Goal: Information Seeking & Learning: Compare options

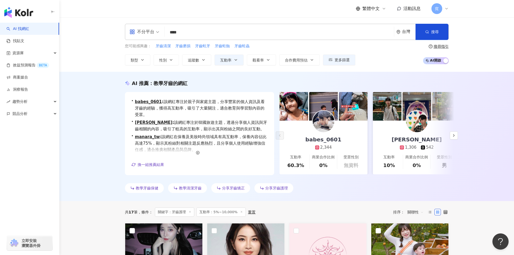
click at [186, 31] on input "****" at bounding box center [279, 32] width 225 height 10
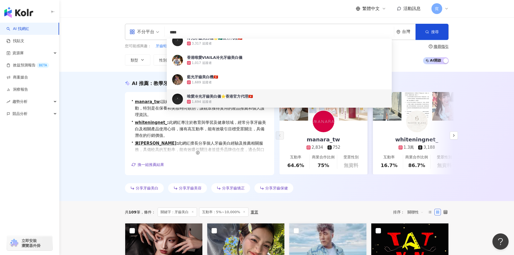
type input "****"
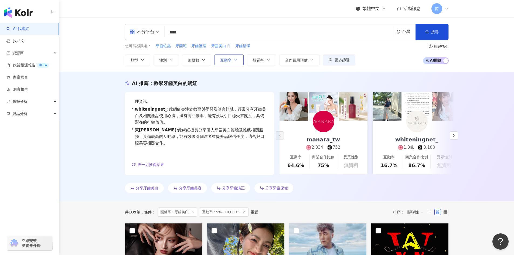
click at [230, 61] on span "互動率" at bounding box center [225, 60] width 11 height 4
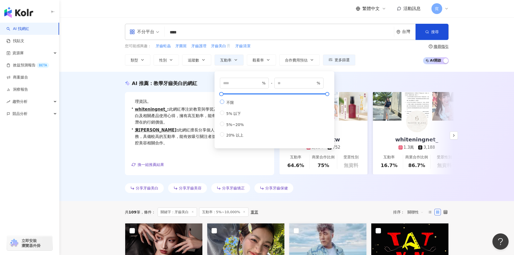
click at [224, 104] on span "不限" at bounding box center [230, 102] width 12 height 4
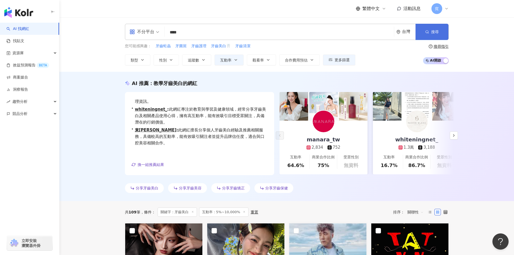
click at [428, 32] on icon "button" at bounding box center [427, 32] width 4 height 4
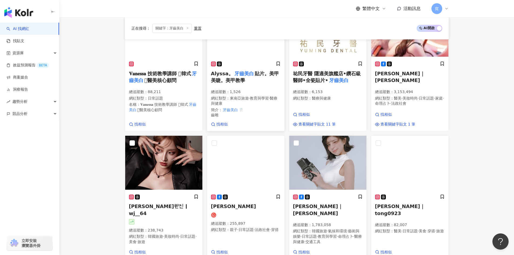
scroll to position [219, 0]
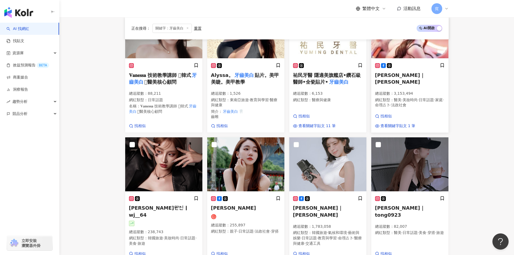
click at [425, 79] on div "希維亞｜sylvia 總追蹤數 ： 3,153,494 網紅類型 ： 醫美 · 美妝時尚 · 日常話題 · 家庭 · 命理占卜 · 法政社會" at bounding box center [410, 88] width 70 height 50
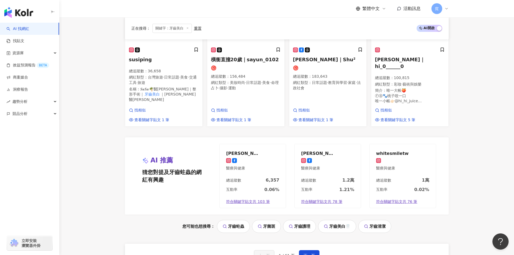
scroll to position [570, 0]
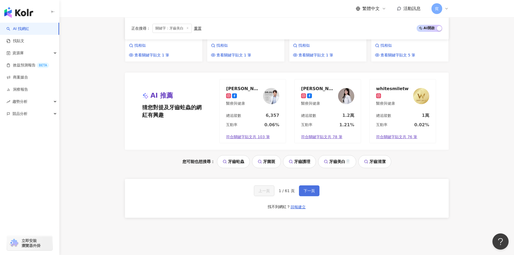
click at [307, 189] on span "下一頁" at bounding box center [309, 191] width 11 height 4
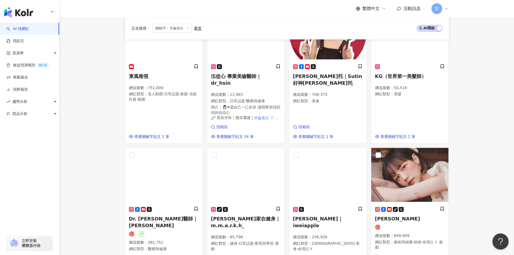
scroll to position [243, 0]
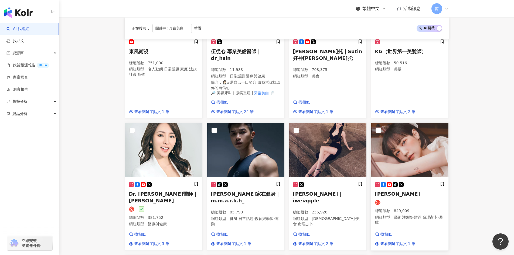
click at [403, 164] on img at bounding box center [409, 150] width 77 height 54
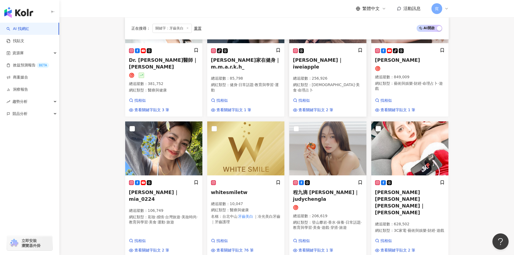
scroll to position [378, 0]
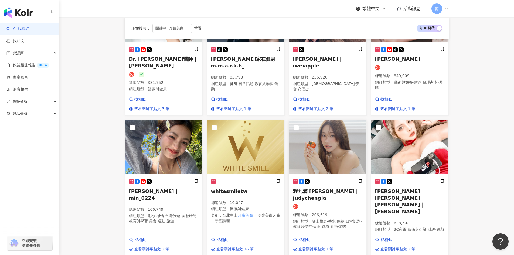
click at [318, 188] on span "程九滴 Judy Cheng｜judychengla" at bounding box center [326, 194] width 66 height 12
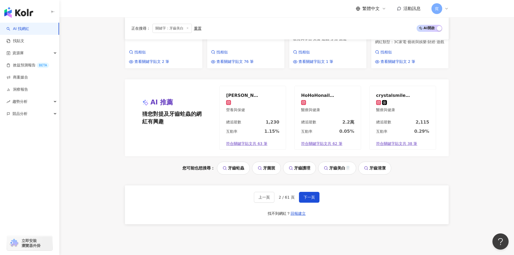
scroll to position [567, 0]
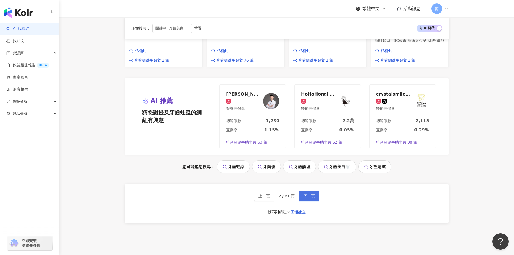
click at [306, 195] on button "下一頁" at bounding box center [309, 196] width 21 height 11
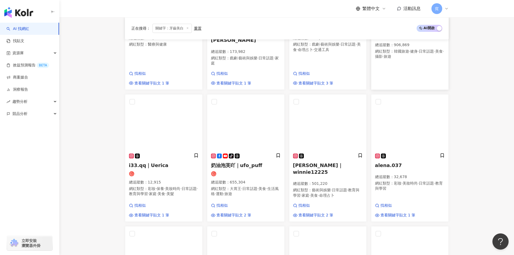
scroll to position [273, 0]
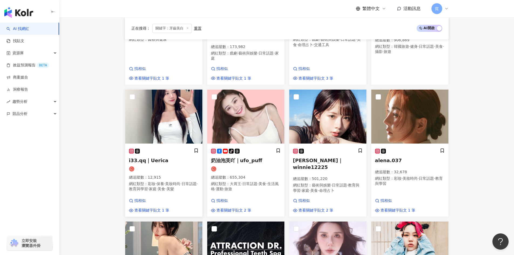
click at [152, 158] on span "i33.qq｜Uerica" at bounding box center [149, 161] width 40 height 6
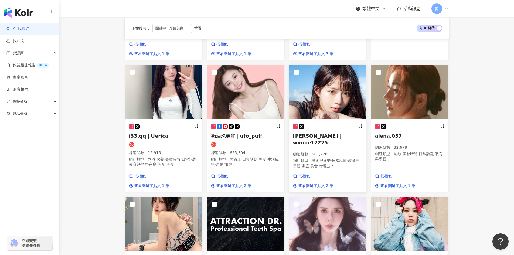
scroll to position [300, 0]
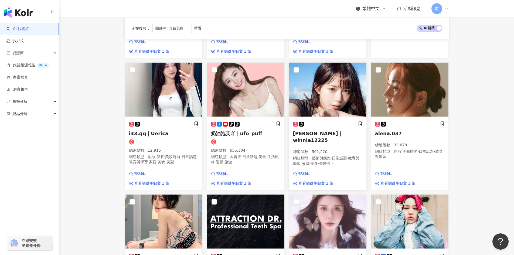
click at [323, 131] on span "倩倩｜winnie12225" at bounding box center [318, 137] width 50 height 12
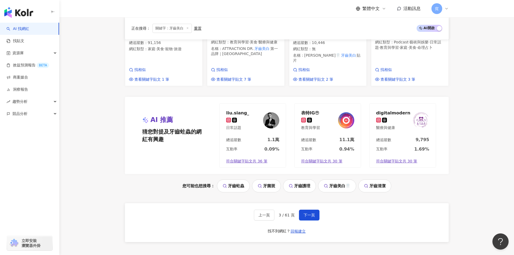
scroll to position [543, 0]
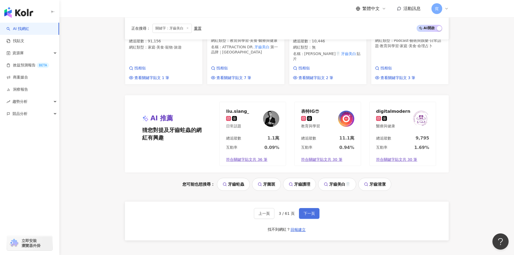
click at [314, 208] on button "下一頁" at bounding box center [309, 213] width 21 height 11
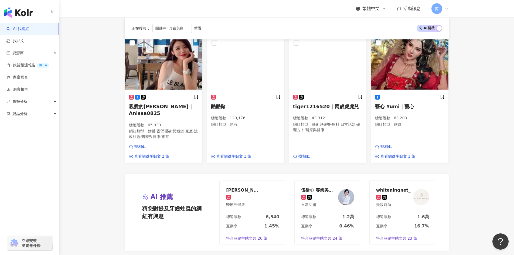
scroll to position [513, 0]
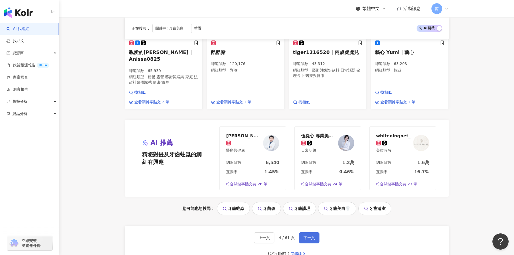
click at [299, 232] on button "下一頁" at bounding box center [309, 237] width 21 height 11
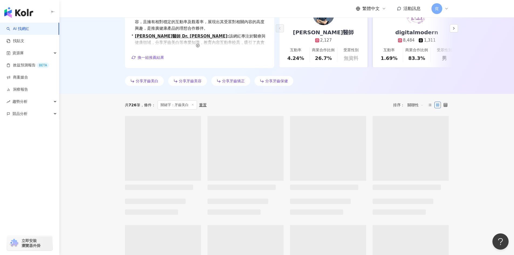
scroll to position [108, 0]
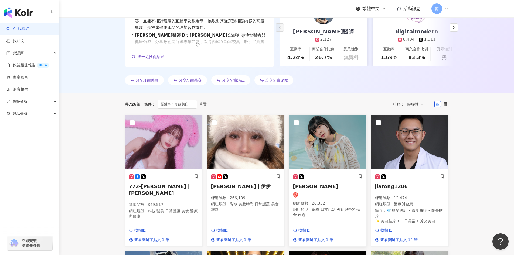
click at [334, 158] on img at bounding box center [327, 143] width 77 height 54
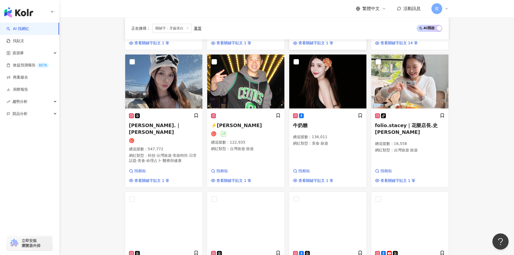
scroll to position [297, 0]
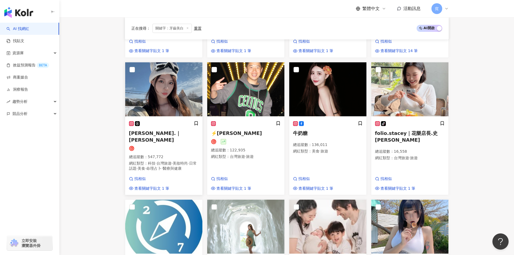
click at [156, 133] on span "羽晴Min.｜晴晴兒" at bounding box center [155, 136] width 52 height 12
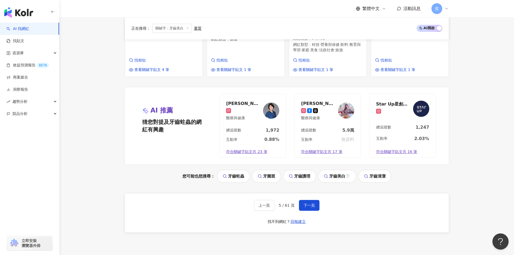
scroll to position [567, 0]
click at [309, 203] on span "下一頁" at bounding box center [309, 205] width 11 height 4
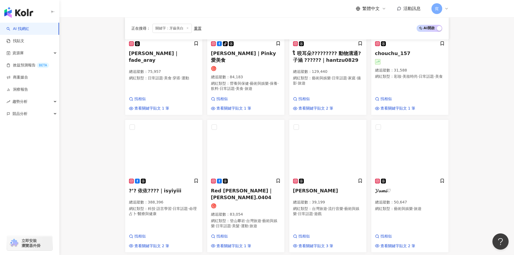
scroll to position [243, 0]
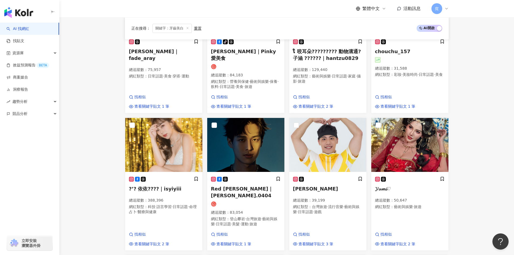
click at [267, 145] on img at bounding box center [245, 145] width 77 height 54
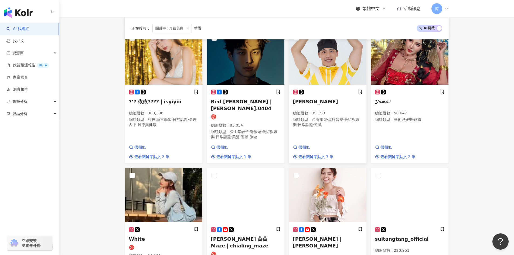
scroll to position [351, 0]
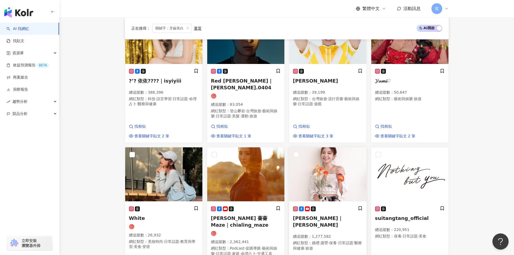
click at [323, 170] on img at bounding box center [327, 174] width 77 height 54
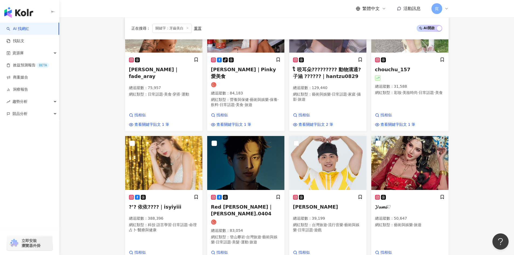
scroll to position [0, 0]
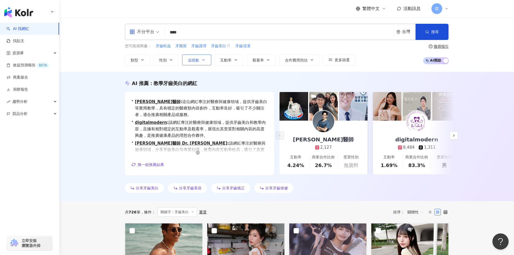
click at [204, 60] on icon "button" at bounding box center [203, 59] width 2 height 1
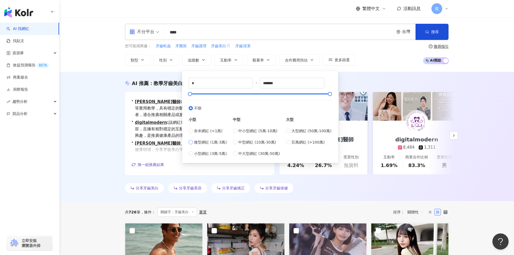
click at [218, 144] on span "微型網紅 (1萬-3萬)" at bounding box center [210, 142] width 33 height 6
type input "*****"
click at [430, 34] on button "搜尋" at bounding box center [432, 32] width 33 height 16
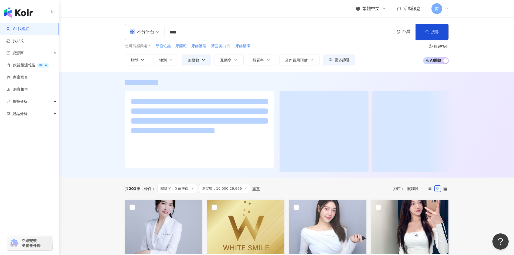
scroll to position [108, 0]
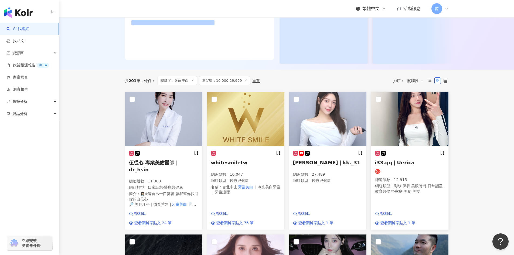
click at [412, 140] on img at bounding box center [409, 119] width 77 height 54
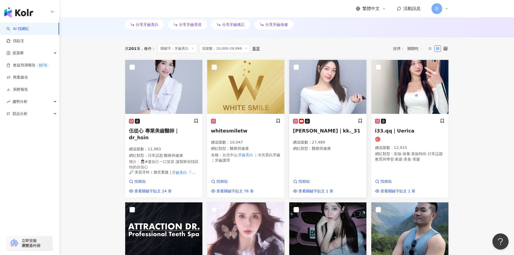
scroll to position [165, 0]
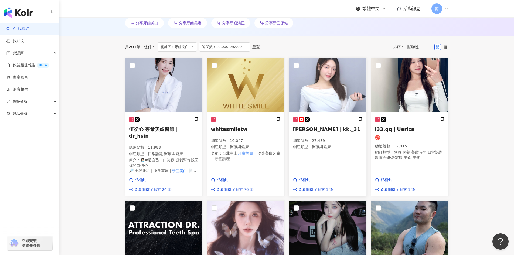
click at [335, 94] on img at bounding box center [327, 85] width 77 height 54
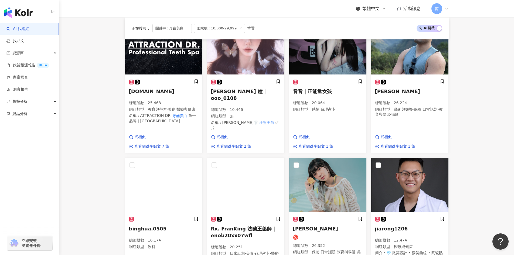
scroll to position [354, 0]
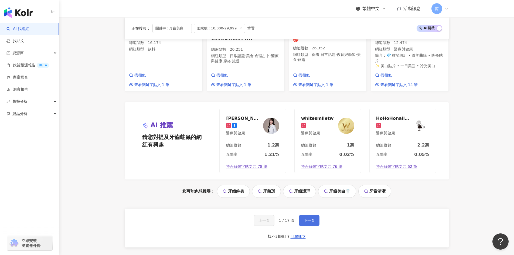
click at [309, 218] on span "下一頁" at bounding box center [309, 220] width 11 height 4
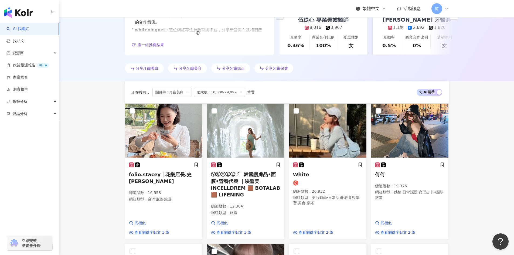
scroll to position [100, 0]
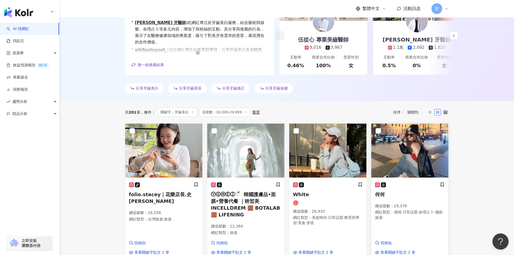
click at [393, 162] on img at bounding box center [409, 151] width 77 height 54
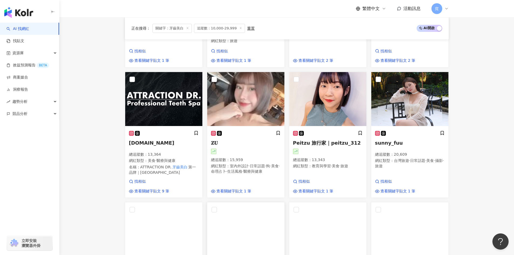
scroll to position [289, 0]
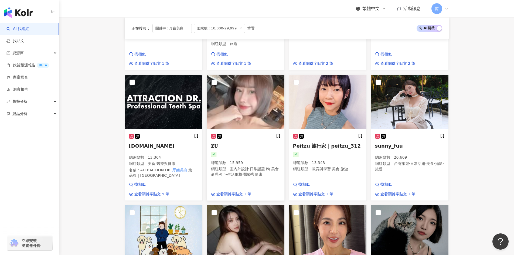
click at [253, 112] on img at bounding box center [245, 102] width 77 height 54
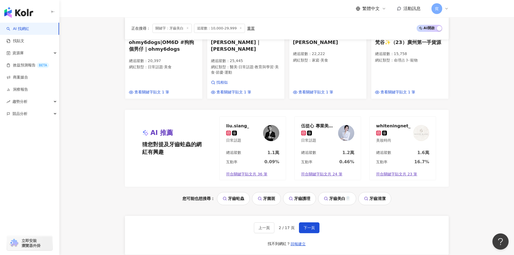
scroll to position [589, 0]
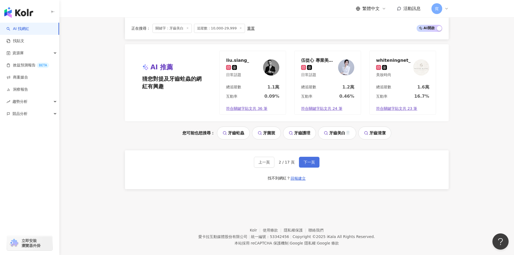
click at [307, 160] on span "下一頁" at bounding box center [309, 162] width 11 height 4
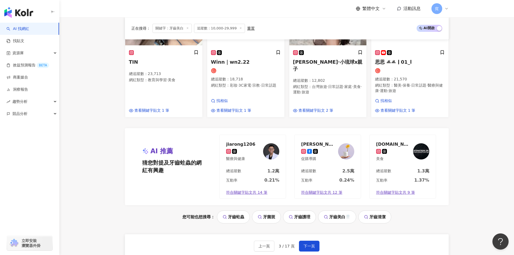
scroll to position [540, 0]
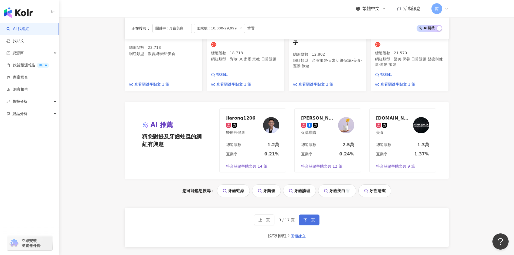
click at [307, 215] on button "下一頁" at bounding box center [309, 220] width 21 height 11
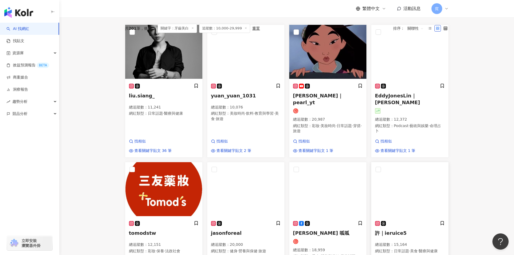
scroll to position [206, 0]
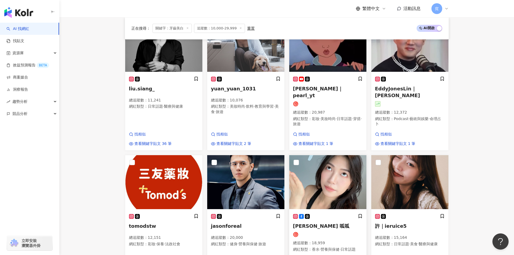
click at [329, 182] on img at bounding box center [327, 182] width 77 height 54
click at [397, 181] on img at bounding box center [409, 182] width 77 height 54
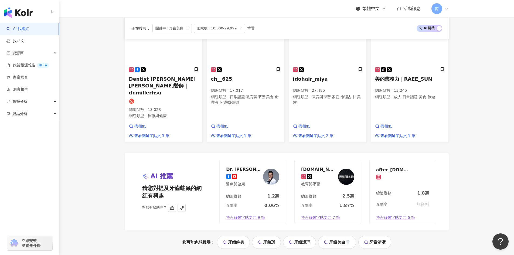
scroll to position [530, 0]
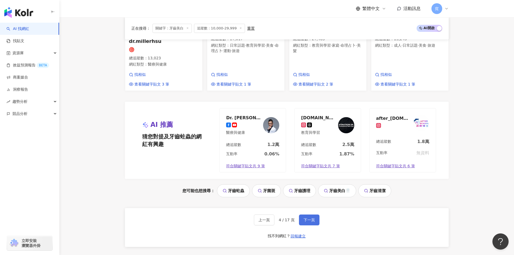
click at [314, 218] on span "下一頁" at bounding box center [309, 220] width 11 height 4
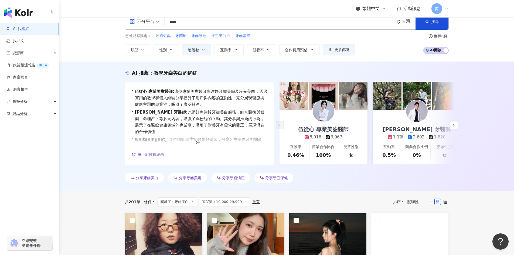
scroll to position [108, 0]
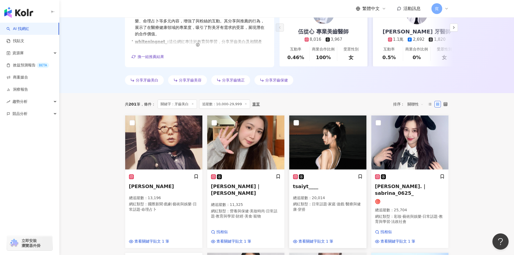
click at [311, 186] on span "tsaiyt____" at bounding box center [305, 187] width 25 height 6
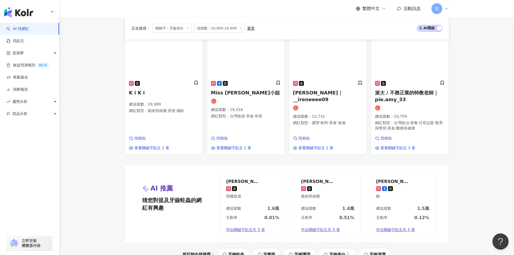
scroll to position [540, 0]
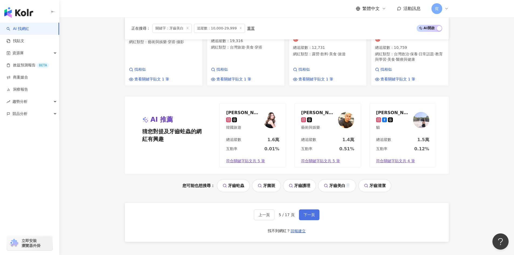
click at [317, 209] on button "下一頁" at bounding box center [309, 214] width 21 height 11
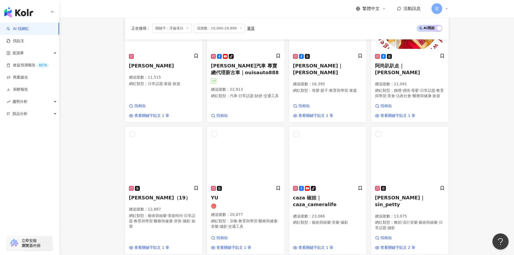
scroll to position [391, 0]
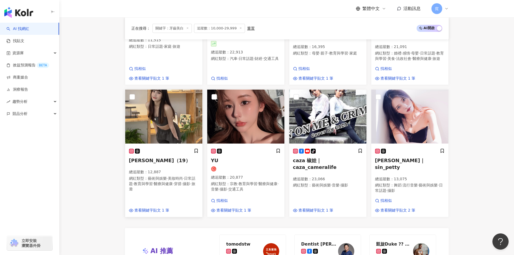
click at [175, 159] on span "瑞雪Allison Lee（19）" at bounding box center [160, 161] width 62 height 6
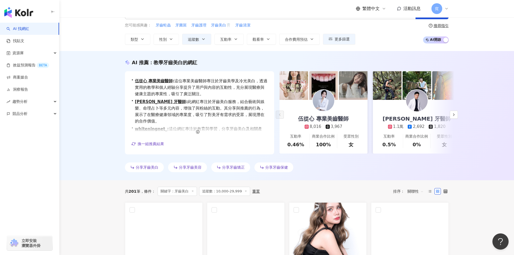
scroll to position [0, 0]
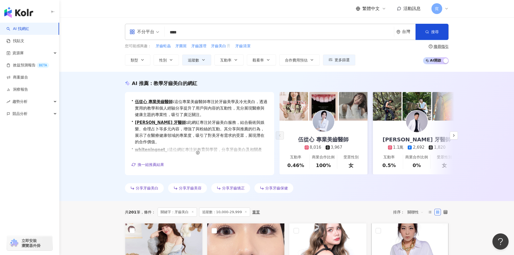
click at [205, 32] on input "****" at bounding box center [279, 32] width 225 height 10
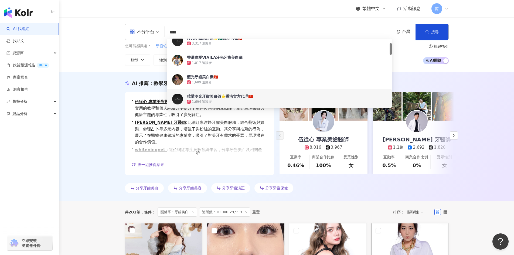
click at [205, 32] on input "****" at bounding box center [279, 32] width 225 height 10
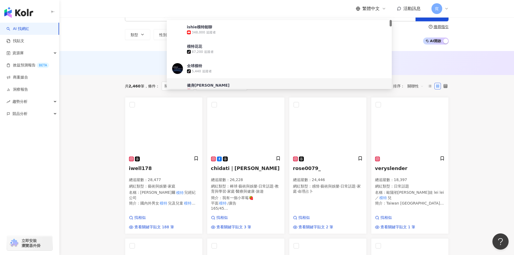
scroll to position [27, 0]
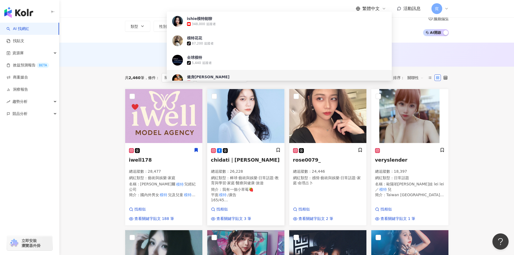
type input "**"
click at [251, 162] on span "chidati｜楊心瑩 Dati" at bounding box center [245, 160] width 69 height 6
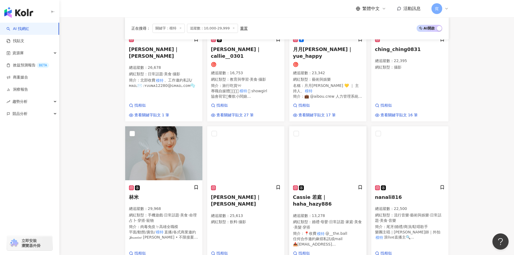
scroll to position [297, 0]
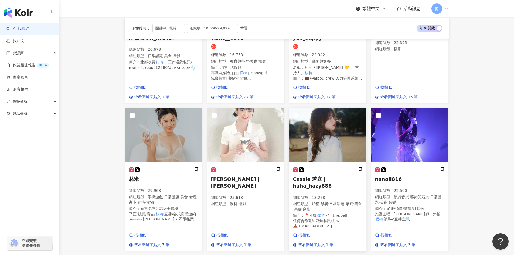
click at [332, 180] on span "Cassie 若庭｜haha_hazy886" at bounding box center [312, 182] width 39 height 12
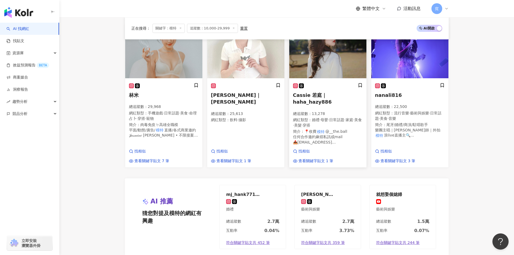
scroll to position [432, 0]
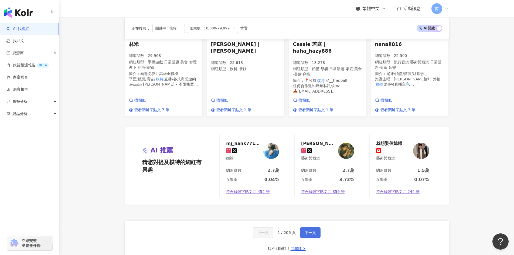
click at [307, 231] on span "下一頁" at bounding box center [310, 233] width 11 height 4
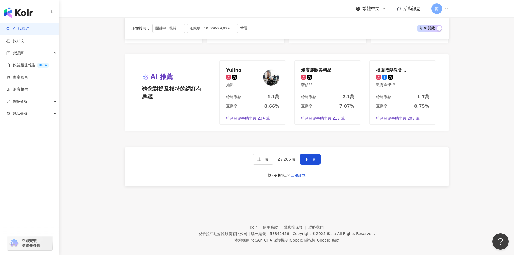
scroll to position [486, 0]
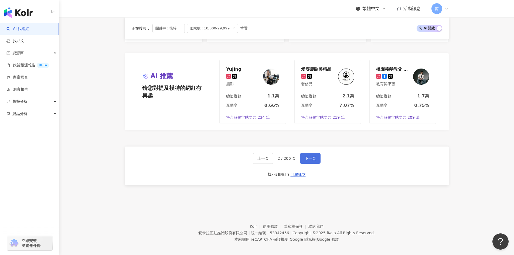
click at [314, 157] on span "下一頁" at bounding box center [310, 158] width 11 height 4
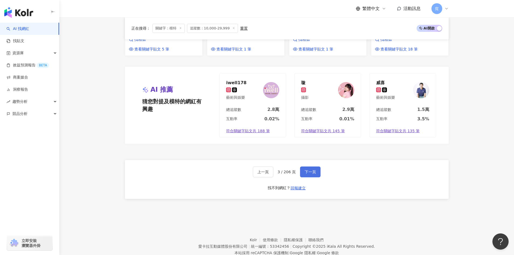
click at [312, 170] on span "下一頁" at bounding box center [310, 172] width 11 height 4
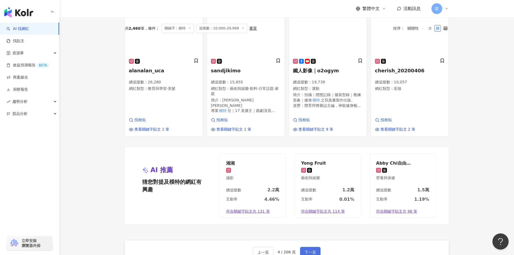
scroll to position [0, 0]
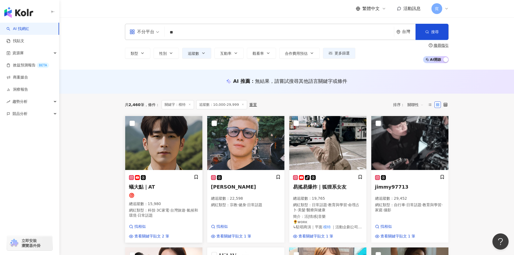
click at [167, 189] on h5 "蟻大點｜AT" at bounding box center [164, 187] width 70 height 7
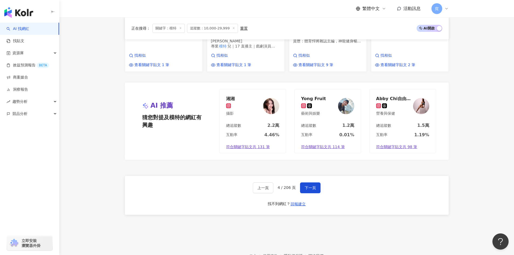
scroll to position [432, 0]
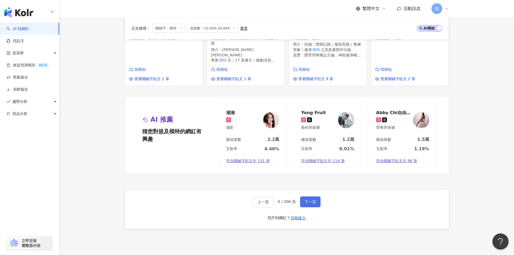
click at [306, 200] on span "下一頁" at bounding box center [310, 202] width 11 height 4
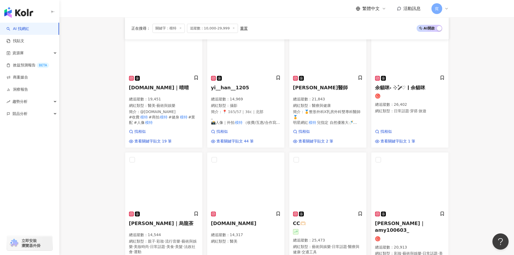
scroll to position [0, 0]
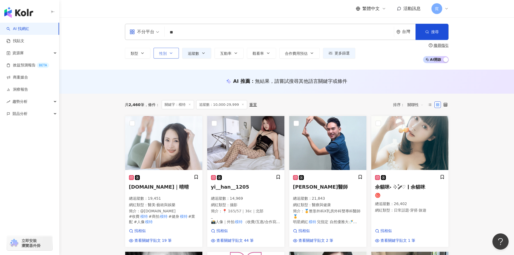
click at [163, 56] on button "性別" at bounding box center [166, 53] width 25 height 11
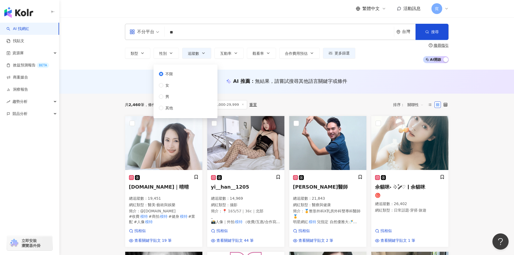
click at [176, 99] on div "不限 女 男 其他" at bounding box center [168, 91] width 18 height 40
click at [423, 30] on button "搜尋" at bounding box center [432, 32] width 33 height 16
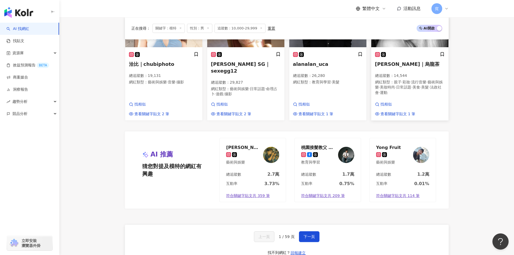
scroll to position [405, 0]
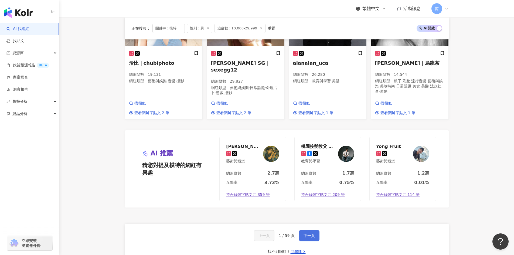
click at [309, 234] on span "下一頁" at bounding box center [309, 236] width 11 height 4
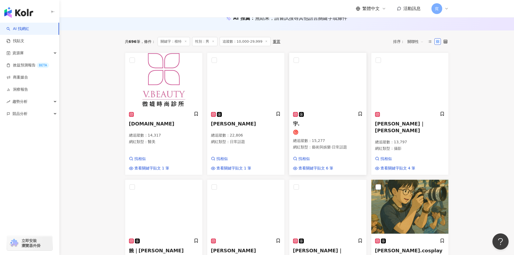
scroll to position [54, 0]
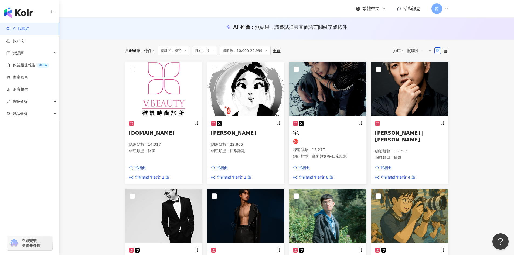
click at [336, 124] on div at bounding box center [328, 124] width 70 height 6
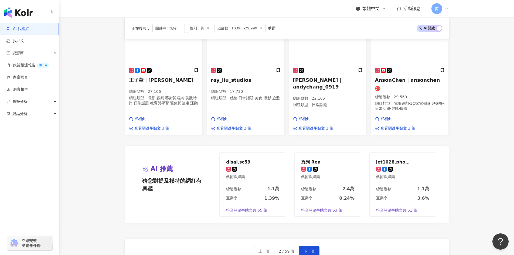
scroll to position [405, 0]
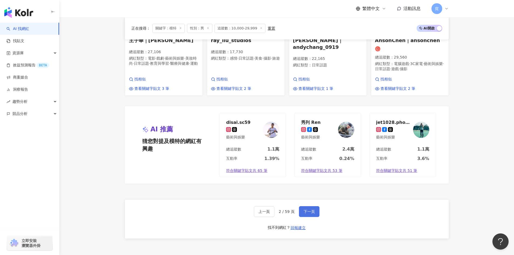
click at [312, 209] on span "下一頁" at bounding box center [309, 211] width 11 height 4
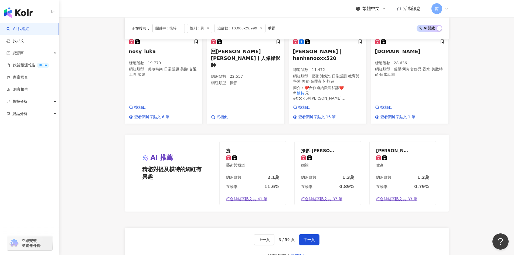
scroll to position [432, 0]
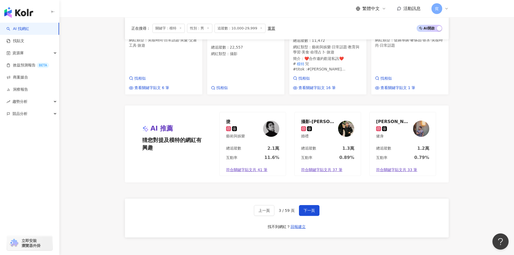
click at [309, 208] on span "下一頁" at bounding box center [309, 210] width 11 height 4
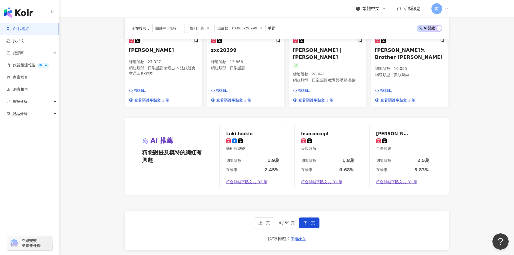
scroll to position [405, 0]
click at [309, 217] on button "下一頁" at bounding box center [309, 222] width 21 height 11
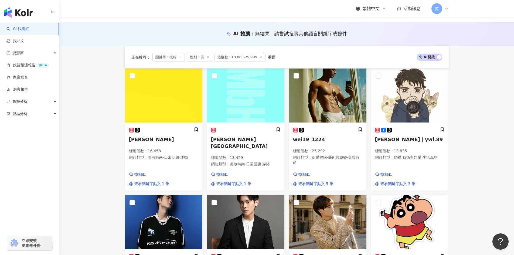
scroll to position [27, 0]
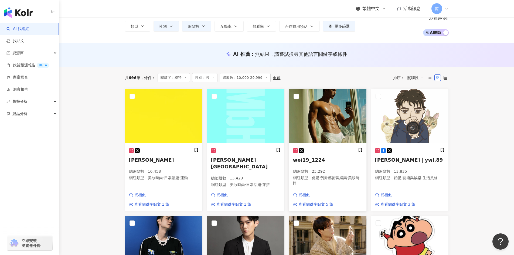
click at [318, 162] on span "wei19_1224" at bounding box center [309, 160] width 32 height 6
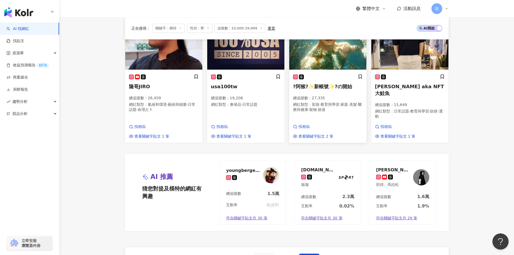
scroll to position [378, 0]
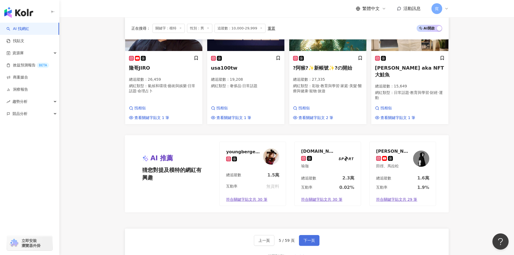
click at [312, 238] on span "下一頁" at bounding box center [309, 240] width 11 height 4
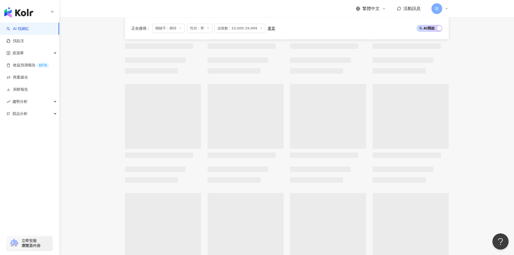
scroll to position [0, 0]
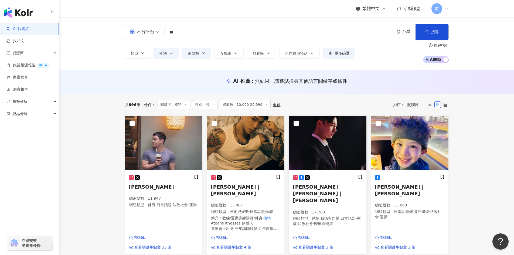
click at [308, 154] on img at bounding box center [327, 143] width 77 height 54
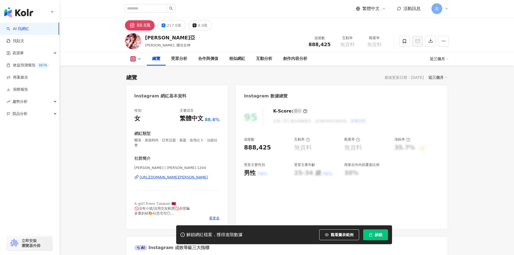
scroll to position [54, 0]
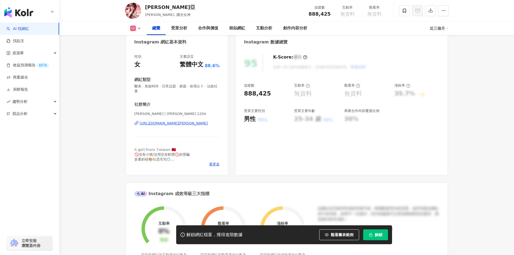
click at [197, 123] on div "https://www.instagram.com/sylvia.1204/" at bounding box center [174, 123] width 68 height 5
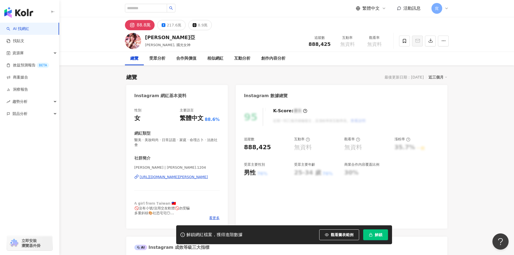
scroll to position [0, 0]
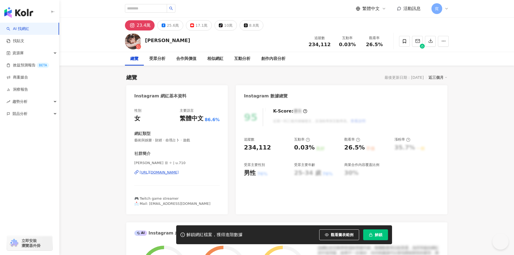
click at [179, 172] on div "https://www.instagram.com/u.710/" at bounding box center [159, 172] width 39 height 5
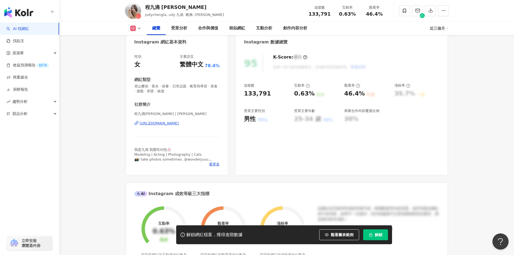
scroll to position [27, 0]
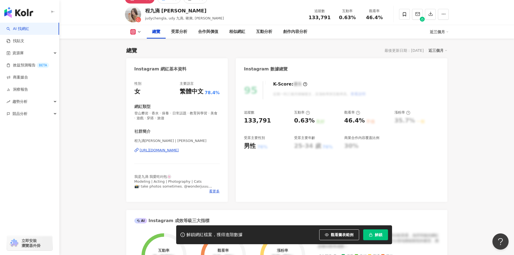
click at [179, 151] on div "https://www.instagram.com/judychengla/" at bounding box center [159, 150] width 39 height 5
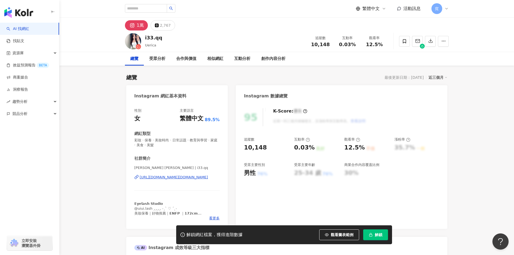
click at [185, 177] on div "https://www.instagram.com/i33.qq/" at bounding box center [174, 177] width 68 height 5
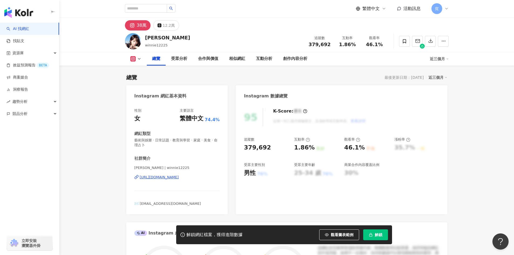
click at [179, 177] on div "https://www.instagram.com/winnie12225/" at bounding box center [159, 177] width 39 height 5
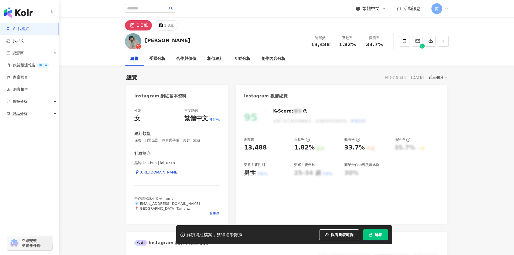
click at [179, 173] on div "[URL][DOMAIN_NAME]" at bounding box center [159, 172] width 39 height 5
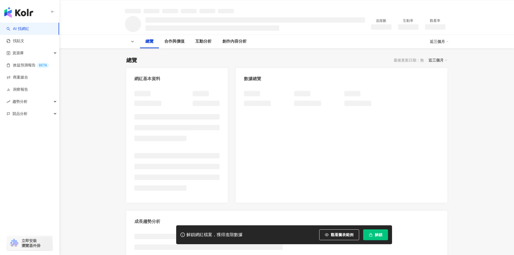
scroll to position [108, 0]
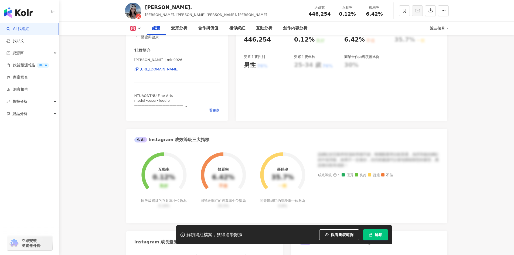
click at [179, 72] on div "https://www.instagram.com/min0926/" at bounding box center [159, 69] width 39 height 5
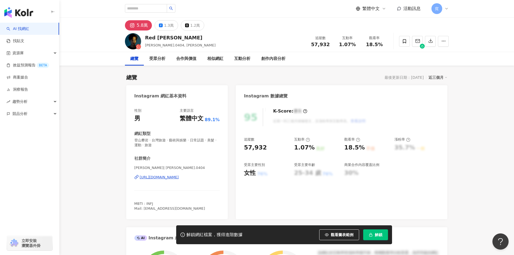
click at [179, 177] on div "[URL][DOMAIN_NAME]" at bounding box center [159, 177] width 39 height 5
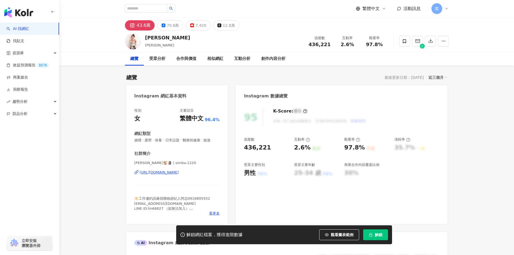
click at [171, 172] on div "https://www.instagram.com/simba.1220/" at bounding box center [159, 172] width 39 height 5
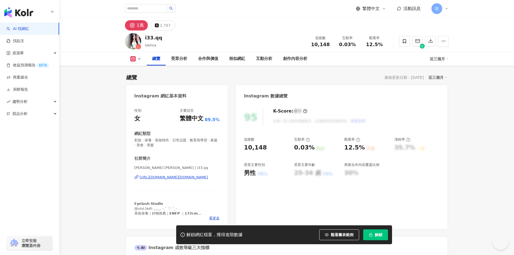
click at [182, 177] on div "[URL][DOMAIN_NAME][DOMAIN_NAME]" at bounding box center [174, 177] width 68 height 5
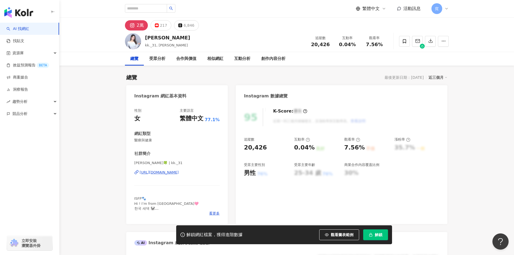
click at [179, 172] on div "[URL][DOMAIN_NAME]" at bounding box center [159, 172] width 39 height 5
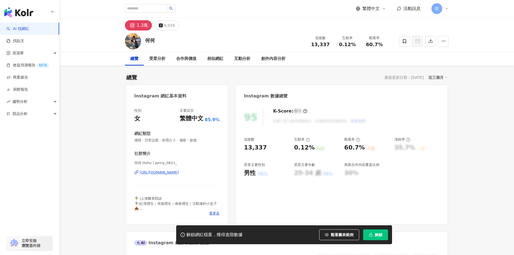
click at [179, 172] on div "https://www.instagram.com/jenny_0811_/" at bounding box center [159, 172] width 39 height 5
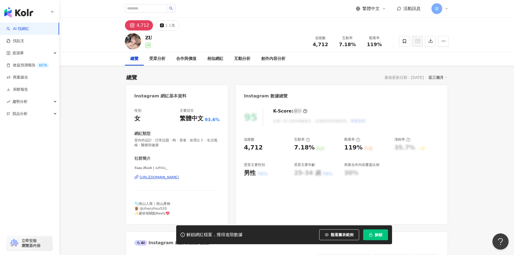
click at [179, 177] on div "https://www.instagram.com/xzhiiu_/" at bounding box center [159, 177] width 39 height 5
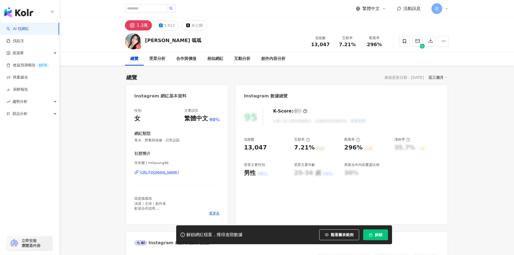
click at [179, 172] on div "[URL][DOMAIN_NAME]" at bounding box center [159, 172] width 39 height 5
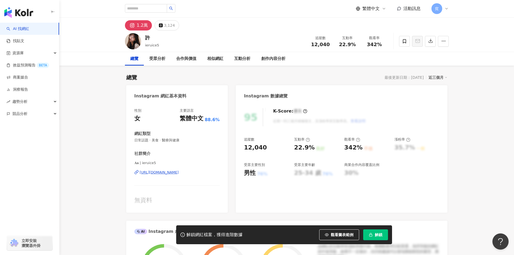
click at [179, 174] on div "[URL][DOMAIN_NAME]" at bounding box center [159, 172] width 39 height 5
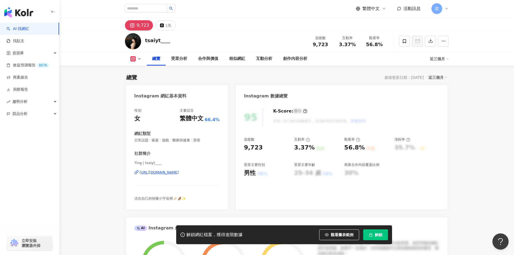
scroll to position [54, 0]
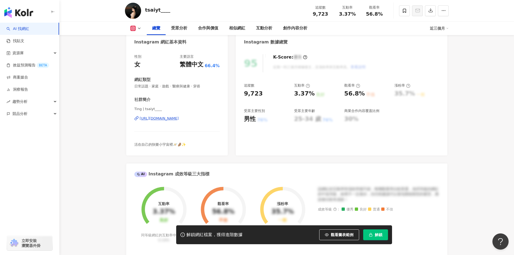
click at [179, 119] on div "https://www.instagram.com/tsaiyt____/" at bounding box center [159, 118] width 39 height 5
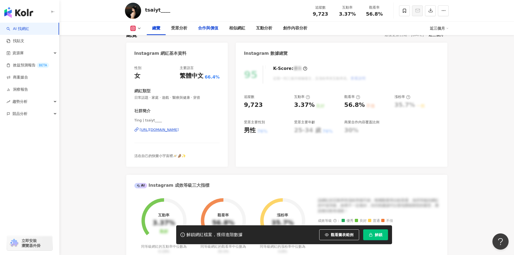
scroll to position [0, 0]
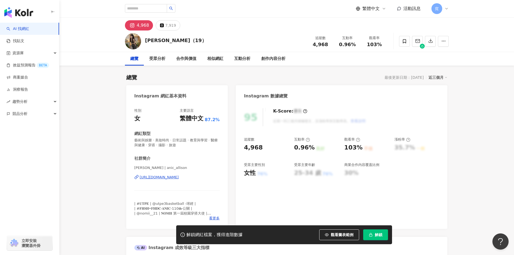
click at [179, 178] on div "https://www.instagram.com/anic_allison/" at bounding box center [159, 177] width 39 height 5
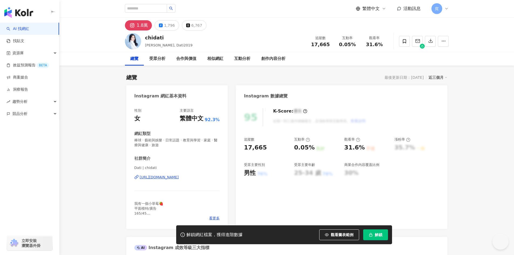
click at [179, 178] on div "[URL][DOMAIN_NAME]" at bounding box center [159, 177] width 39 height 5
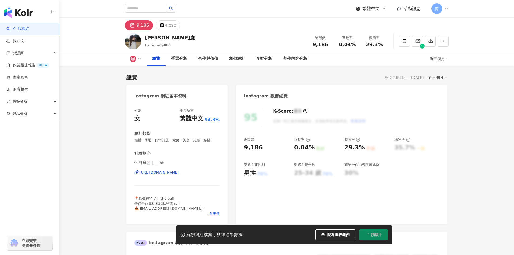
click at [179, 175] on div "https://www.instagram.com/__.ibb/" at bounding box center [159, 172] width 39 height 5
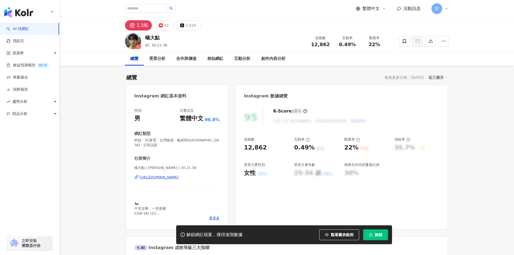
click at [178, 175] on div "https://www.instagram.com/30.21.38/" at bounding box center [159, 177] width 39 height 5
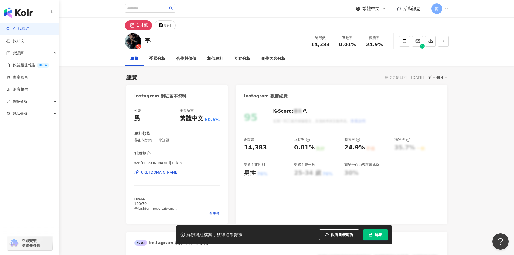
click at [179, 173] on div "[URL][DOMAIN_NAME]" at bounding box center [159, 172] width 39 height 5
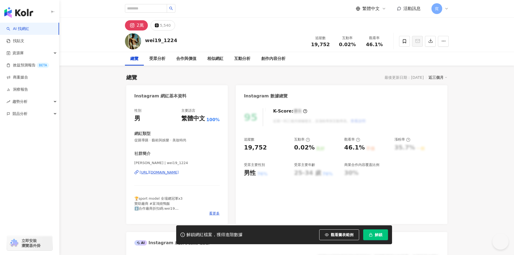
click at [179, 171] on div "https://www.instagram.com/wei19_1224/" at bounding box center [159, 172] width 39 height 5
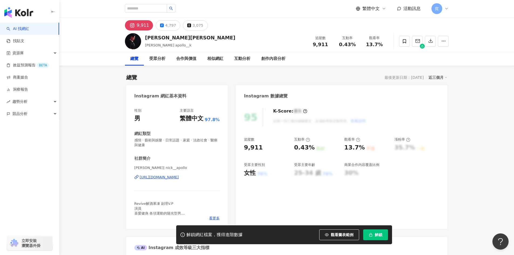
click at [179, 178] on div "https://www.instagram.com/nick__apollo/" at bounding box center [159, 177] width 39 height 5
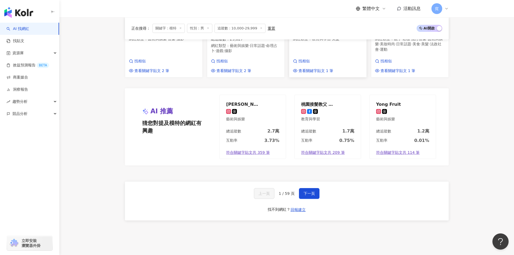
scroll to position [475, 0]
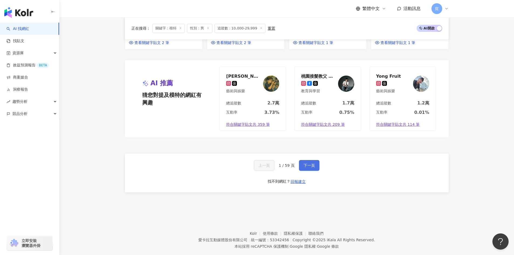
click at [315, 160] on button "下一頁" at bounding box center [309, 165] width 21 height 11
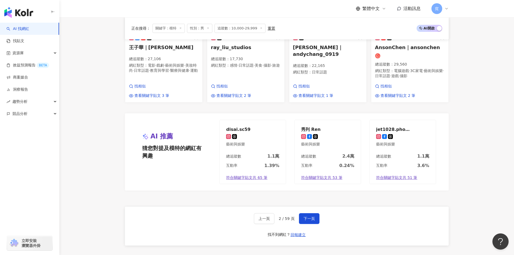
scroll to position [459, 0]
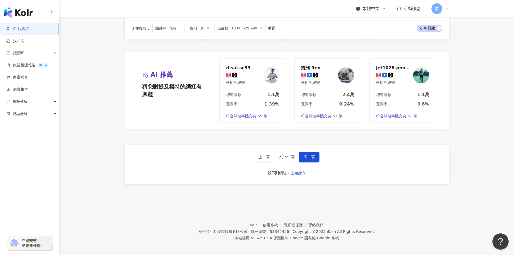
click at [306, 162] on div "上一頁 2 / 59 頁 下一頁 找不到網紅？ 回報建立" at bounding box center [287, 164] width 324 height 39
click at [309, 155] on span "下一頁" at bounding box center [309, 157] width 11 height 4
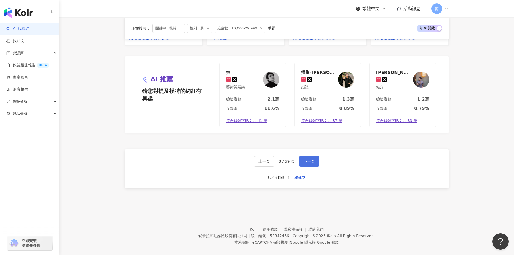
click at [310, 159] on span "下一頁" at bounding box center [309, 161] width 11 height 4
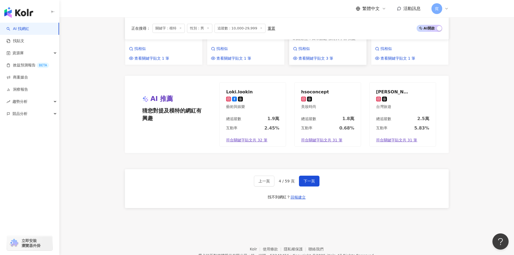
scroll to position [464, 0]
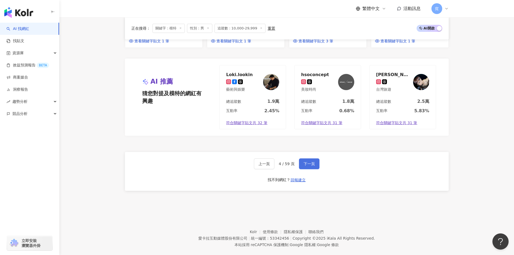
click at [312, 158] on button "下一頁" at bounding box center [309, 163] width 21 height 11
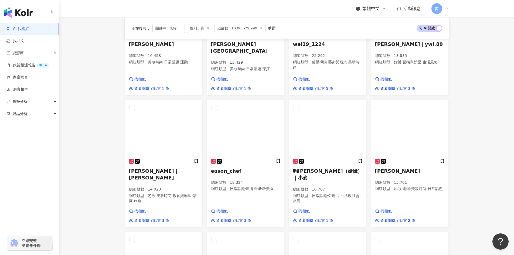
scroll to position [0, 0]
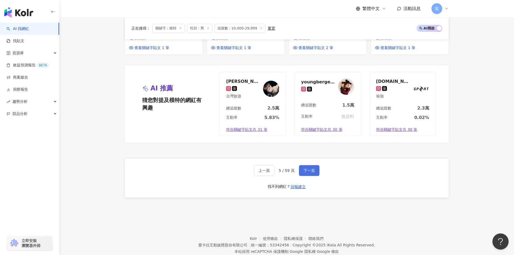
click at [313, 168] on span "下一頁" at bounding box center [309, 170] width 11 height 4
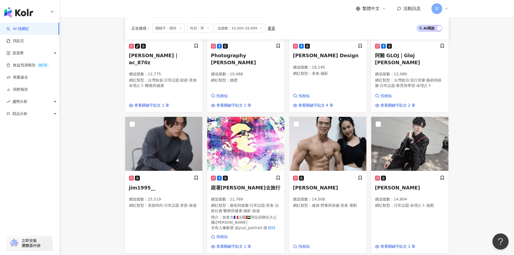
scroll to position [282, 0]
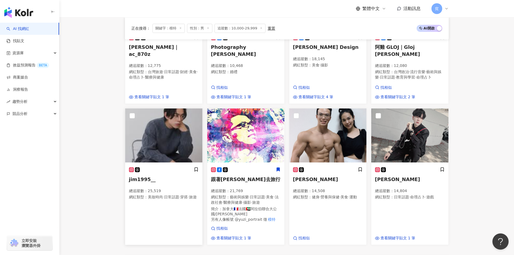
click at [188, 176] on h5 "jim1995__" at bounding box center [164, 179] width 70 height 7
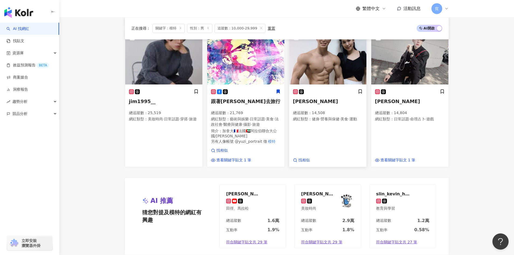
scroll to position [444, 0]
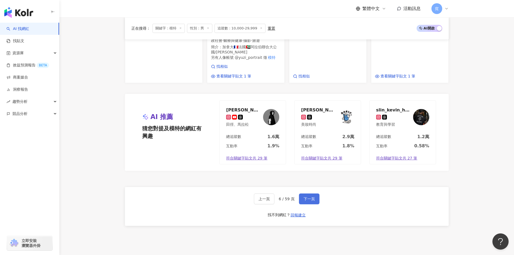
click at [306, 204] on button "下一頁" at bounding box center [309, 199] width 21 height 11
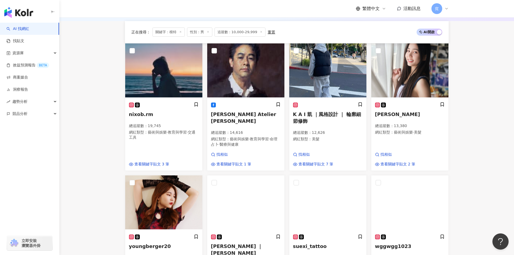
scroll to position [162, 0]
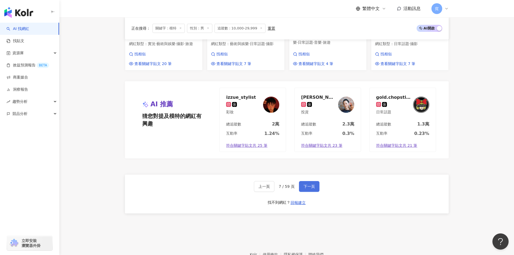
click at [317, 181] on button "下一頁" at bounding box center [309, 186] width 21 height 11
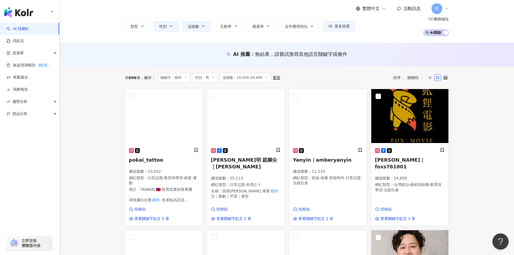
scroll to position [13, 0]
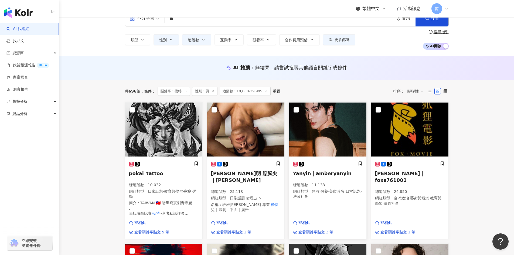
click at [326, 162] on div at bounding box center [328, 164] width 70 height 6
click at [254, 117] on img at bounding box center [245, 130] width 77 height 54
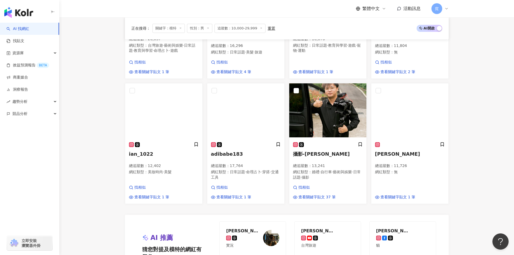
scroll to position [310, 0]
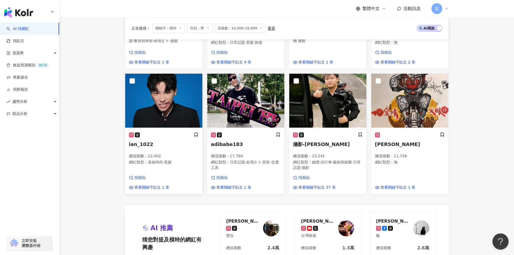
click at [181, 114] on img at bounding box center [163, 101] width 77 height 54
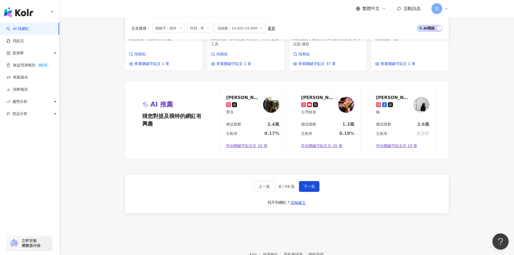
scroll to position [465, 0]
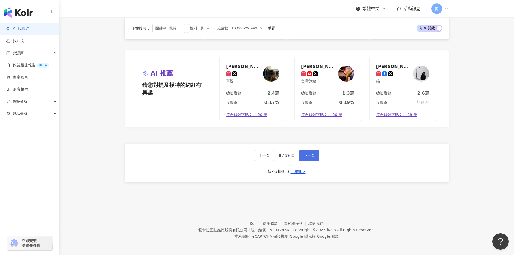
click at [310, 153] on span "下一頁" at bounding box center [309, 155] width 11 height 4
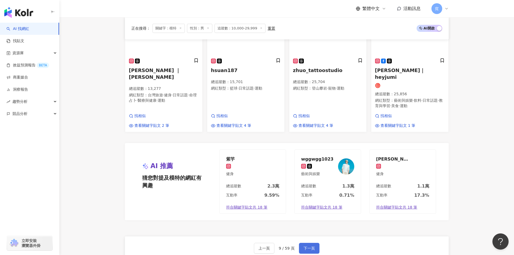
scroll to position [55, 0]
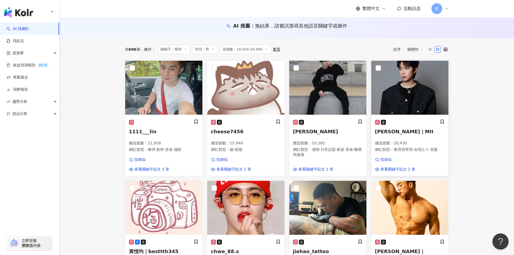
click at [421, 137] on div "川晴｜MII 總追蹤數 ： 20,430 網紅類型 ： 教育與學習 · 命理占卜 · 美髮" at bounding box center [410, 138] width 70 height 38
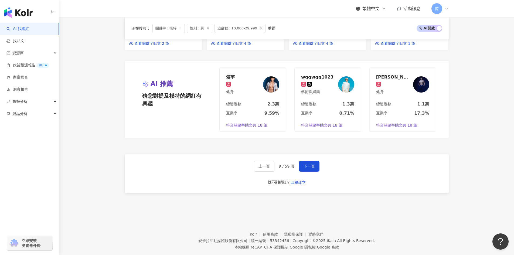
scroll to position [453, 0]
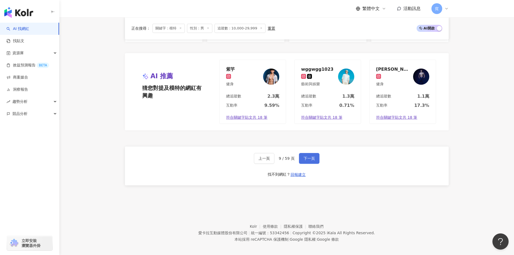
click at [310, 156] on span "下一頁" at bounding box center [309, 158] width 11 height 4
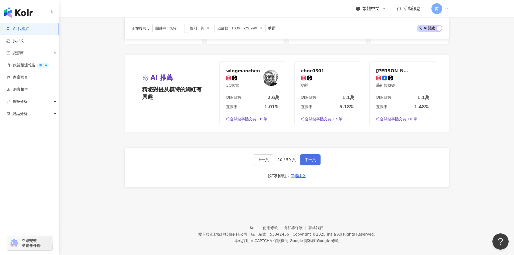
scroll to position [471, 0]
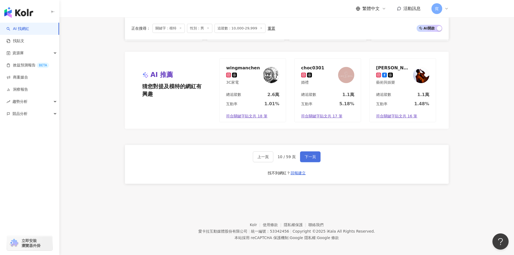
click at [310, 155] on span "下一頁" at bounding box center [310, 157] width 11 height 4
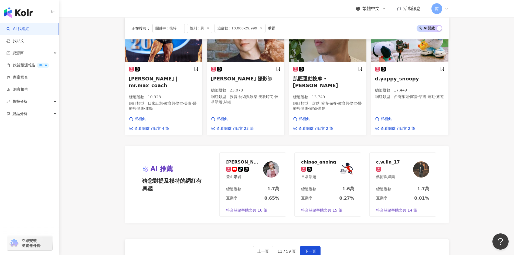
scroll to position [448, 0]
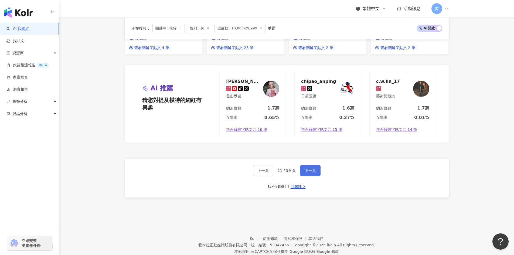
click at [307, 168] on span "下一頁" at bounding box center [310, 170] width 11 height 4
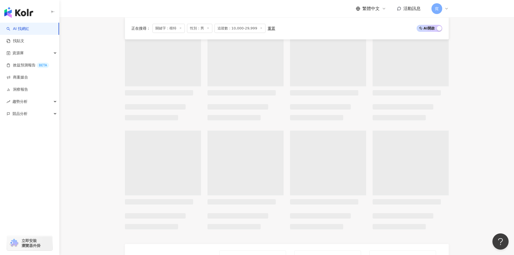
scroll to position [0, 0]
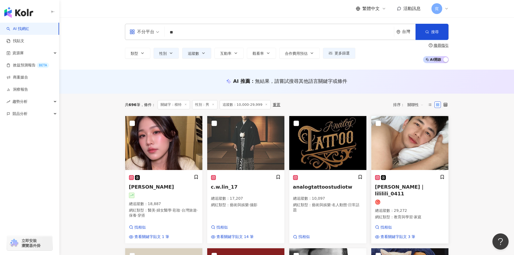
click at [404, 157] on img at bounding box center [409, 143] width 77 height 54
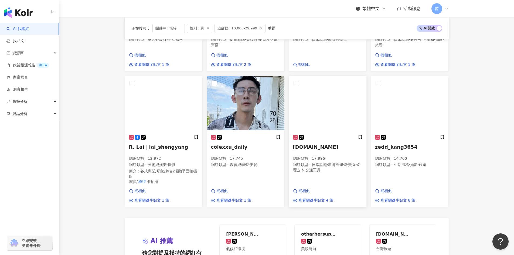
scroll to position [405, 0]
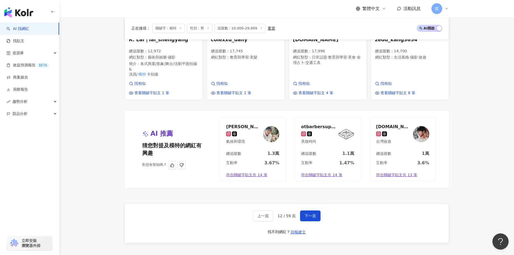
click at [419, 131] on img at bounding box center [421, 134] width 16 height 16
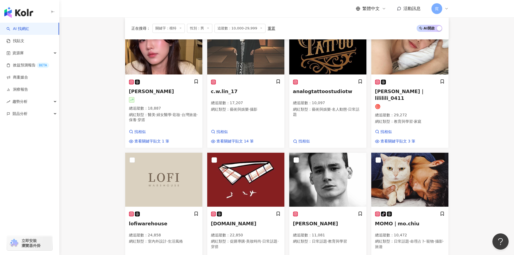
scroll to position [0, 0]
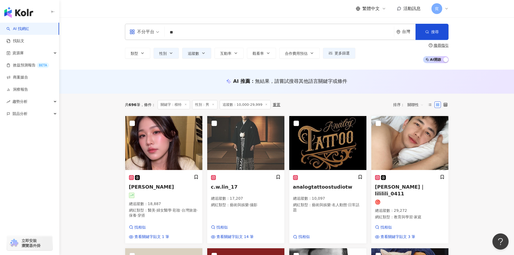
click at [197, 36] on input "**" at bounding box center [279, 32] width 225 height 10
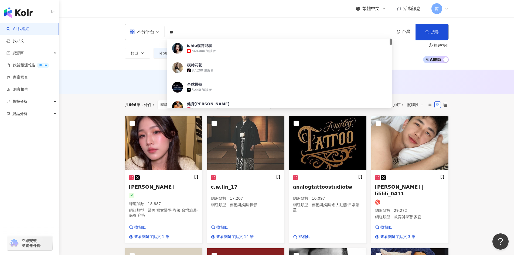
click at [197, 33] on input "**" at bounding box center [279, 32] width 225 height 10
click at [173, 32] on input "**" at bounding box center [279, 32] width 225 height 10
click at [170, 32] on input "**" at bounding box center [279, 32] width 225 height 10
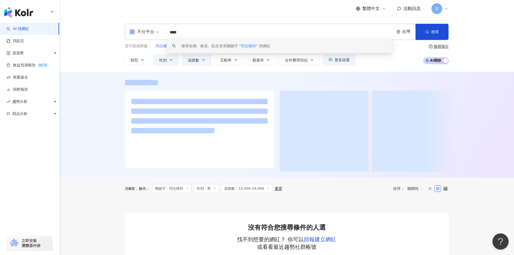
click at [197, 33] on input "****" at bounding box center [279, 32] width 225 height 10
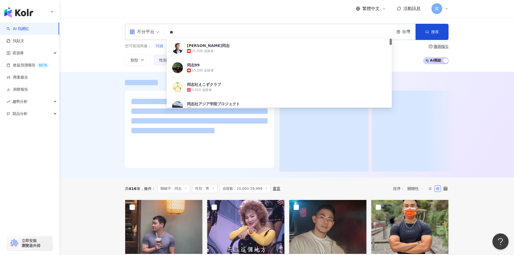
click at [111, 115] on div at bounding box center [286, 125] width 455 height 106
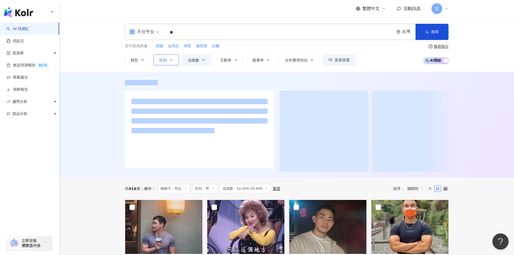
click at [170, 59] on icon "button" at bounding box center [171, 59] width 2 height 1
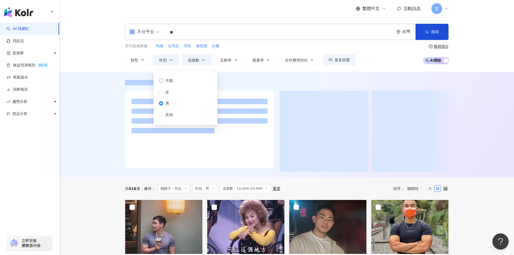
click at [172, 79] on span "不限" at bounding box center [169, 81] width 12 height 6
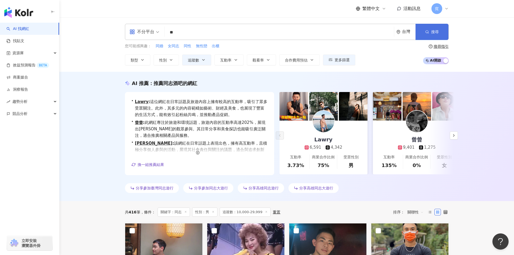
click at [439, 33] on button "搜尋" at bounding box center [432, 32] width 33 height 16
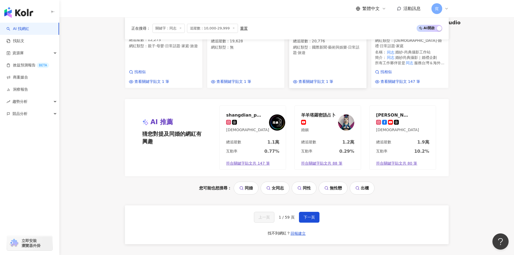
scroll to position [532, 0]
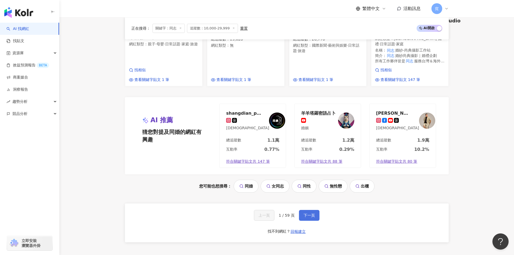
click at [307, 215] on span "下一頁" at bounding box center [309, 215] width 11 height 4
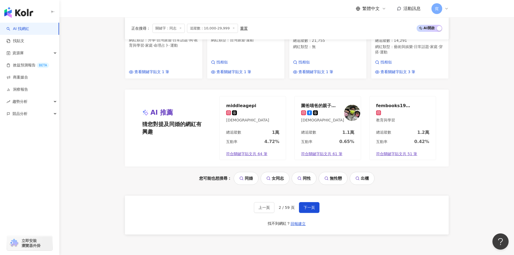
scroll to position [540, 0]
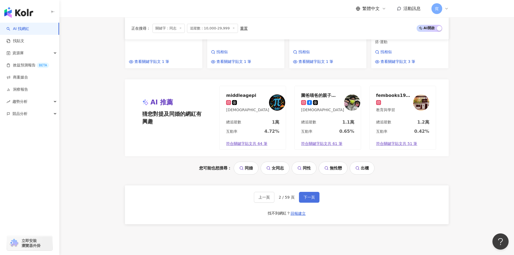
click at [308, 195] on span "下一頁" at bounding box center [309, 197] width 11 height 4
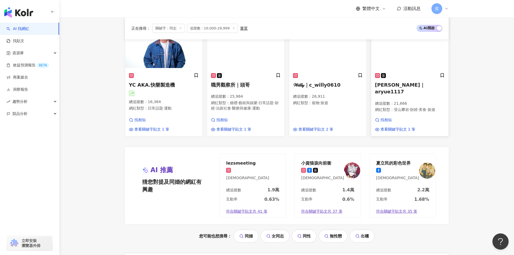
scroll to position [486, 0]
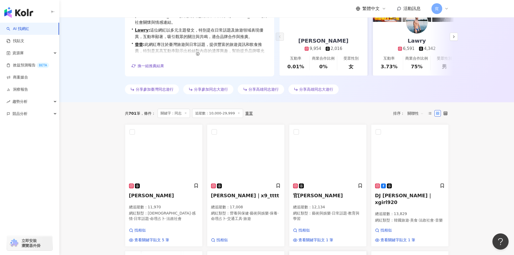
scroll to position [98, 0]
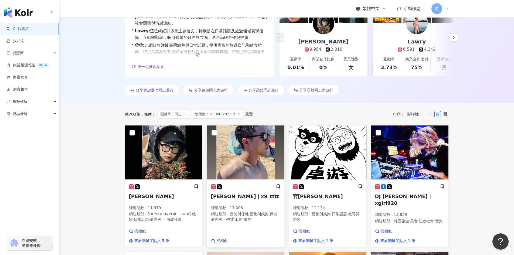
click at [252, 198] on h5 "Alex｜x9_tttt" at bounding box center [246, 196] width 70 height 7
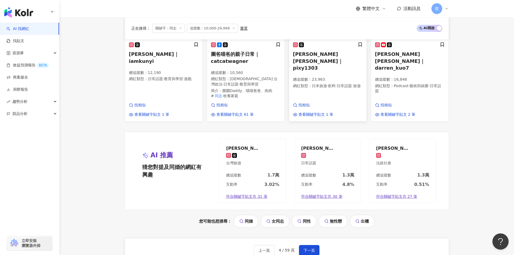
scroll to position [530, 0]
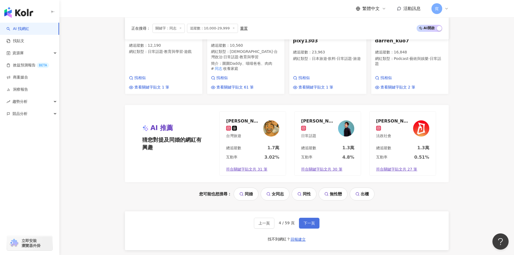
click at [318, 219] on button "下一頁" at bounding box center [309, 223] width 21 height 11
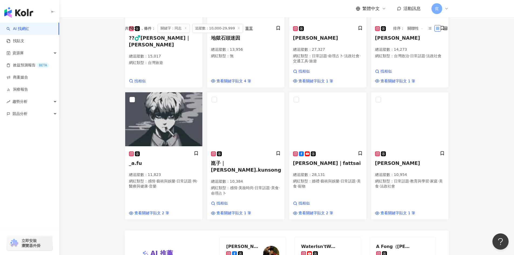
scroll to position [0, 0]
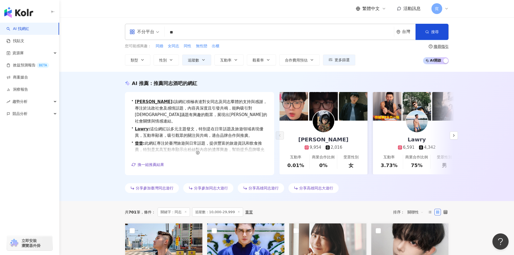
click at [180, 35] on input "**" at bounding box center [279, 32] width 225 height 10
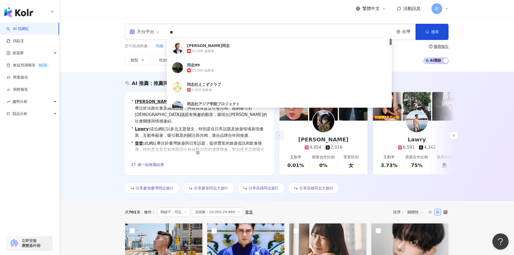
click at [180, 34] on input "**" at bounding box center [279, 32] width 225 height 10
click at [184, 32] on input "**" at bounding box center [279, 32] width 225 height 10
click at [482, 168] on div "AI 推薦 ： 推薦同志酒吧的網紅 • 高希茵娜 : 該網紅積極表達對女同志及同志羣體的支持與感謝，專注於法政社會及感情話題，內容具深度且引發共鳴，能夠吸引對…" at bounding box center [286, 136] width 455 height 129
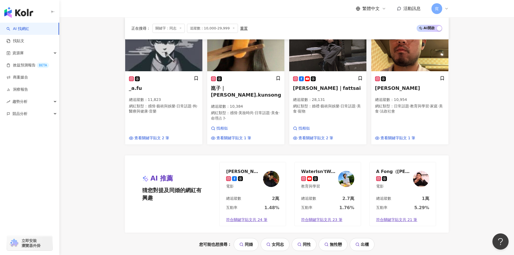
scroll to position [513, 0]
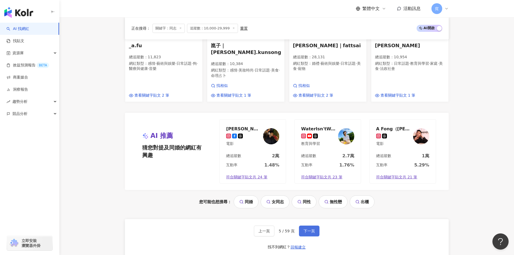
click at [313, 229] on span "下一頁" at bounding box center [309, 231] width 11 height 4
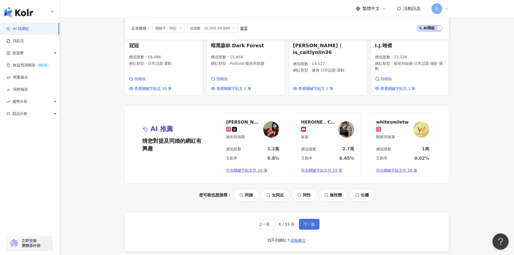
click at [305, 222] on span "下一頁" at bounding box center [309, 224] width 11 height 4
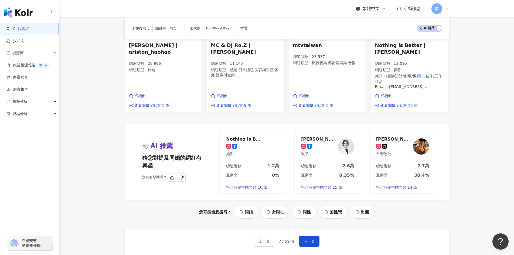
scroll to position [540, 0]
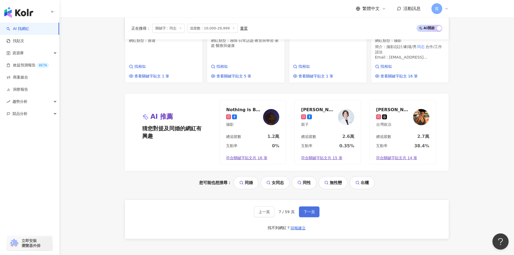
click at [314, 210] on span "下一頁" at bounding box center [309, 212] width 11 height 4
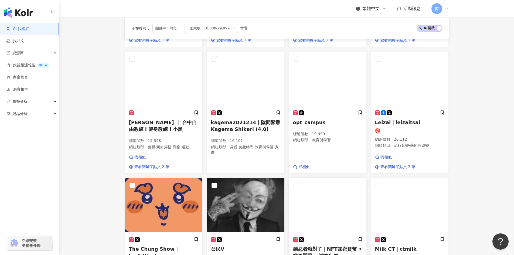
scroll to position [297, 0]
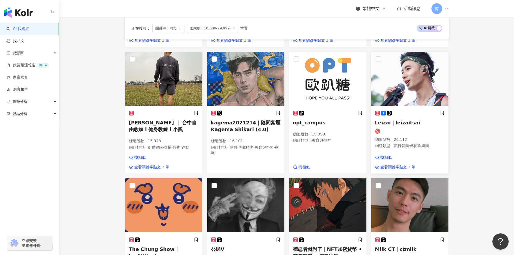
click at [408, 132] on div at bounding box center [410, 131] width 70 height 5
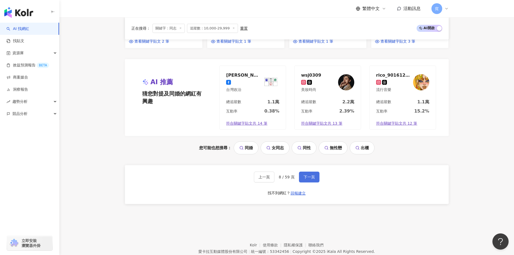
click at [304, 179] on span "下一頁" at bounding box center [309, 177] width 11 height 4
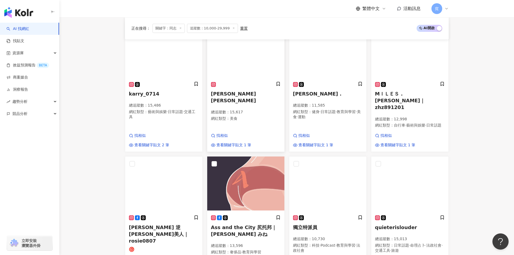
scroll to position [378, 0]
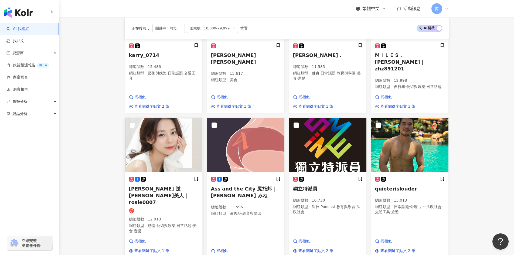
click at [171, 186] on span "Rosie 逆齡美人｜rosie0807" at bounding box center [159, 195] width 60 height 19
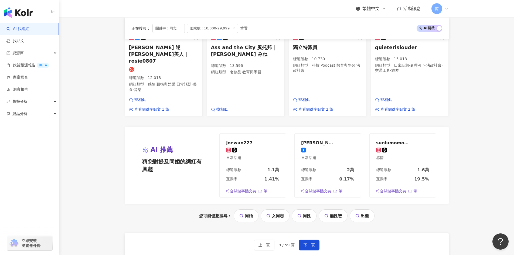
scroll to position [567, 0]
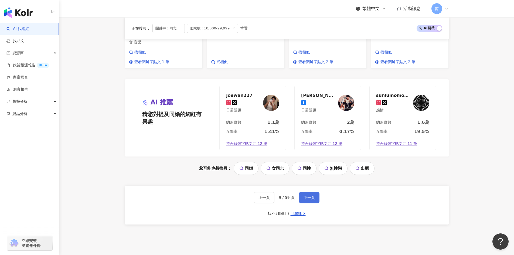
click at [313, 192] on button "下一頁" at bounding box center [309, 197] width 21 height 11
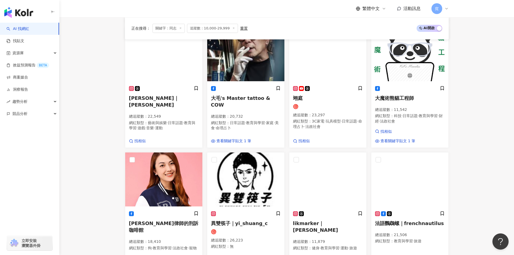
scroll to position [324, 0]
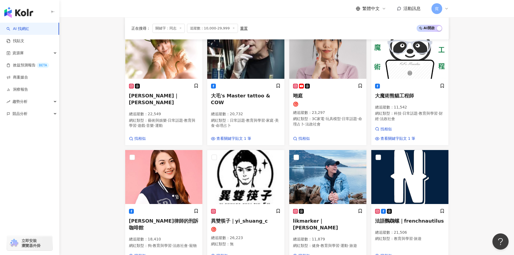
click at [313, 165] on img at bounding box center [327, 177] width 77 height 54
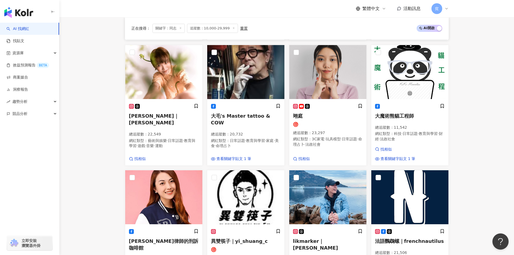
scroll to position [568, 0]
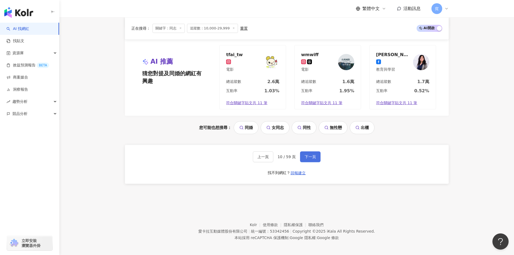
click at [309, 159] on button "下一頁" at bounding box center [310, 156] width 21 height 11
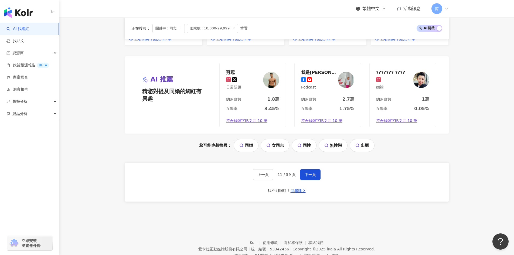
scroll to position [570, 0]
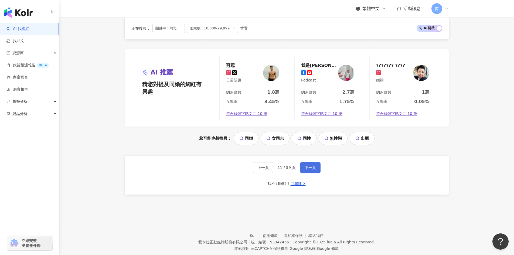
click at [307, 165] on span "下一頁" at bounding box center [310, 167] width 11 height 4
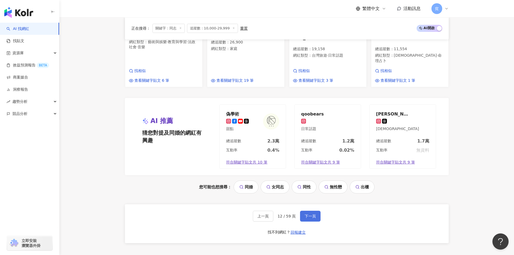
scroll to position [540, 0]
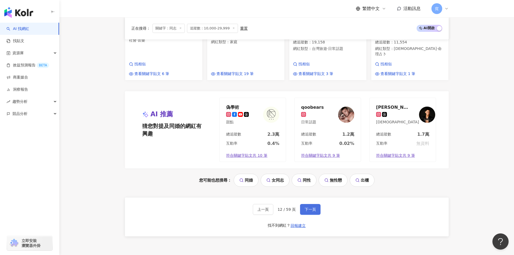
click at [306, 207] on span "下一頁" at bounding box center [310, 209] width 11 height 4
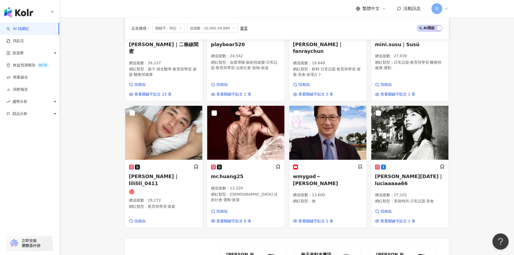
scroll to position [378, 0]
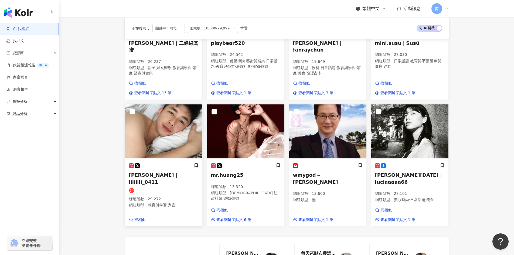
click at [175, 136] on img at bounding box center [163, 131] width 77 height 54
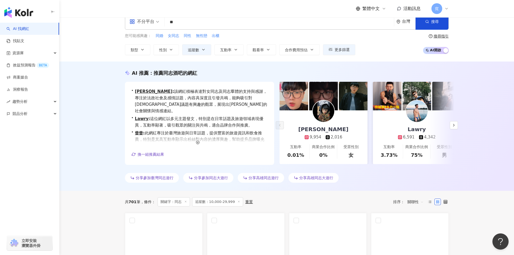
scroll to position [0, 0]
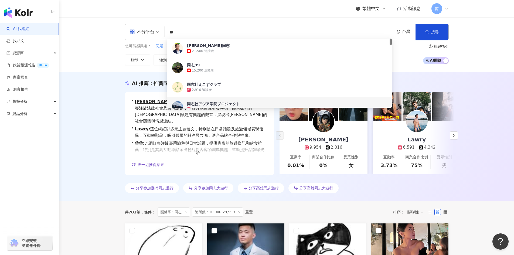
click at [197, 34] on input "**" at bounding box center [279, 32] width 225 height 10
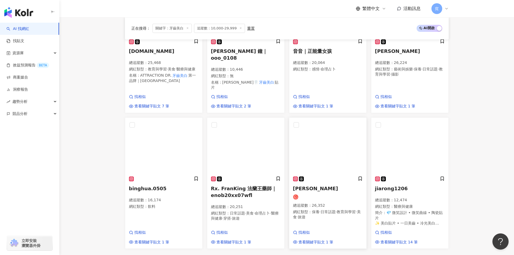
scroll to position [532, 0]
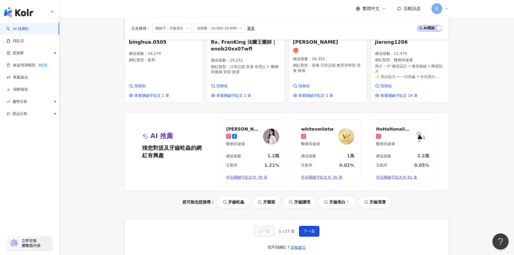
type input "****"
click at [309, 228] on div "上一頁 1 / 17 頁 下一頁 找不到網紅？ 回報建立" at bounding box center [287, 238] width 324 height 39
click at [309, 229] on span "下一頁" at bounding box center [309, 231] width 11 height 4
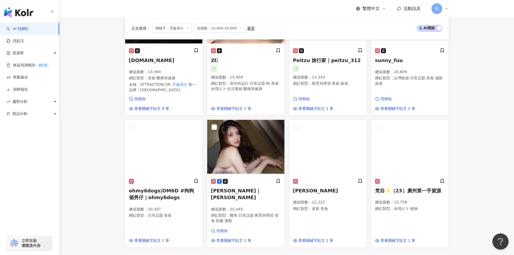
scroll to position [378, 0]
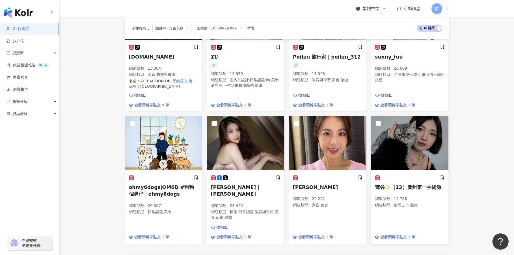
click at [415, 162] on img at bounding box center [409, 143] width 77 height 54
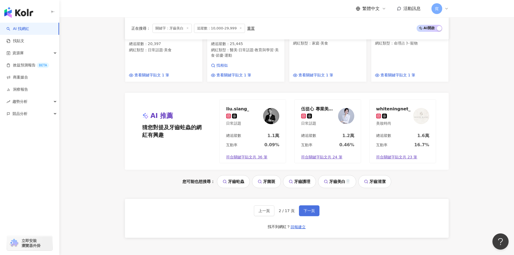
click at [309, 206] on button "下一頁" at bounding box center [309, 210] width 21 height 11
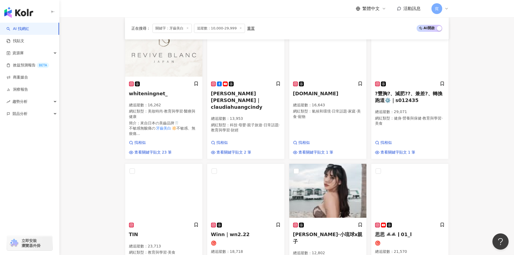
scroll to position [351, 0]
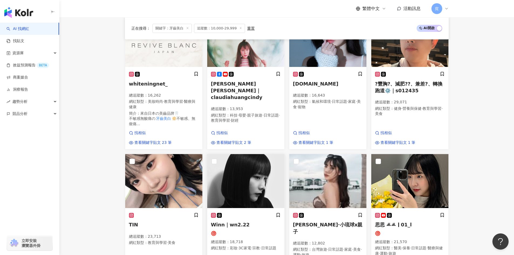
click at [263, 192] on img at bounding box center [245, 181] width 77 height 54
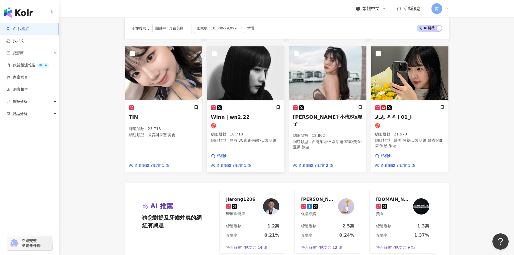
scroll to position [459, 0]
click at [171, 85] on img at bounding box center [163, 73] width 77 height 54
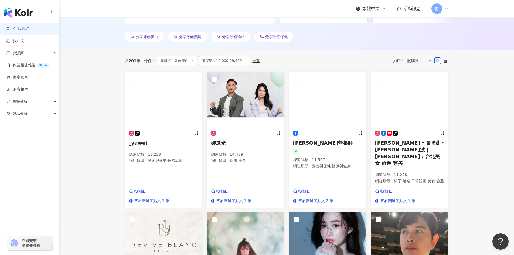
scroll to position [0, 0]
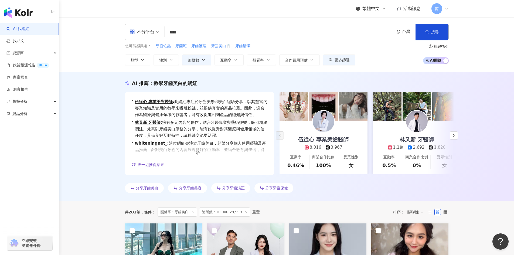
click at [219, 36] on input "****" at bounding box center [279, 32] width 225 height 10
click at [408, 50] on div "您可能感興趣： 牙齒蛀蟲 牙菌斑 牙齒護理 牙齒美白🦷 牙齒清潔 類型 性別 追蹤數 互動率 觀看率 合作費用預估 更多篩選 不限 女 男 其他 搜尋指引 A…" at bounding box center [287, 54] width 324 height 22
click at [202, 60] on icon "button" at bounding box center [203, 59] width 2 height 1
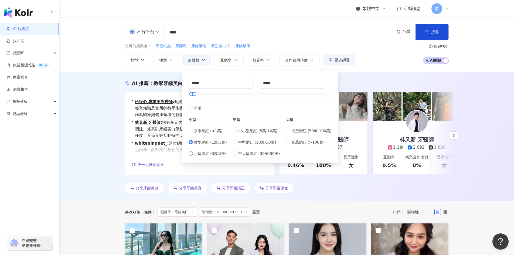
click at [203, 153] on span "小型網紅 (3萬-5萬)" at bounding box center [210, 154] width 33 height 6
type input "*****"
click at [430, 30] on button "搜尋" at bounding box center [432, 32] width 33 height 16
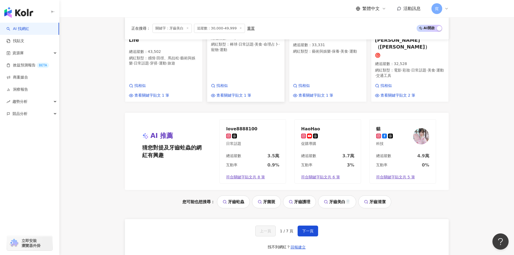
scroll to position [539, 0]
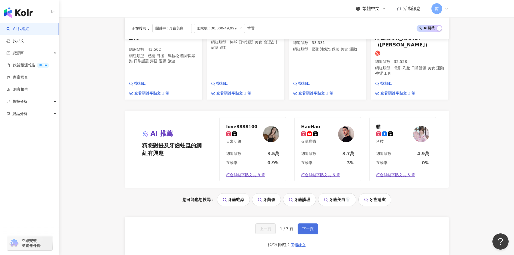
click at [307, 227] on span "下一頁" at bounding box center [307, 229] width 11 height 4
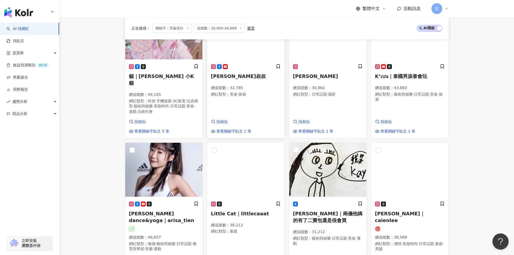
scroll to position [351, 0]
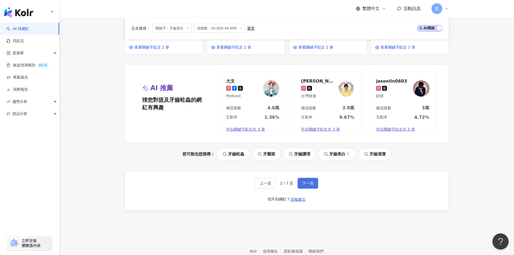
click at [303, 181] on span "下一頁" at bounding box center [307, 183] width 11 height 4
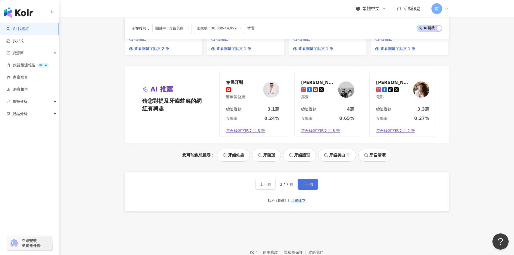
scroll to position [585, 0]
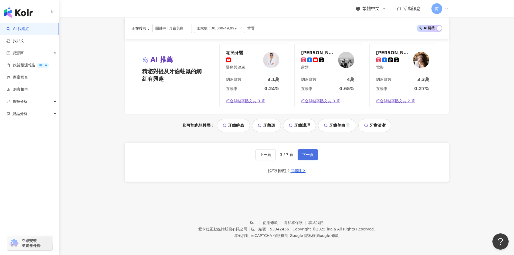
click at [303, 153] on span "下一頁" at bounding box center [307, 155] width 11 height 4
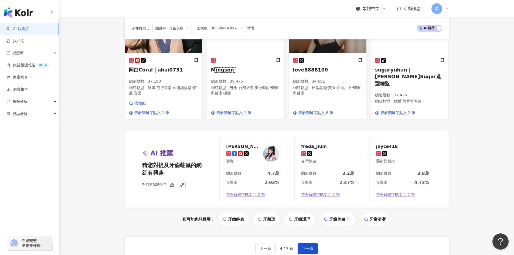
scroll to position [504, 0]
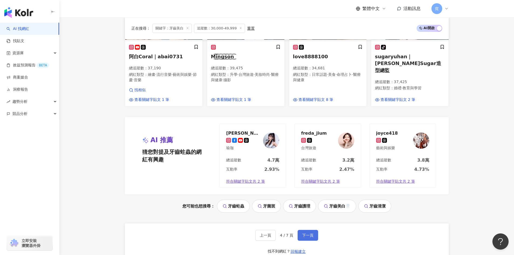
click at [311, 233] on span "下一頁" at bounding box center [307, 235] width 11 height 4
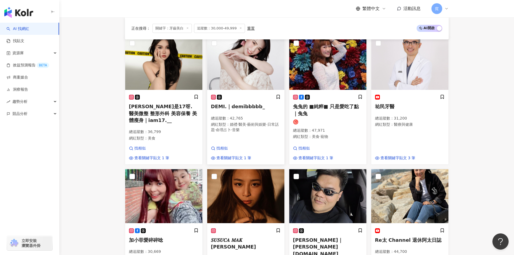
scroll to position [189, 0]
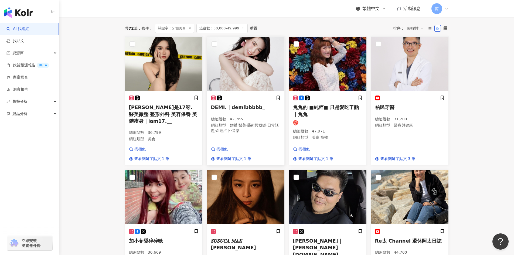
click at [269, 118] on div "DEMI.｜demibbbbb_ 總追蹤數 ： 42,765 網紅類型 ： 婚禮 · 醫美 · 藝術與娛樂 · 日常話題 · 命理占卜 · 音樂" at bounding box center [246, 116] width 70 height 43
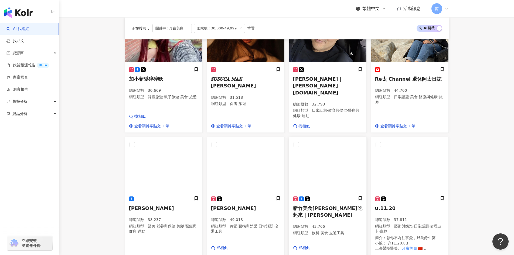
scroll to position [378, 0]
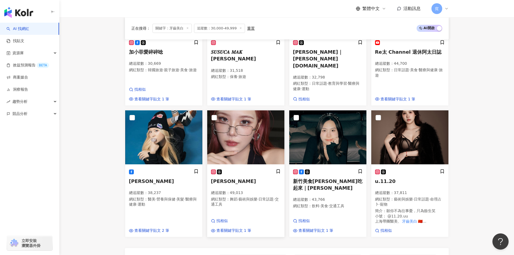
click at [244, 181] on h5 "若熙" at bounding box center [246, 181] width 70 height 7
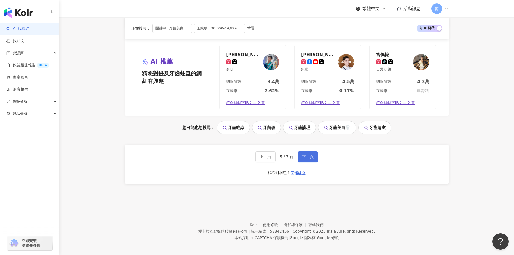
click at [310, 155] on span "下一頁" at bounding box center [307, 157] width 11 height 4
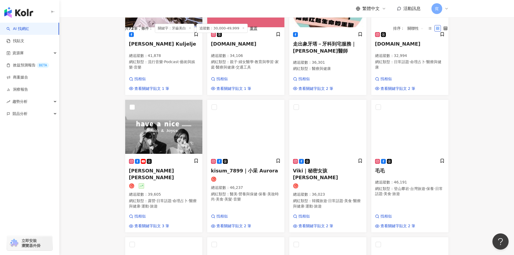
scroll to position [254, 0]
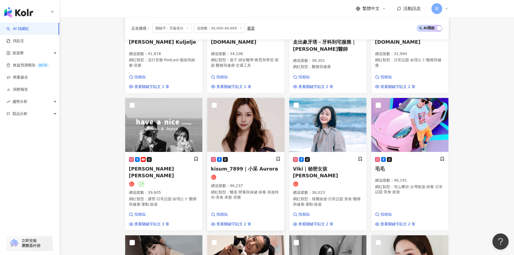
click at [260, 179] on div at bounding box center [246, 177] width 70 height 5
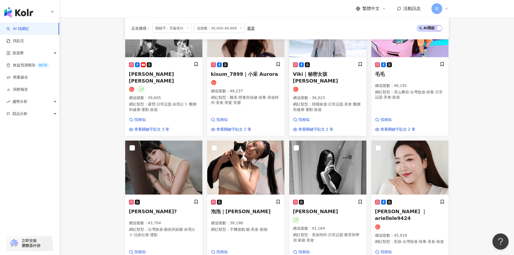
scroll to position [389, 0]
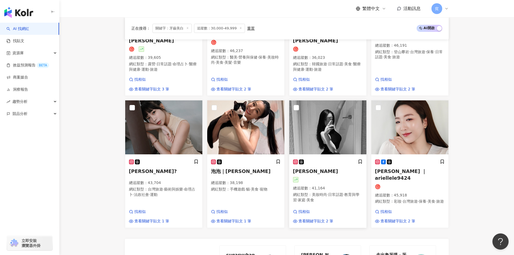
click at [312, 131] on img at bounding box center [327, 127] width 77 height 54
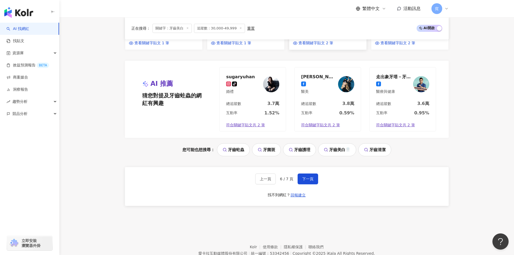
scroll to position [587, 0]
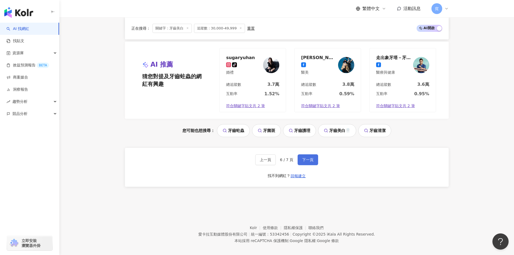
click at [315, 159] on button "下一頁" at bounding box center [308, 159] width 21 height 11
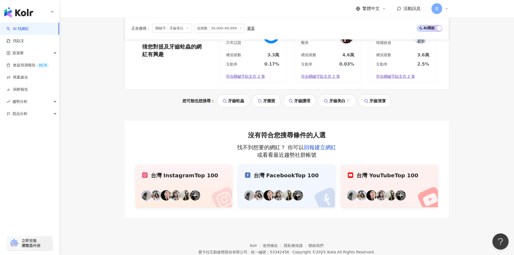
scroll to position [0, 0]
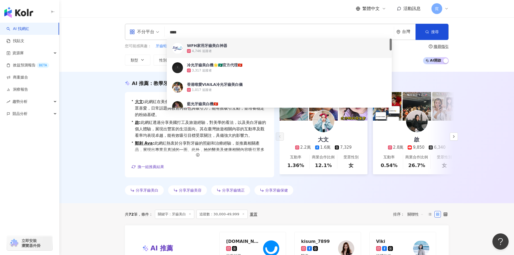
click at [189, 35] on input "****" at bounding box center [279, 32] width 225 height 10
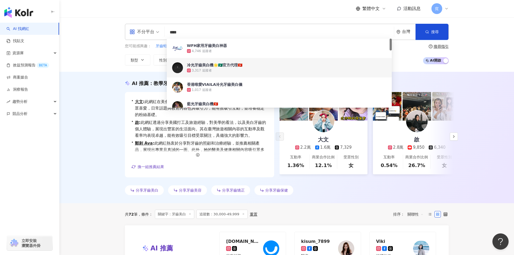
click at [118, 69] on div "不分平台 **** 台灣 搜尋 c1db8a71-455e-4271-bb6c-f588841425de a3229645-fc55-4ded-8add-be…" at bounding box center [286, 44] width 455 height 55
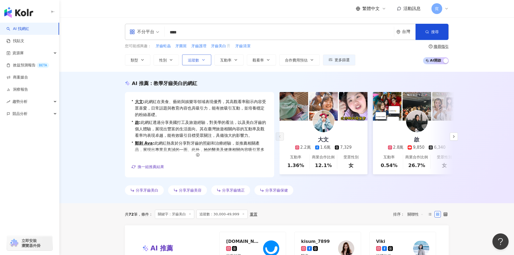
click at [193, 59] on span "追蹤數" at bounding box center [193, 60] width 11 height 4
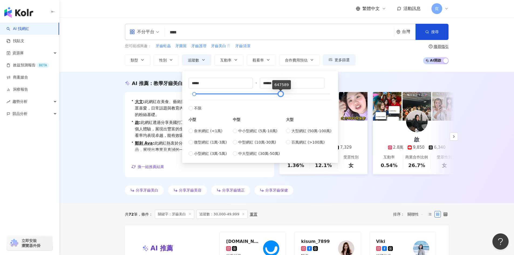
type input "******"
drag, startPoint x: 198, startPoint y: 93, endPoint x: 282, endPoint y: 92, distance: 83.4
click at [282, 93] on div at bounding box center [280, 94] width 3 height 3
click at [210, 141] on span "微型網紅 (1萬-3萬)" at bounding box center [210, 142] width 33 height 6
type input "*****"
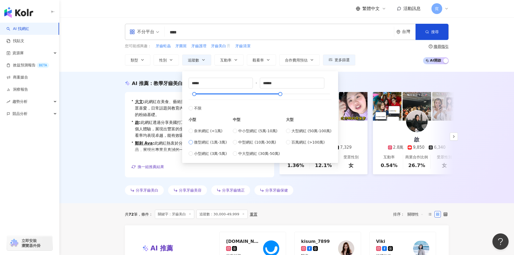
type input "*****"
click at [435, 34] on span "搜尋" at bounding box center [435, 32] width 8 height 4
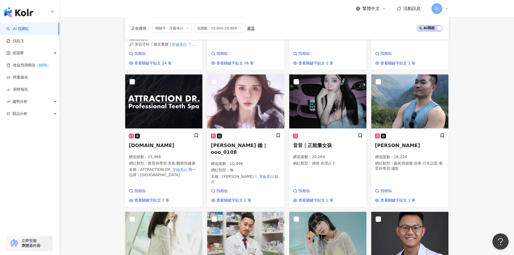
scroll to position [316, 0]
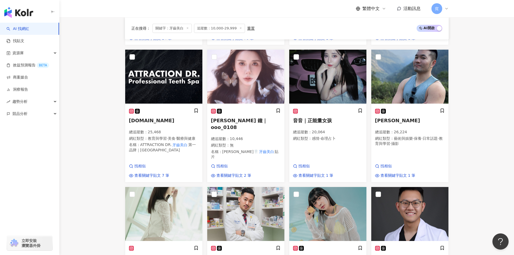
click at [466, 187] on main "不分平台 **** 台灣 搜尋 c1db8a71-455e-4271-bb6c-f588841425de a3229645-fc55-4ded-8add-be…" at bounding box center [286, 94] width 455 height 787
click at [478, 155] on main "不分平台 **** 台灣 搜尋 c1db8a71-455e-4271-bb6c-f588841425de a3229645-fc55-4ded-8add-be…" at bounding box center [286, 94] width 455 height 787
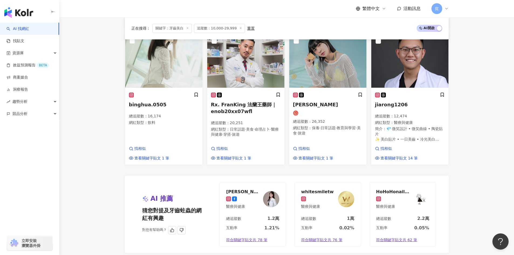
scroll to position [600, 0]
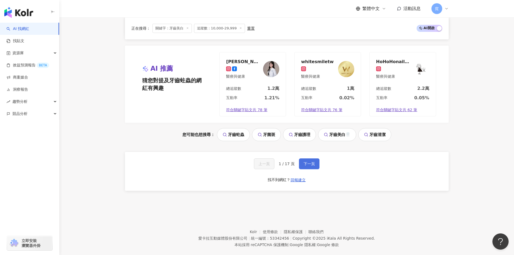
click at [312, 162] on span "下一頁" at bounding box center [309, 164] width 11 height 4
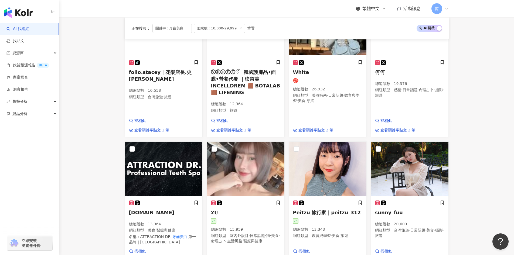
scroll to position [275, 0]
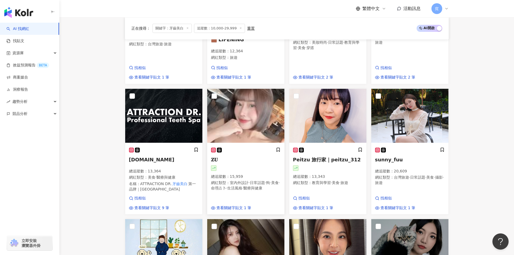
click at [259, 153] on div "𝐙𝐔 總追蹤數 ： 15,959 網紅類型 ： 室內外設計 · 日常話題 · 狗 · 美食 · 命理占卜 · 生活風格 · 醫療與健康" at bounding box center [246, 171] width 70 height 49
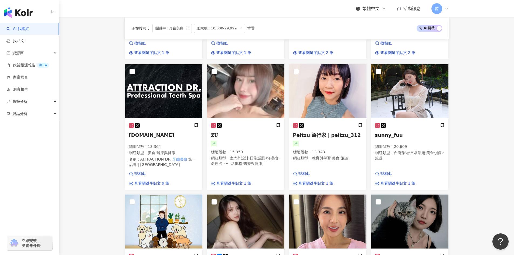
scroll to position [302, 0]
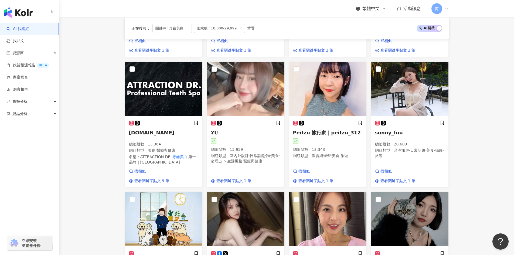
click at [470, 156] on main "不分平台 **** 台灣 搜尋 c1db8a71-455e-4271-bb6c-f588841425de a3229645-fc55-4ded-8add-be…" at bounding box center [286, 102] width 455 height 774
click at [422, 136] on div "sunny_fuu 總追蹤數 ： 20,609 網紅類型 ： 台灣旅遊 · 日常話題 · 美食 · 攝影 · 旅遊" at bounding box center [410, 141] width 70 height 43
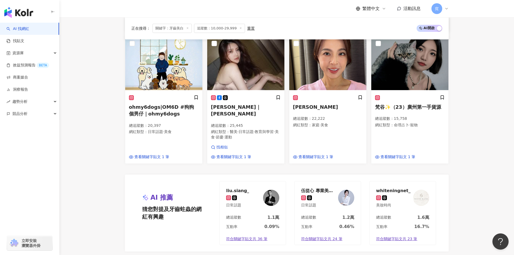
scroll to position [545, 0]
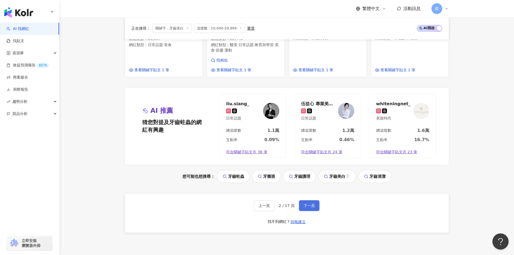
click at [309, 204] on span "下一頁" at bounding box center [309, 206] width 11 height 4
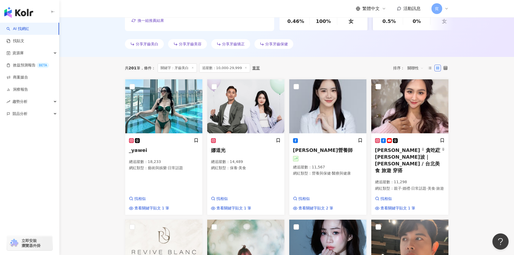
scroll to position [162, 0]
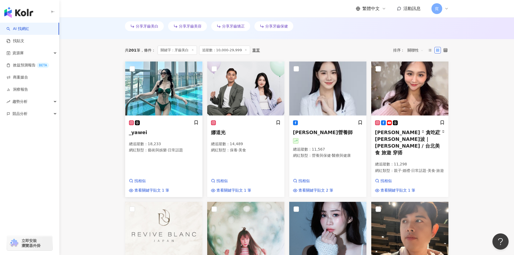
click at [154, 130] on h5 "_yawei" at bounding box center [164, 132] width 70 height 7
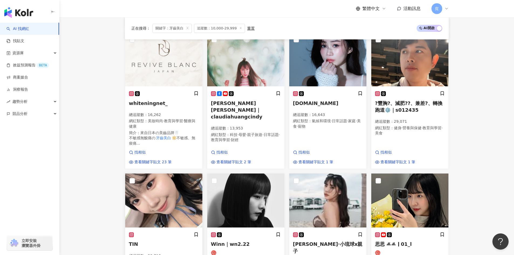
scroll to position [378, 0]
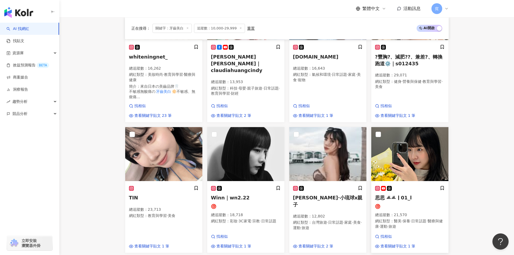
click at [427, 201] on div "思思 쓰쓰｜01_l 總追蹤數 ： 21,570 網紅類型 ： 醫美 · 保養 · 日常話題 · 醫療與健康 · 運動 · 旅遊" at bounding box center [410, 210] width 70 height 49
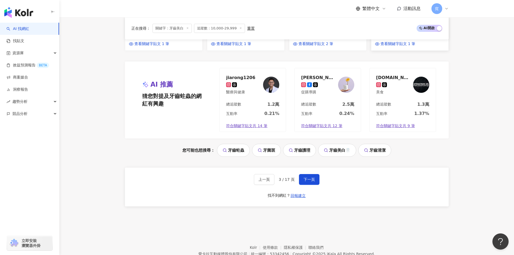
scroll to position [596, 0]
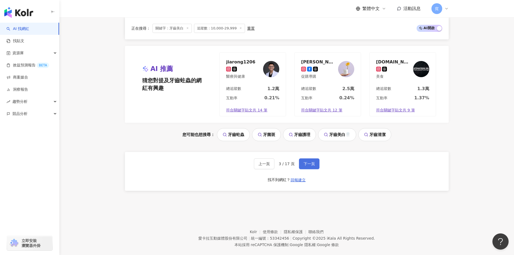
click at [308, 162] on span "下一頁" at bounding box center [309, 164] width 11 height 4
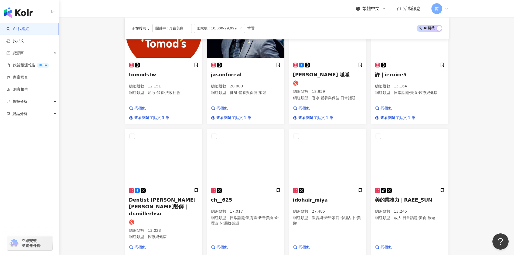
scroll to position [405, 0]
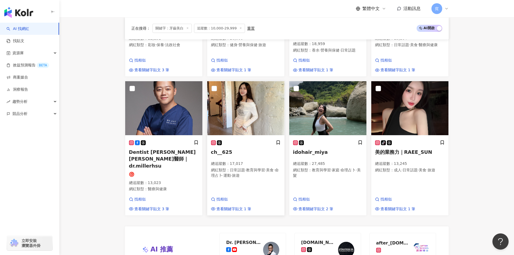
click at [270, 115] on img at bounding box center [245, 108] width 77 height 54
click at [341, 131] on img at bounding box center [327, 108] width 77 height 54
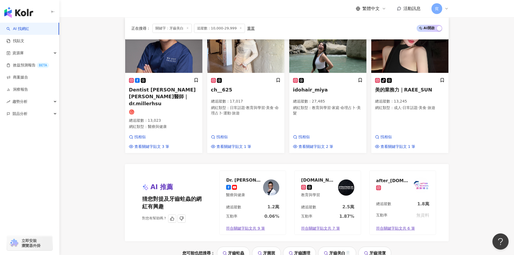
scroll to position [540, 0]
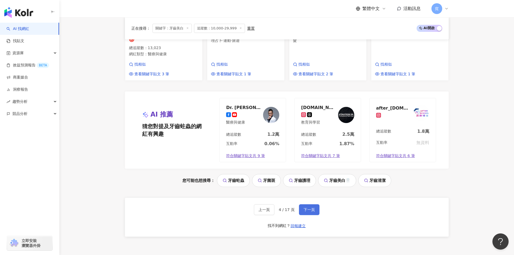
click at [305, 208] on span "下一頁" at bounding box center [309, 210] width 11 height 4
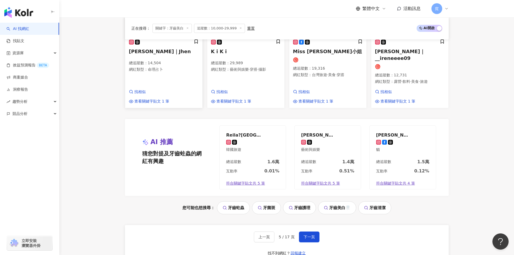
scroll to position [513, 0]
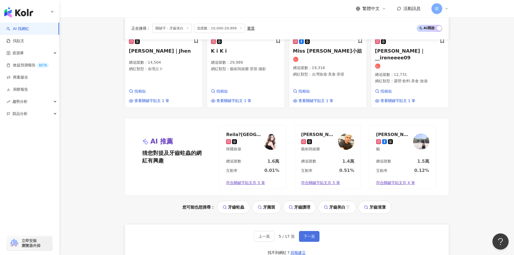
click at [303, 231] on button "下一頁" at bounding box center [309, 236] width 21 height 11
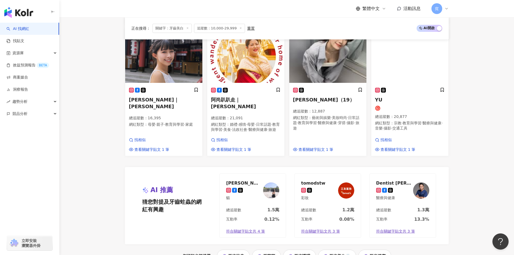
scroll to position [366, 0]
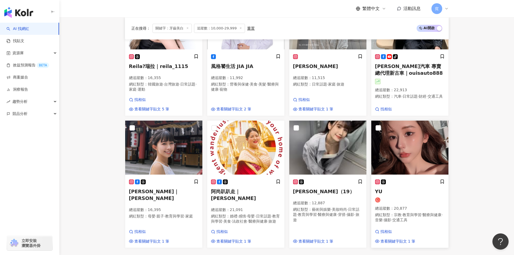
click at [419, 160] on img at bounding box center [409, 148] width 77 height 54
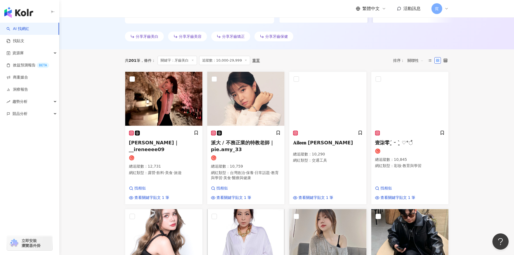
scroll to position [150, 0]
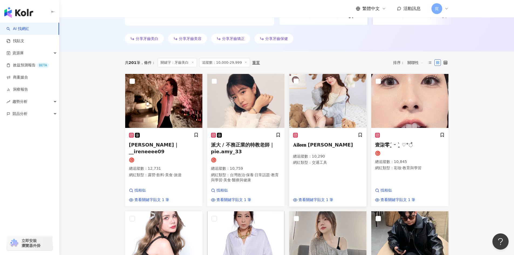
click at [338, 108] on img at bounding box center [327, 101] width 77 height 54
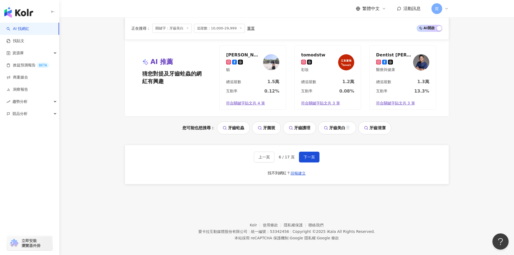
scroll to position [588, 0]
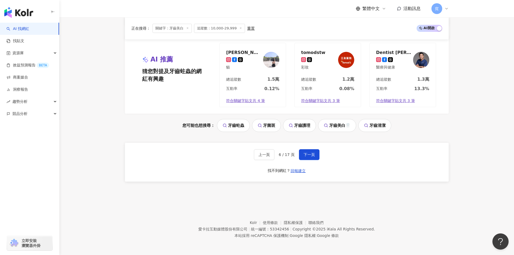
click at [254, 158] on div "上一頁 6 / 17 頁 下一頁 找不到網紅？ 回報建立" at bounding box center [287, 162] width 324 height 39
click at [258, 157] on button "上一頁" at bounding box center [264, 154] width 21 height 11
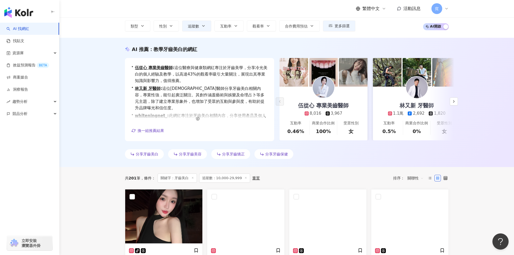
scroll to position [0, 0]
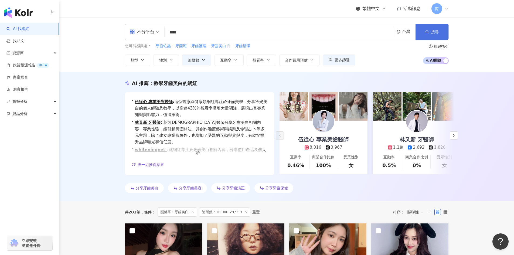
click at [422, 29] on button "搜尋" at bounding box center [432, 32] width 33 height 16
click at [432, 33] on span "搜尋" at bounding box center [435, 32] width 8 height 4
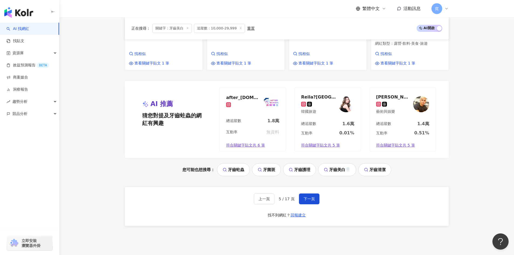
scroll to position [574, 0]
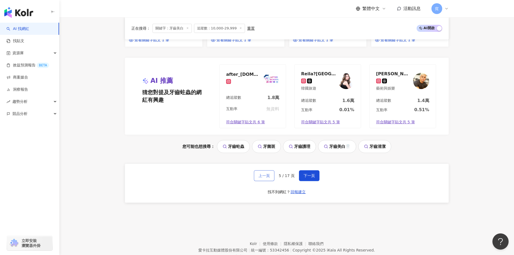
click at [268, 170] on button "上一頁" at bounding box center [264, 175] width 21 height 11
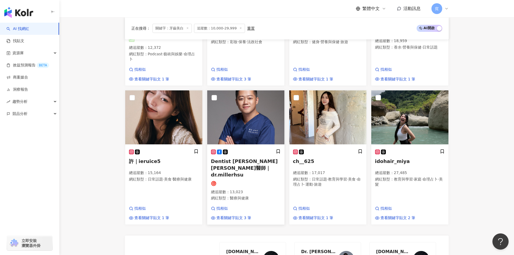
scroll to position [405, 0]
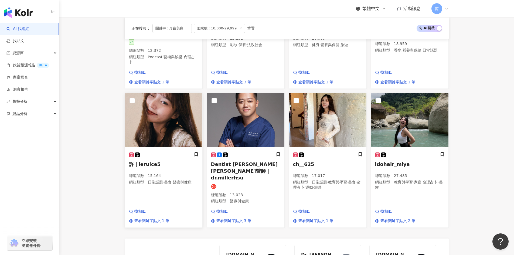
click at [159, 161] on h5 "許｜ieruice5" at bounding box center [164, 164] width 70 height 7
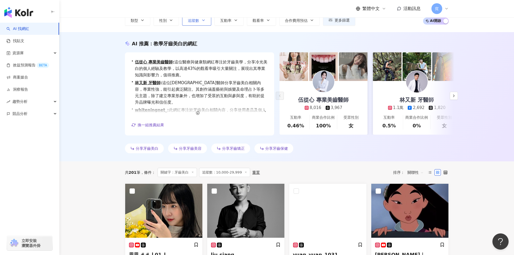
scroll to position [0, 0]
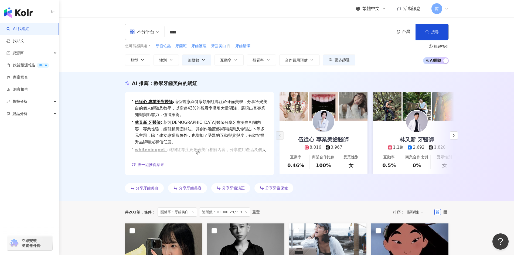
click at [191, 28] on input "****" at bounding box center [279, 32] width 225 height 10
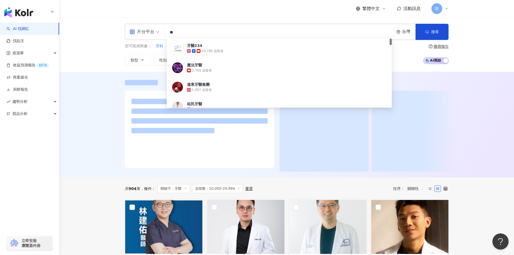
type input "**"
click at [111, 112] on div at bounding box center [286, 125] width 455 height 106
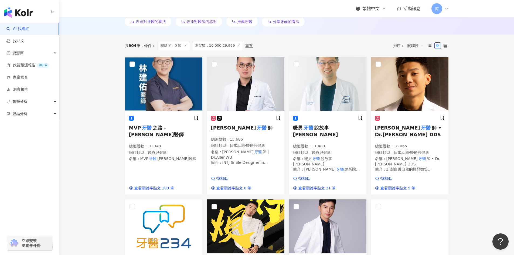
scroll to position [165, 0]
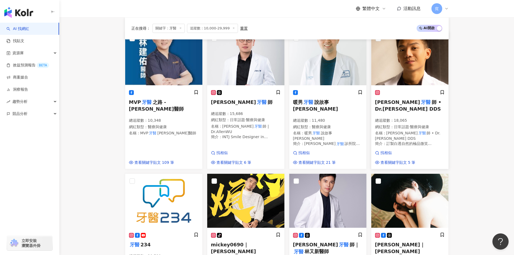
click at [429, 108] on h5 "葉俊佑 牙醫 師 • Dr.Eric Yeh DDS" at bounding box center [410, 105] width 70 height 13
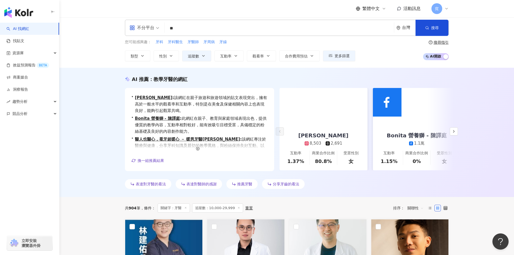
scroll to position [0, 0]
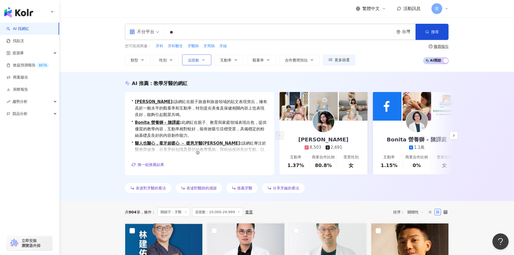
click at [200, 58] on button "追蹤數" at bounding box center [196, 60] width 29 height 11
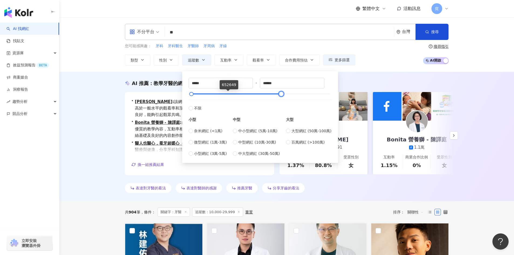
type input "*******"
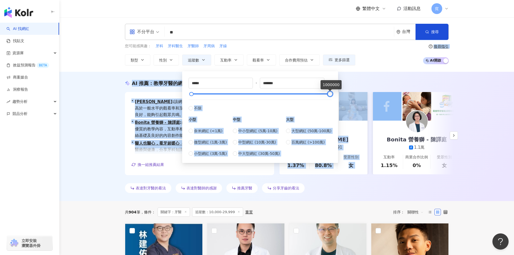
drag, startPoint x: 195, startPoint y: 94, endPoint x: 384, endPoint y: 99, distance: 189.0
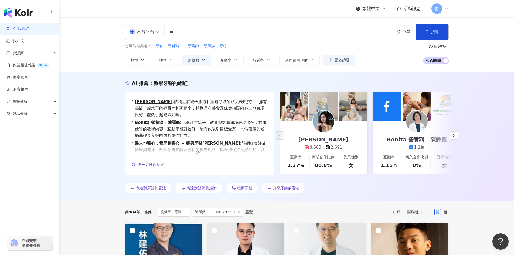
click at [489, 135] on div "AI 推薦 ： 教學牙醫的網紅 • 米雪 Michelle : 該網紅在親子旅遊和旅遊領域的貼文表現突出，擁有高於一般水平的觀看率和互動率，特別是在美食及保健…" at bounding box center [286, 136] width 455 height 129
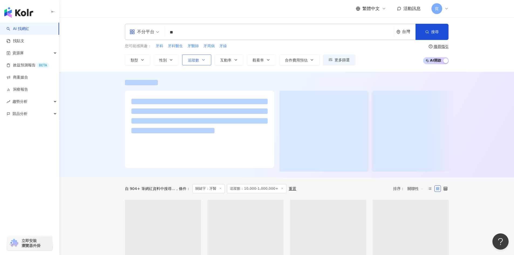
click at [205, 61] on icon "button" at bounding box center [203, 60] width 4 height 4
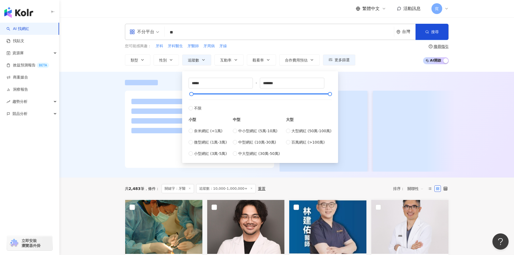
click at [477, 64] on div "不分平台 ** 台灣 搜尋 c5ec31d9-2d16-4b1f-a155-fe5fbb12e0ef 牙醫234 20,780 追蹤者 魔法牙醫 2,760 …" at bounding box center [286, 44] width 455 height 55
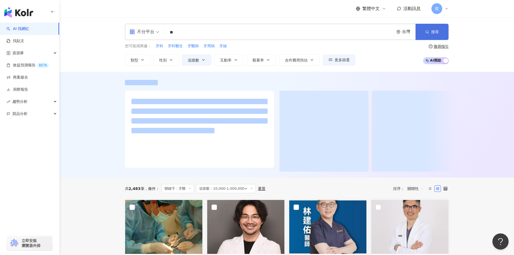
click at [431, 31] on span "搜尋" at bounding box center [435, 32] width 8 height 4
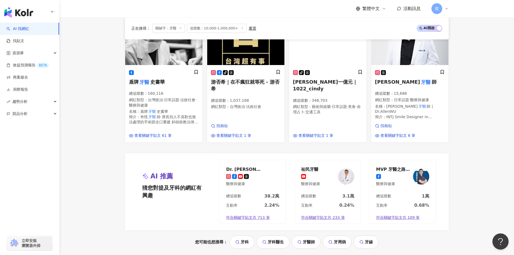
scroll to position [513, 0]
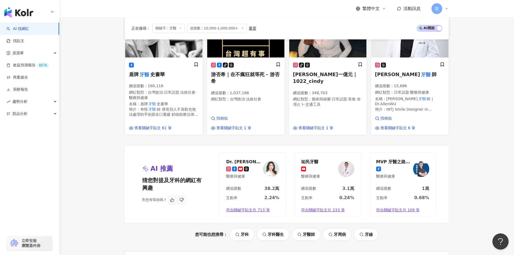
click at [253, 179] on div "Dr. Chavelle 劉芷伊醫師 醫療與健康" at bounding box center [253, 169] width 66 height 33
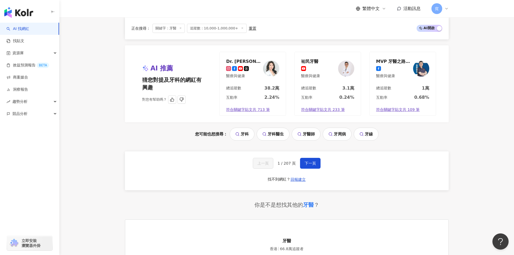
scroll to position [621, 0]
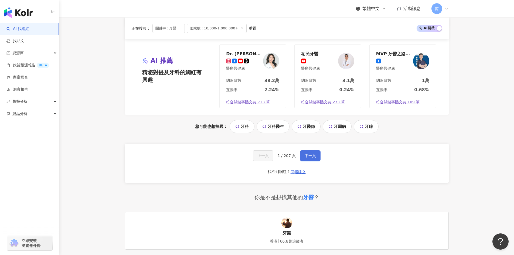
click at [304, 158] on button "下一頁" at bounding box center [310, 155] width 21 height 11
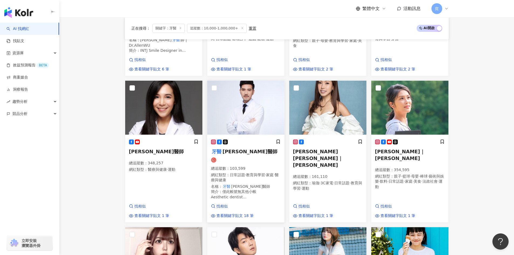
scroll to position [282, 0]
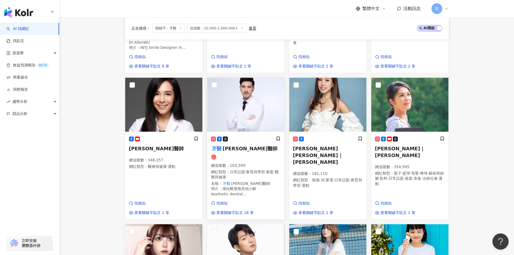
click at [256, 140] on div at bounding box center [246, 139] width 70 height 6
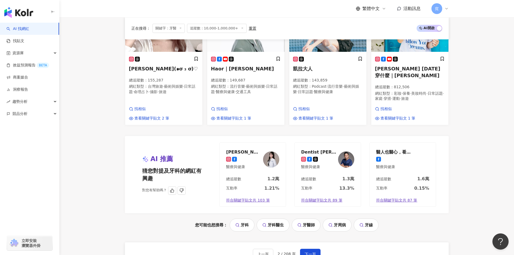
scroll to position [552, 0]
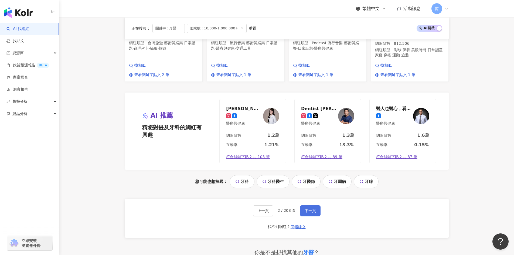
click at [313, 209] on span "下一頁" at bounding box center [310, 211] width 11 height 4
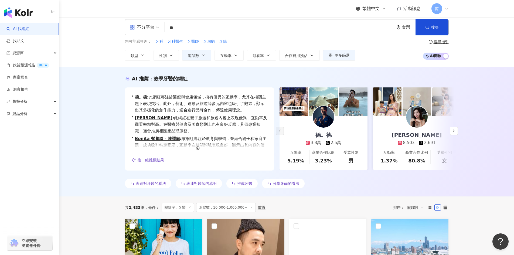
scroll to position [0, 0]
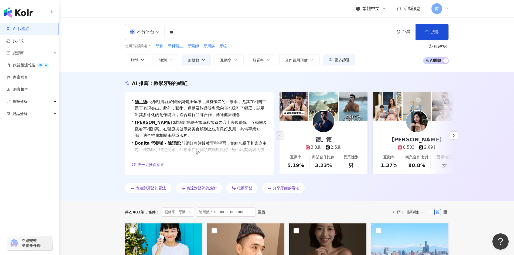
click at [181, 31] on input "**" at bounding box center [279, 32] width 225 height 10
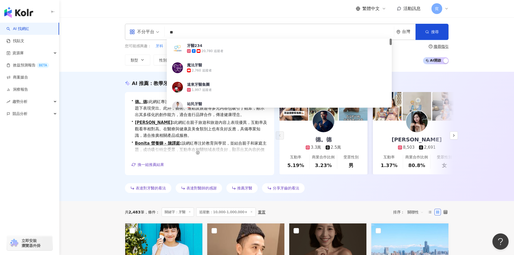
type input "*"
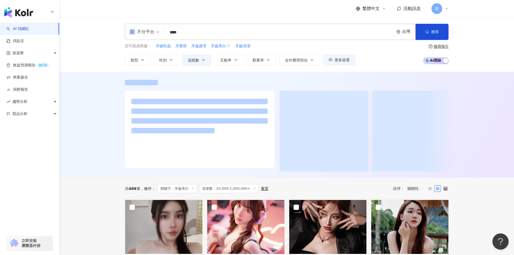
click at [105, 116] on div at bounding box center [286, 125] width 455 height 106
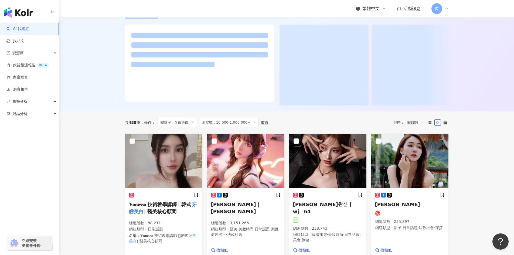
scroll to position [81, 0]
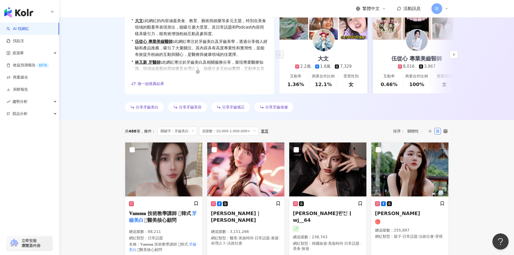
click at [105, 116] on div "AI 推薦 ： 教學牙齒美白的網紅 • 大文 : 此網紅的內容涵蓋美食、教育、藝術與娛樂等多元主題，特別在美食領域的觀看率表現突出，能吸引廣大受眾。其日常話題…" at bounding box center [286, 55] width 455 height 129
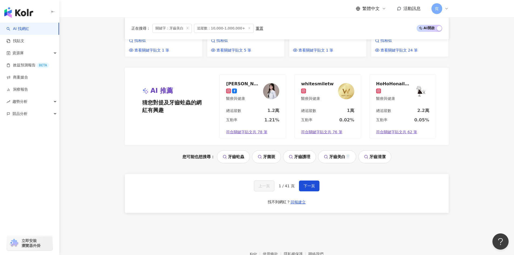
scroll to position [595, 0]
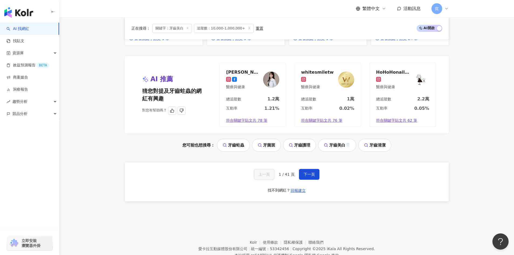
click at [266, 72] on img at bounding box center [271, 80] width 16 height 16
click at [309, 172] on span "下一頁" at bounding box center [309, 174] width 11 height 4
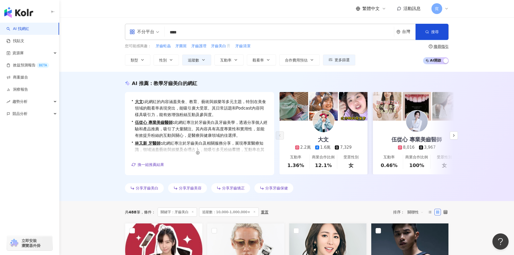
scroll to position [81, 0]
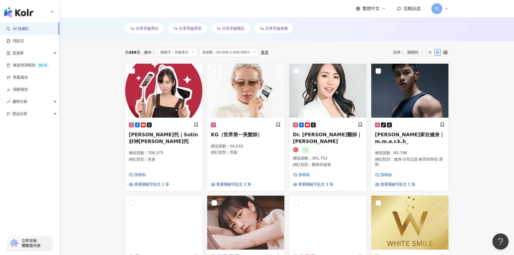
scroll to position [162, 0]
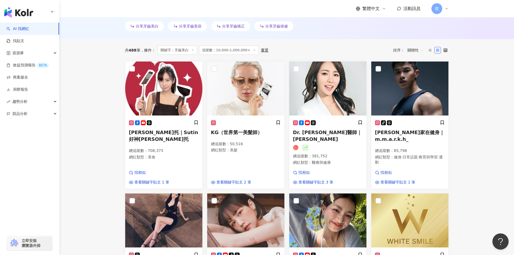
click at [468, 181] on main "不分平台 **** 台灣 搜尋 c1db8a71-455e-4271-bb6c-f588841425de WFH家用牙齒美白神器 4,746 追蹤者 冷光牙齒…" at bounding box center [286, 243] width 455 height 776
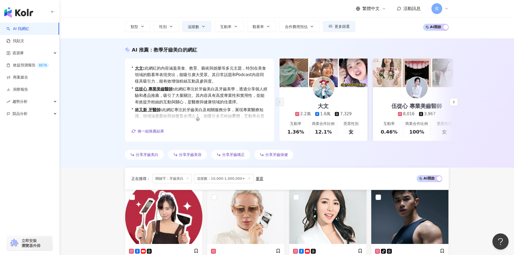
scroll to position [0, 0]
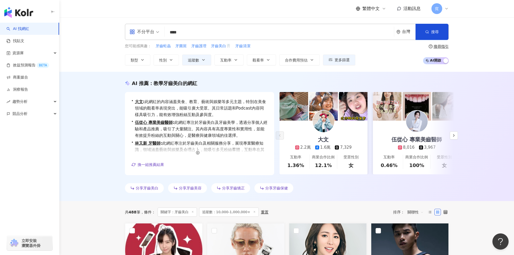
click at [194, 32] on input "****" at bounding box center [279, 32] width 225 height 10
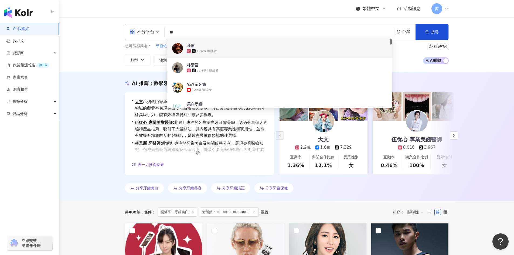
click at [199, 31] on input "**" at bounding box center [279, 32] width 225 height 10
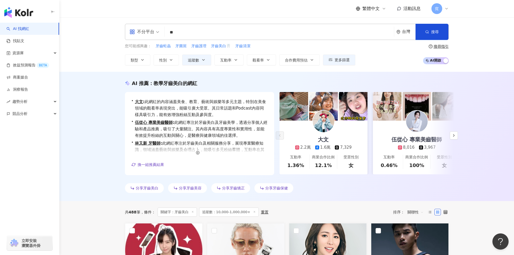
click at [104, 116] on div "AI 推薦 ： 教學牙齒美白的網紅 • 大文 : 此網紅的內容涵蓋美食、教育、藝術與娛樂等多元主題，特別在美食領域的觀看率表現突出，能吸引廣大受眾。其日常話題…" at bounding box center [286, 136] width 455 height 129
click at [187, 35] on input "**" at bounding box center [279, 32] width 225 height 10
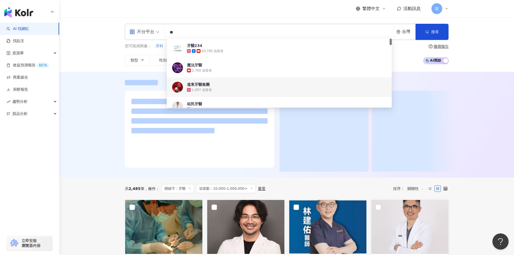
click at [117, 132] on div at bounding box center [287, 126] width 346 height 92
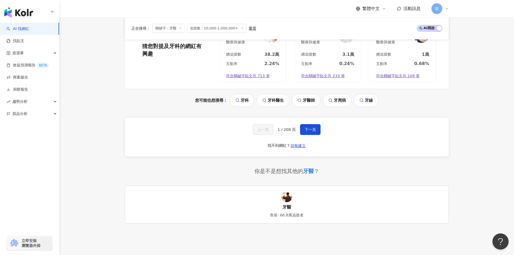
scroll to position [648, 0]
click at [309, 130] on span "下一頁" at bounding box center [310, 129] width 11 height 4
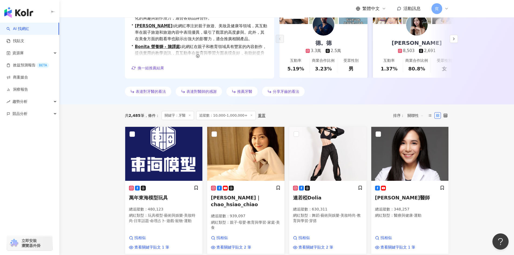
scroll to position [120, 0]
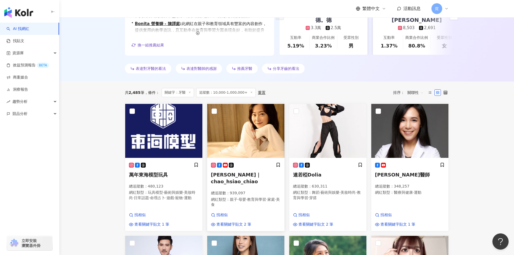
click at [248, 142] on img at bounding box center [245, 131] width 77 height 54
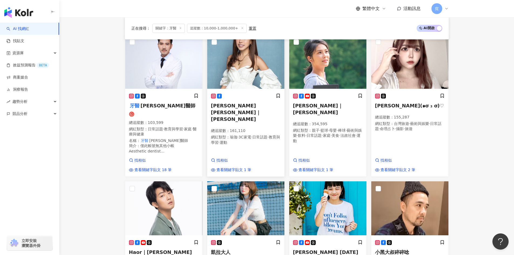
scroll to position [390, 0]
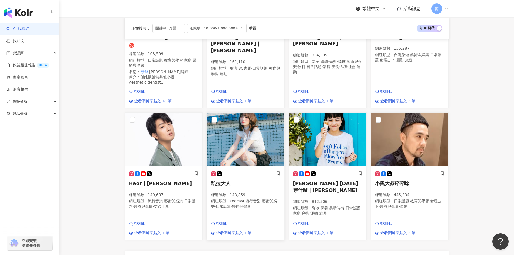
click at [252, 152] on img at bounding box center [245, 140] width 77 height 54
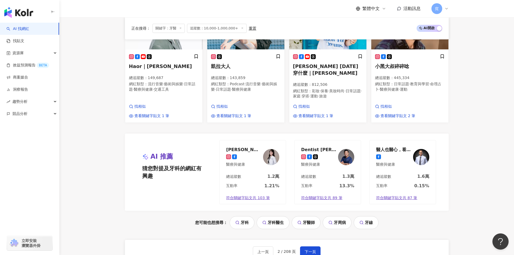
scroll to position [552, 0]
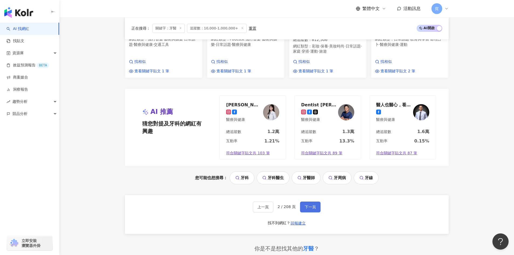
click at [313, 202] on button "下一頁" at bounding box center [310, 207] width 21 height 11
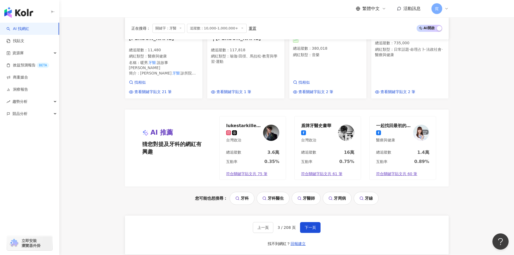
scroll to position [536, 0]
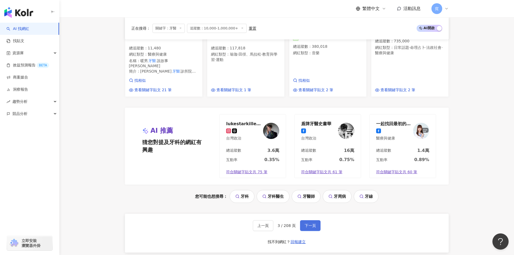
click at [312, 224] on span "下一頁" at bounding box center [310, 226] width 11 height 4
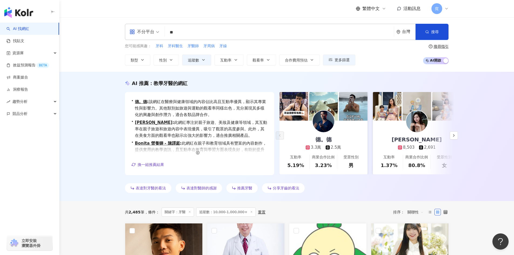
scroll to position [108, 0]
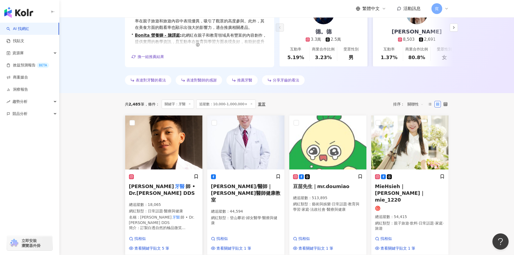
click at [163, 193] on h5 "葉俊佑 牙醫 師 • Dr.Eric Yeh DDS" at bounding box center [164, 189] width 70 height 13
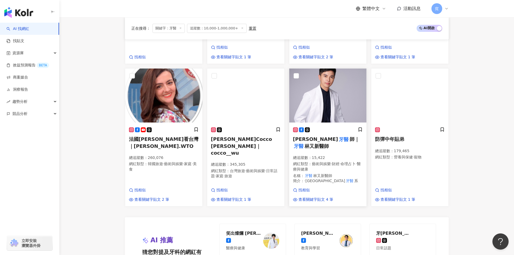
scroll to position [459, 0]
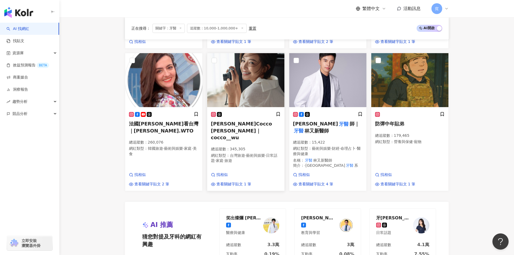
click at [251, 147] on div "總追蹤數 ： 345,305 網紅類型 ： 台灣旅遊 · 藝術與娛樂 · 日常話題 · 家庭 · 旅遊" at bounding box center [246, 156] width 70 height 18
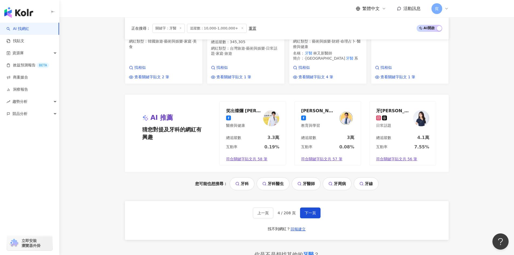
scroll to position [567, 0]
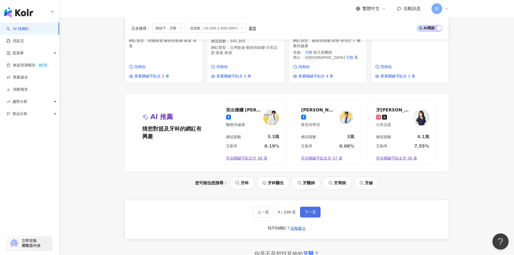
click at [313, 210] on span "下一頁" at bounding box center [310, 212] width 11 height 4
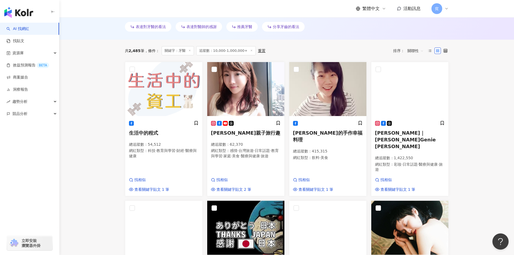
scroll to position [162, 0]
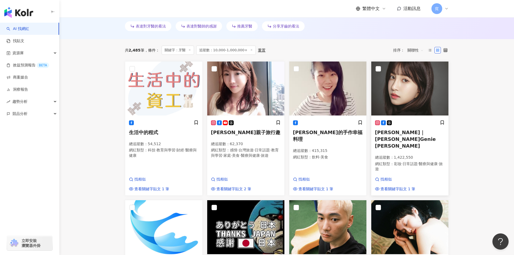
click at [432, 140] on div "陳敬宣｜陳敬宣 Genie Chen 總追蹤數 ： 1,422,550 網紅類型 ： 彩妝 · 日常話題 · 醫療與健康 · 旅遊" at bounding box center [410, 148] width 70 height 57
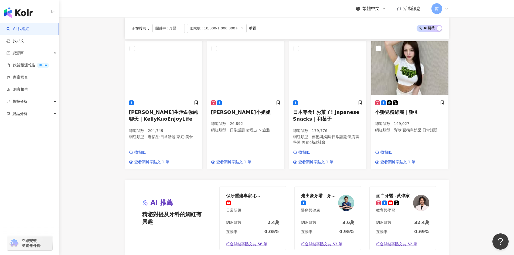
scroll to position [459, 0]
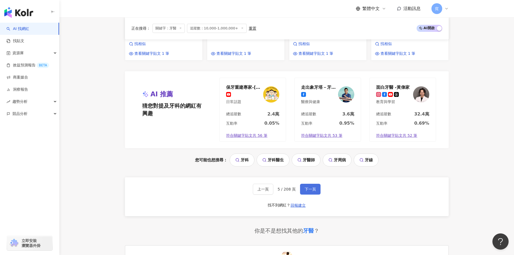
click at [312, 187] on span "下一頁" at bounding box center [310, 189] width 11 height 4
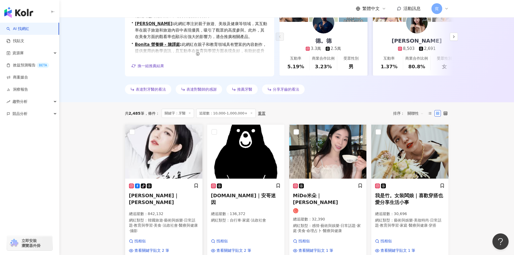
scroll to position [96, 0]
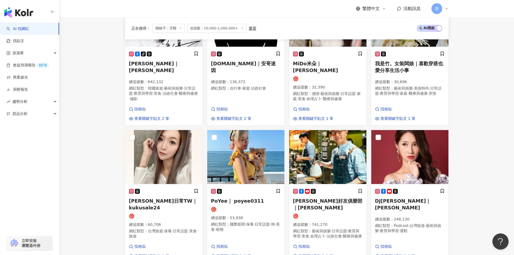
click at [486, 177] on main "不分平台 ** 台灣 搜尋 60e1f8cf-bff3-4369-acd1-babb0b2a8446 357ec316-0226-4ef6-94f3-ce97…" at bounding box center [286, 205] width 455 height 838
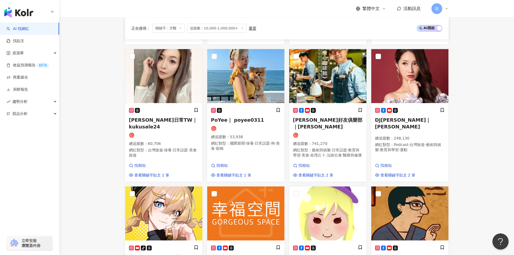
click at [486, 177] on main "不分平台 ** 台灣 搜尋 60e1f8cf-bff3-4369-acd1-babb0b2a8446 357ec316-0226-4ef6-94f3-ce97…" at bounding box center [286, 124] width 455 height 838
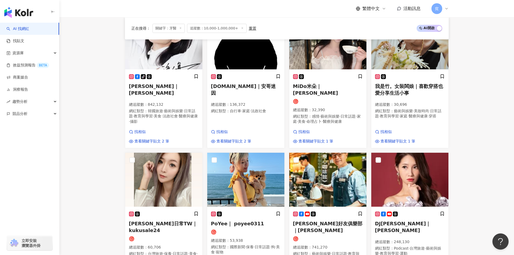
scroll to position [204, 0]
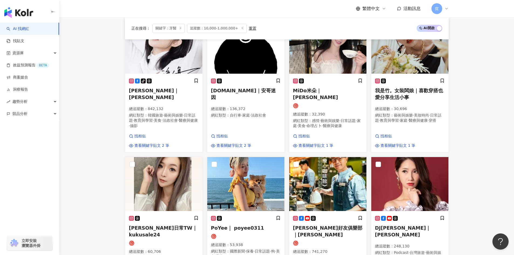
click at [486, 177] on main "不分平台 ** 台灣 搜尋 60e1f8cf-bff3-4369-acd1-babb0b2a8446 357ec316-0226-4ef6-94f3-ce97…" at bounding box center [286, 232] width 455 height 838
click at [471, 121] on main "不分平台 ** 台灣 搜尋 60e1f8cf-bff3-4369-acd1-babb0b2a8446 357ec316-0226-4ef6-94f3-ce97…" at bounding box center [286, 232] width 455 height 838
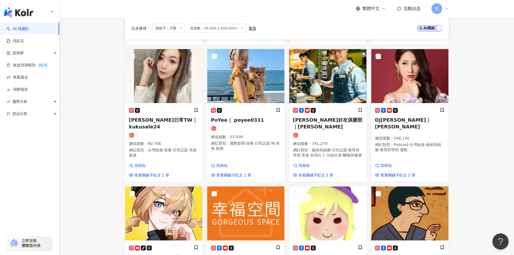
click at [471, 123] on main "不分平台 ** 台灣 搜尋 60e1f8cf-bff3-4369-acd1-babb0b2a8446 357ec316-0226-4ef6-94f3-ce97…" at bounding box center [286, 124] width 455 height 838
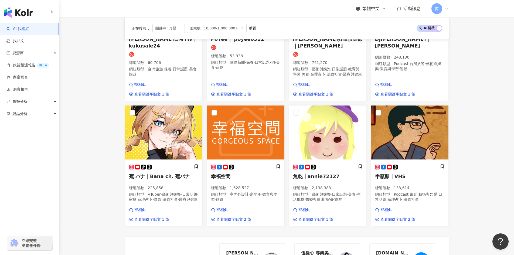
click at [471, 123] on main "不分平台 ** 台灣 搜尋 60e1f8cf-bff3-4369-acd1-babb0b2a8446 357ec316-0226-4ef6-94f3-ce97…" at bounding box center [286, 43] width 455 height 838
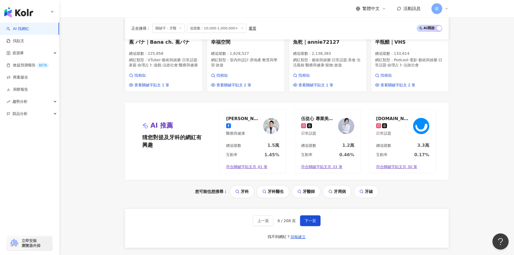
scroll to position [528, 0]
click at [309, 222] on span "下一頁" at bounding box center [310, 220] width 11 height 4
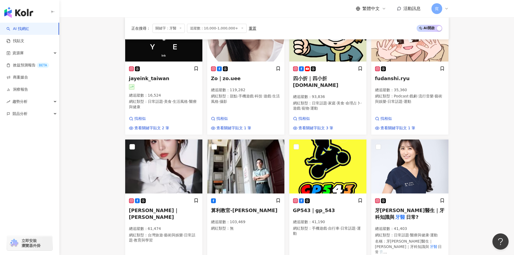
click at [479, 107] on main "不分平台 ** 台灣 搜尋 60e1f8cf-bff3-4369-acd1-babb0b2a8446 357ec316-0226-4ef6-94f3-ce97…" at bounding box center [286, 235] width 455 height 868
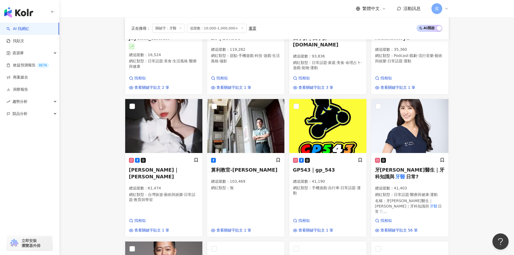
scroll to position [270, 0]
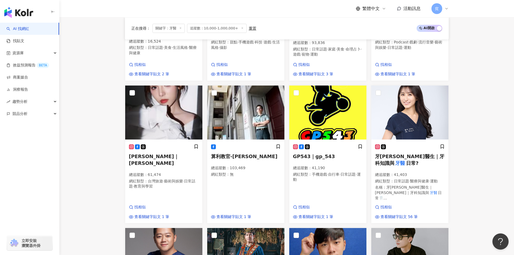
click at [479, 107] on main "不分平台 ** 台灣 搜尋 60e1f8cf-bff3-4369-acd1-babb0b2a8446 357ec316-0226-4ef6-94f3-ce97…" at bounding box center [286, 181] width 455 height 868
click at [479, 134] on main "不分平台 ** 台灣 搜尋 60e1f8cf-bff3-4369-acd1-babb0b2a8446 357ec316-0226-4ef6-94f3-ce97…" at bounding box center [286, 181] width 455 height 868
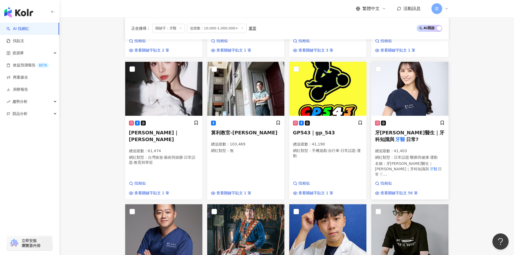
scroll to position [297, 0]
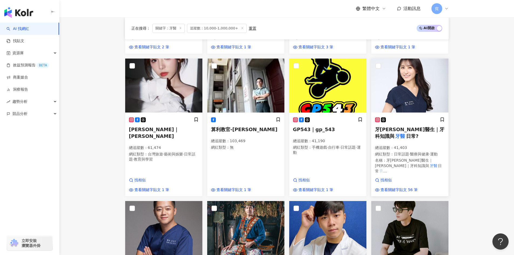
click at [426, 135] on h5 "牙柯醫生｜牙科知識與 牙醫 日常?" at bounding box center [410, 132] width 70 height 13
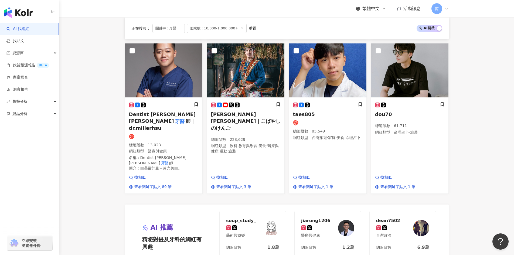
scroll to position [520, 0]
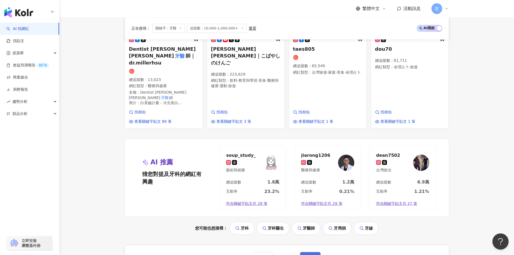
click at [316, 251] on button "下一頁" at bounding box center [310, 257] width 21 height 11
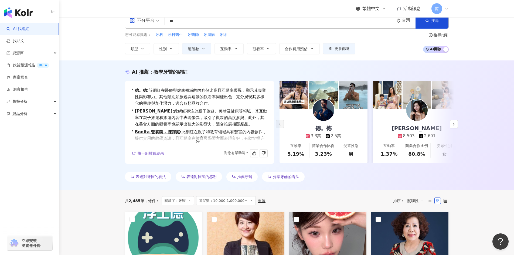
scroll to position [0, 0]
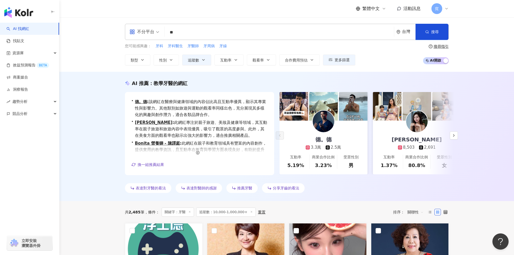
click at [181, 31] on input "**" at bounding box center [279, 32] width 225 height 10
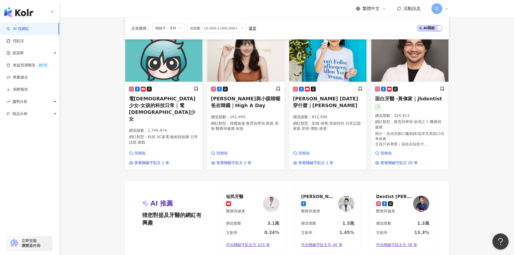
scroll to position [512, 0]
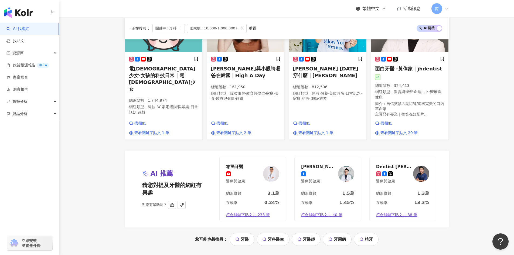
click at [411, 191] on div "Dentist Miller 徐鈞信 牙醫師 醫療與健康" at bounding box center [403, 173] width 66 height 33
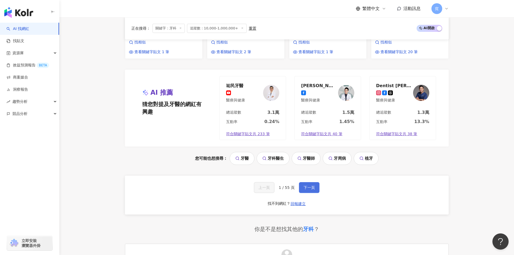
click at [304, 190] on span "下一頁" at bounding box center [309, 187] width 11 height 4
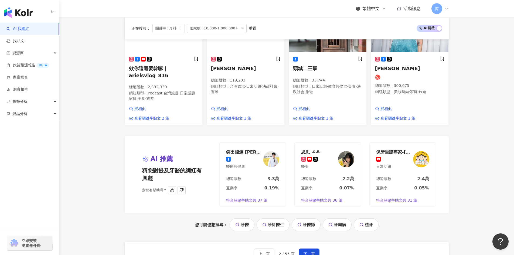
scroll to position [540, 0]
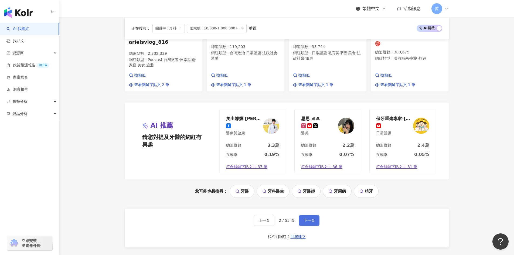
click at [310, 218] on span "下一頁" at bounding box center [309, 220] width 11 height 4
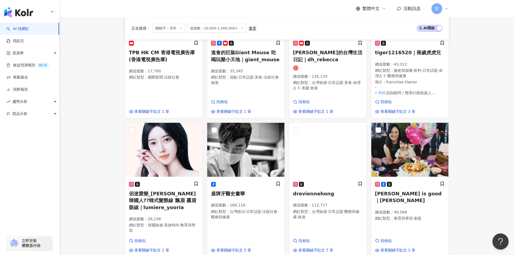
scroll to position [381, 0]
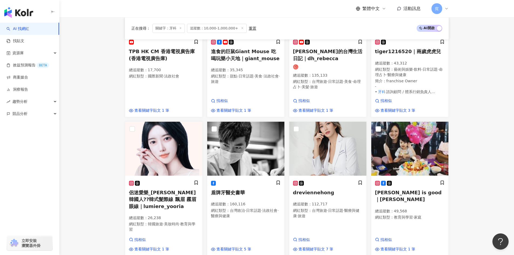
click at [310, 218] on div "dreviennehong 總追蹤數 ： 112,717 網紅類型 ： 台灣旅遊 · 日常話題 · 醫療與健康 · 旅遊" at bounding box center [328, 201] width 70 height 43
click at [497, 115] on main "不分平台 ** 台灣 搜尋 951bb0e9-f96d-4172-a241-6c7797098d60 1df449c4-a38d-4971-91c2-c65d…" at bounding box center [286, 64] width 455 height 856
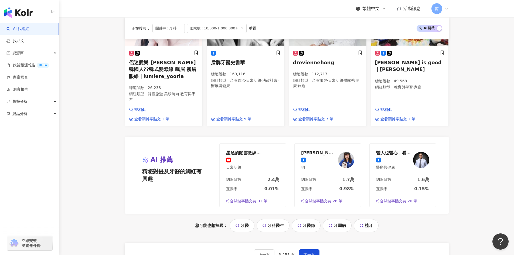
scroll to position [516, 0]
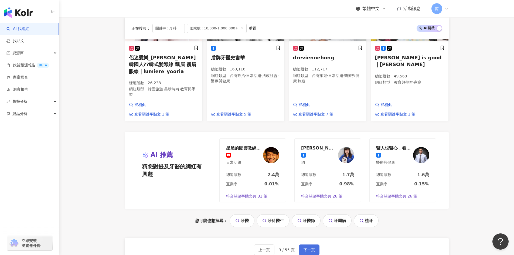
click at [309, 248] on span "下一頁" at bounding box center [309, 250] width 11 height 4
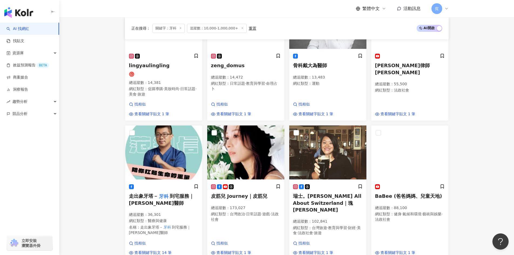
scroll to position [244, 0]
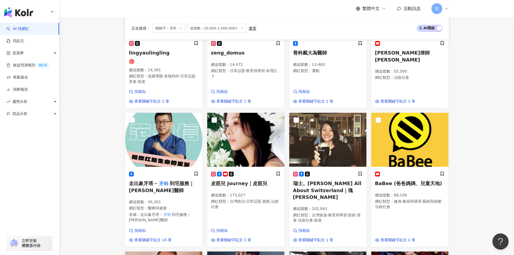
click at [469, 192] on main "不分平台 ** 台灣 搜尋 951bb0e9-f96d-4172-a241-6c7797098d60 1df449c4-a38d-4971-91c2-c65d…" at bounding box center [286, 195] width 455 height 842
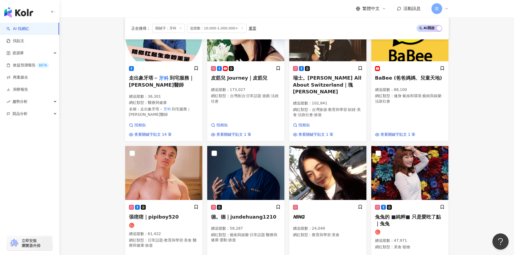
scroll to position [351, 0]
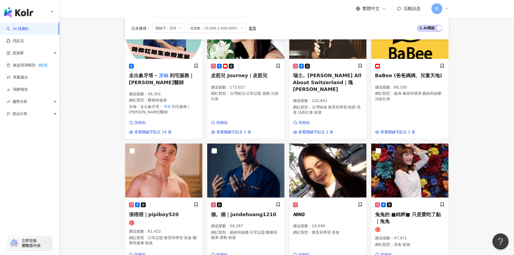
click at [469, 193] on main "不分平台 ** 台灣 搜尋 951bb0e9-f96d-4172-a241-6c7797098d60 1df449c4-a38d-4971-91c2-c65d…" at bounding box center [286, 87] width 455 height 842
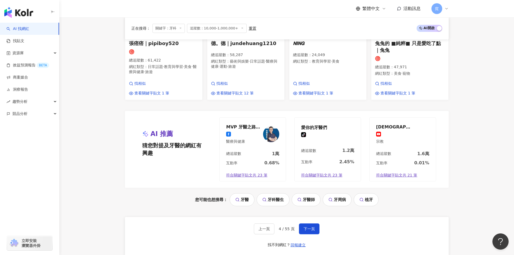
scroll to position [540, 0]
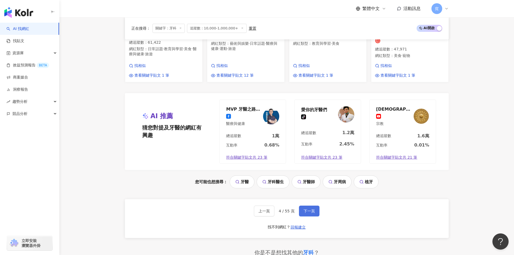
click at [310, 208] on button "下一頁" at bounding box center [309, 211] width 21 height 11
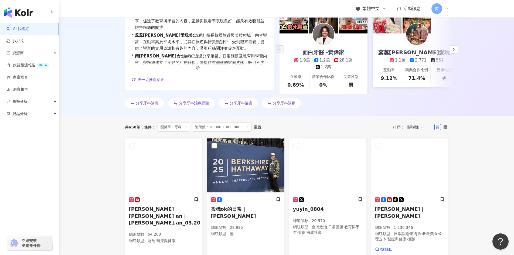
scroll to position [88, 0]
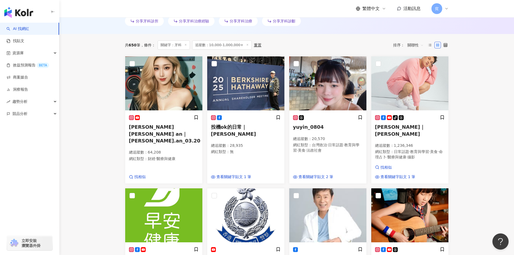
scroll to position [169, 0]
click at [420, 91] on img at bounding box center [409, 84] width 77 height 54
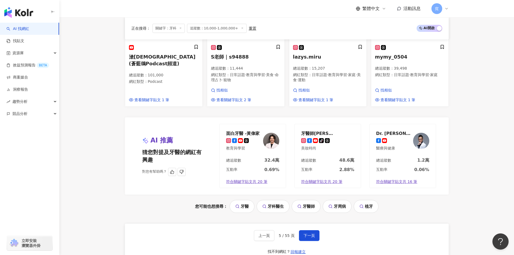
scroll to position [520, 0]
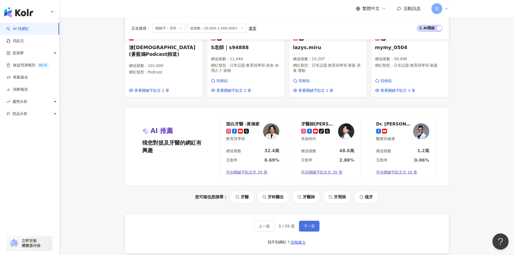
click at [312, 224] on span "下一頁" at bounding box center [309, 226] width 11 height 4
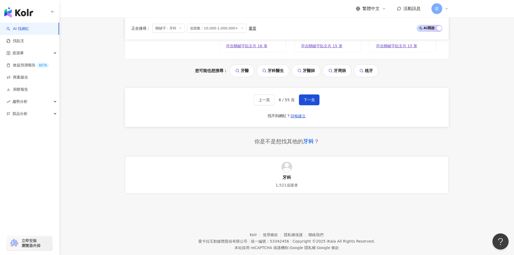
scroll to position [667, 0]
click at [315, 94] on button "下一頁" at bounding box center [309, 99] width 21 height 11
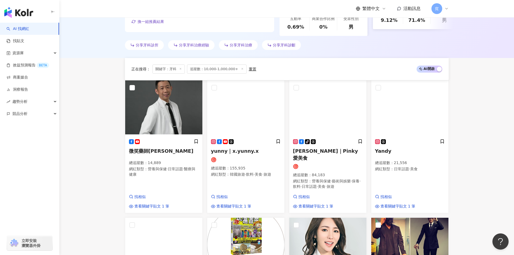
scroll to position [135, 0]
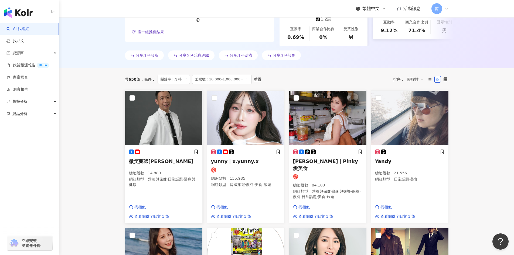
click at [181, 176] on p "總追蹤數 ： 14,889" at bounding box center [164, 173] width 70 height 5
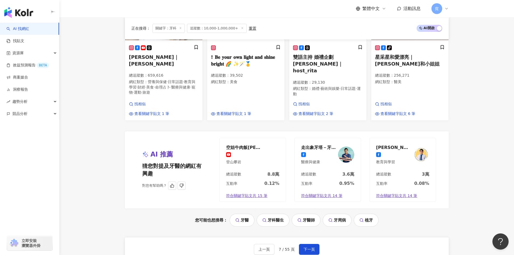
scroll to position [676, 0]
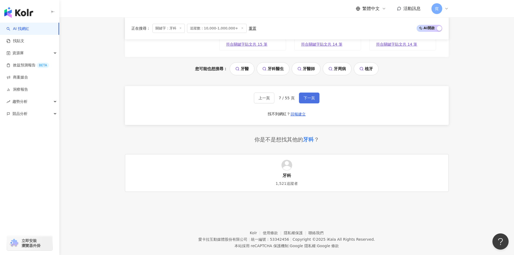
click at [309, 96] on span "下一頁" at bounding box center [309, 98] width 11 height 4
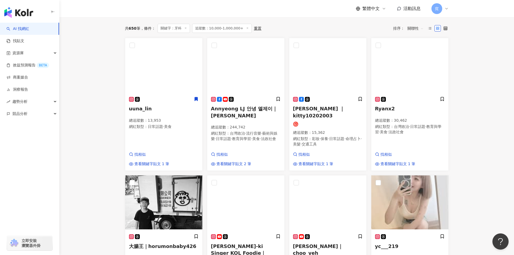
scroll to position [216, 0]
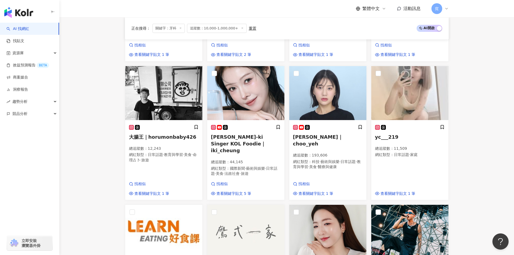
click at [105, 126] on main "不分平台 ** 台灣 搜尋 951bb0e9-f96d-4172-a241-6c7797098d60 1df449c4-a38d-4971-91c2-c65d…" at bounding box center [286, 144] width 455 height 848
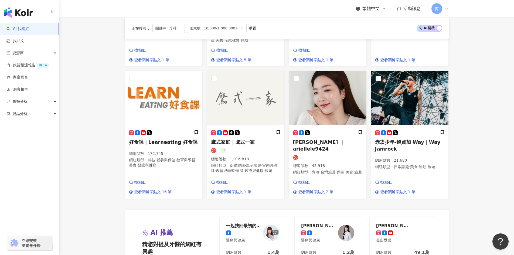
scroll to position [432, 0]
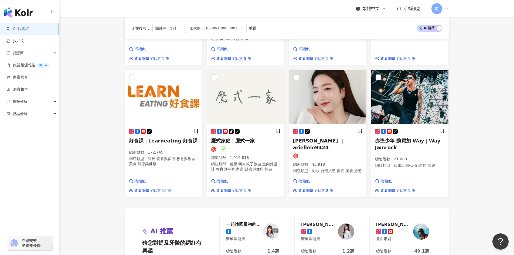
click at [105, 126] on main "不分平台 ** 台灣 搜尋 951bb0e9-f96d-4172-a241-6c7797098d60 1df449c4-a38d-4971-91c2-c65d…" at bounding box center [286, 9] width 455 height 848
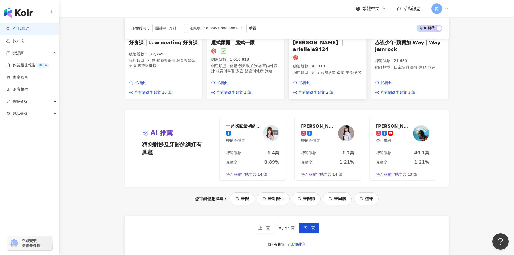
scroll to position [540, 0]
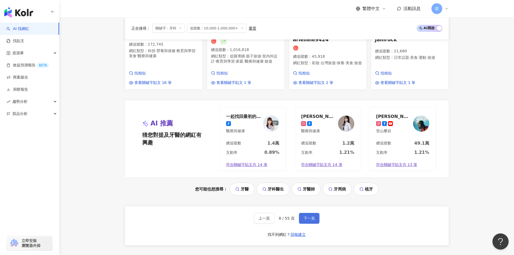
click at [315, 217] on button "下一頁" at bounding box center [309, 218] width 21 height 11
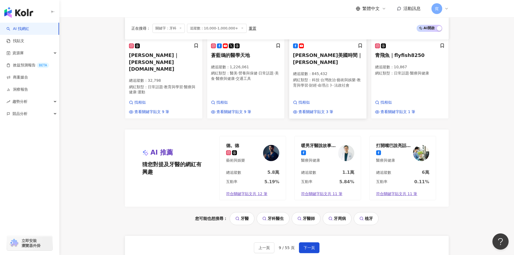
scroll to position [513, 0]
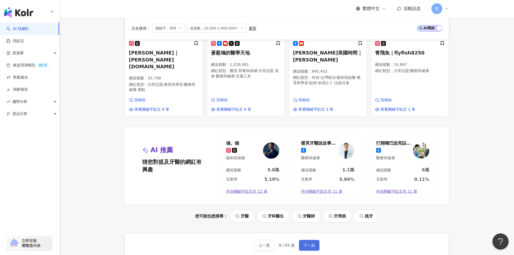
click at [313, 243] on span "下一頁" at bounding box center [309, 245] width 11 height 4
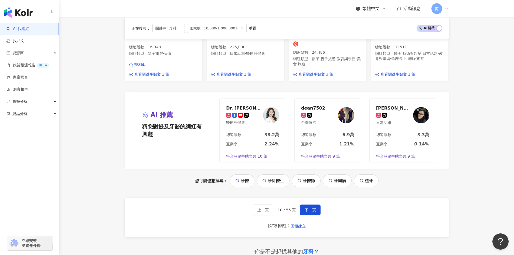
scroll to position [528, 0]
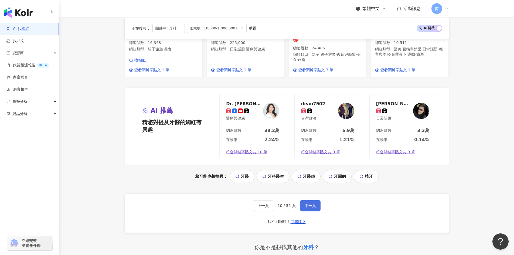
click at [318, 207] on button "下一頁" at bounding box center [310, 205] width 21 height 11
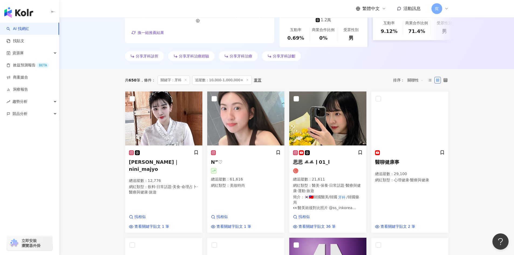
scroll to position [135, 0]
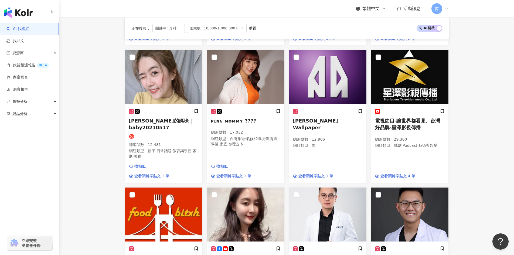
scroll to position [324, 0]
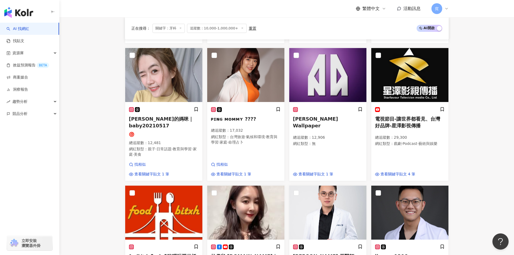
click at [477, 186] on main "不分平台 ** 台灣 搜尋 951bb0e9-f96d-4172-a241-6c7797098d60 1df449c4-a38d-4971-91c2-c65d…" at bounding box center [286, 122] width 455 height 858
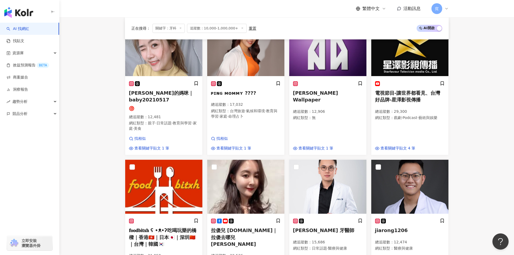
scroll to position [351, 0]
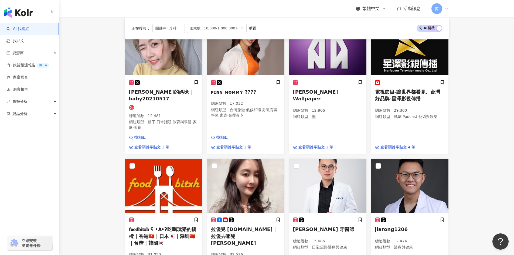
click at [481, 178] on main "不分平台 ** 台灣 搜尋 951bb0e9-f96d-4172-a241-6c7797098d60 1df449c4-a38d-4971-91c2-c65d…" at bounding box center [286, 95] width 455 height 858
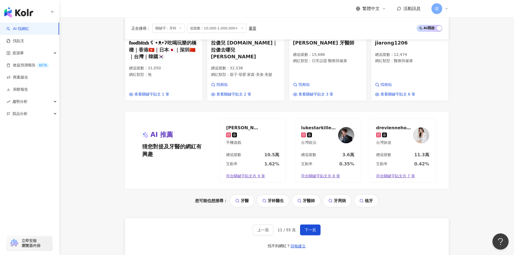
scroll to position [540, 0]
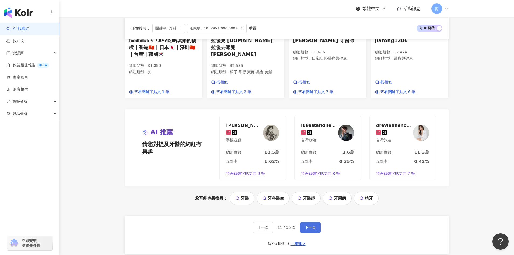
click at [312, 225] on span "下一頁" at bounding box center [310, 227] width 11 height 4
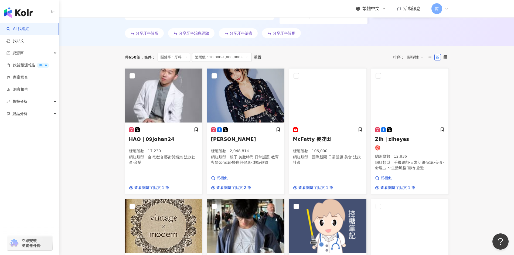
scroll to position [135, 0]
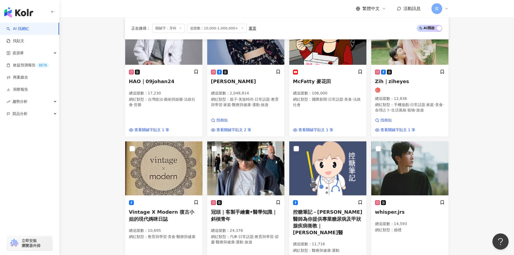
scroll to position [216, 0]
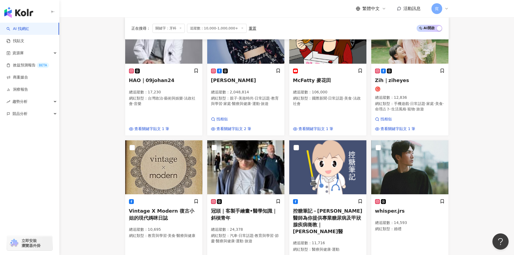
click at [464, 181] on main "不分平台 ** 台灣 搜尋 951bb0e9-f96d-4172-a241-6c7797098d60 1df449c4-a38d-4971-91c2-c65d…" at bounding box center [286, 216] width 455 height 831
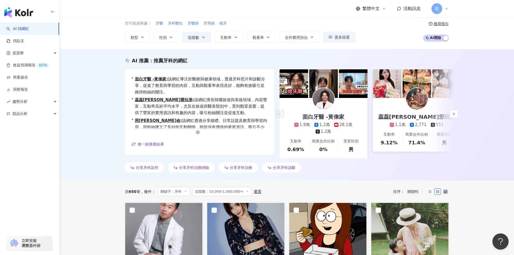
scroll to position [0, 0]
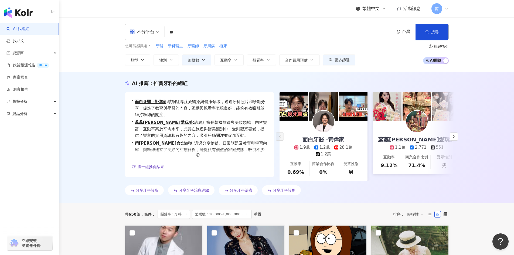
click at [181, 33] on input "**" at bounding box center [279, 32] width 225 height 10
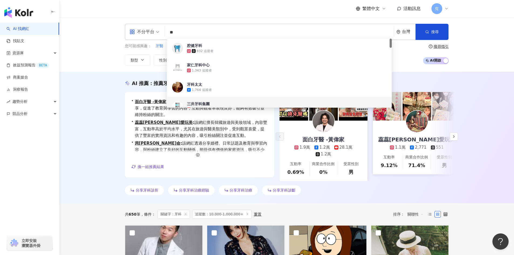
click at [181, 33] on input "**" at bounding box center [279, 32] width 225 height 10
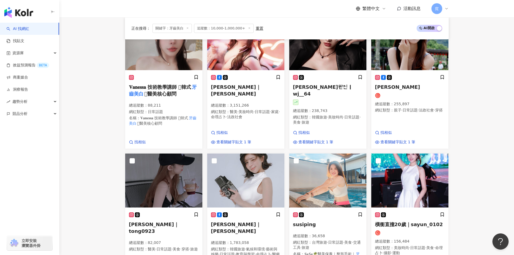
scroll to position [246, 0]
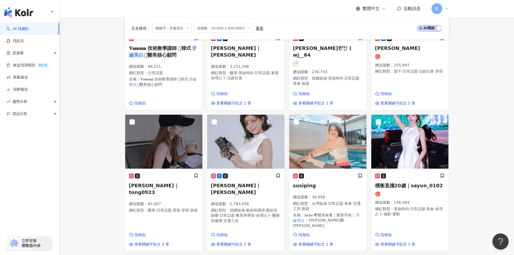
click at [481, 200] on main "不分平台 **** 台灣 搜尋 a3229645-fc55-4ded-8add-be9b3d02f486 2eb508eb-f7d0-48b1-8f76-81…" at bounding box center [286, 167] width 455 height 792
click at [489, 139] on main "不分平台 **** 台灣 搜尋 a3229645-fc55-4ded-8add-be9b3d02f486 2eb508eb-f7d0-48b1-8f76-81…" at bounding box center [286, 167] width 455 height 792
drag, startPoint x: 488, startPoint y: 140, endPoint x: 486, endPoint y: 156, distance: 16.4
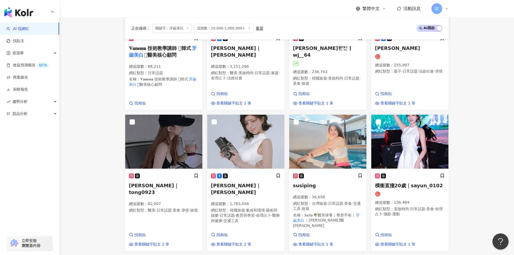
click at [486, 154] on main "不分平台 **** 台灣 搜尋 a3229645-fc55-4ded-8add-be9b3d02f486 2eb508eb-f7d0-48b1-8f76-81…" at bounding box center [286, 167] width 455 height 792
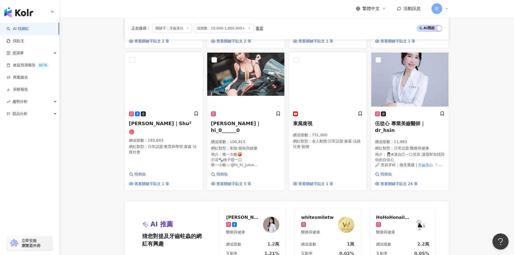
scroll to position [462, 0]
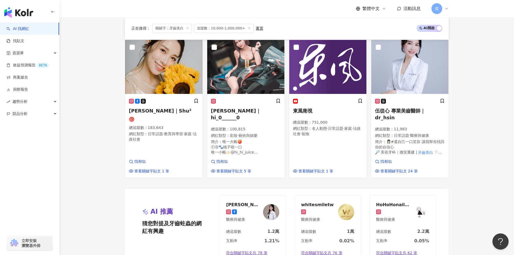
click at [455, 198] on div "正在搜尋 ： 關鍵字：牙齒美白 追蹤數：10,000-1,000,000+ 重置 AI 開啟 AI 關閉 𝐕𝐚𝐧𝐞𝐬𝐬𝐚 技術教學講師 𓏺韓式 牙齒美白 𓏺醫…" at bounding box center [287, 43] width 346 height 608
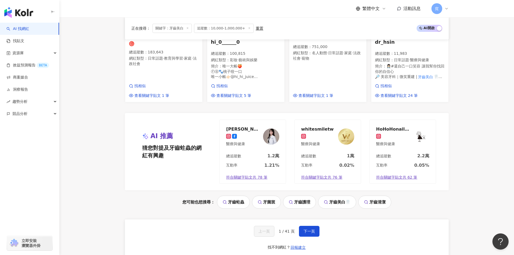
scroll to position [570, 0]
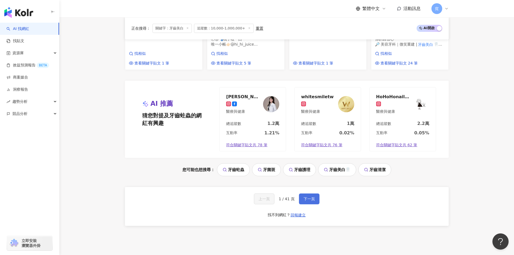
click at [313, 197] on span "下一頁" at bounding box center [309, 199] width 11 height 4
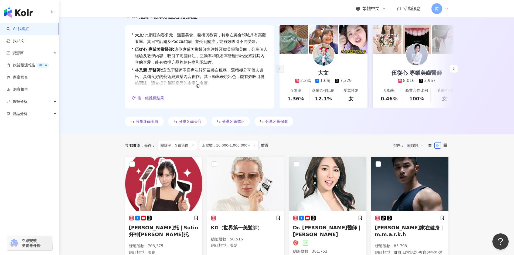
scroll to position [162, 0]
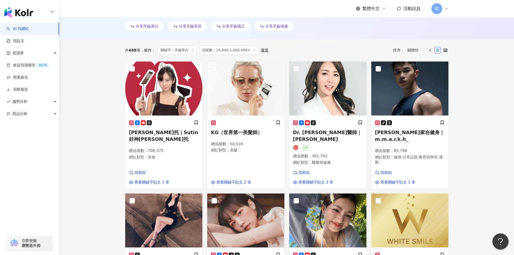
click at [491, 119] on main "不分平台 **** 台灣 搜尋 a3229645-fc55-4ded-8add-be9b3d02f486 2eb508eb-f7d0-48b1-8f76-81…" at bounding box center [286, 243] width 455 height 776
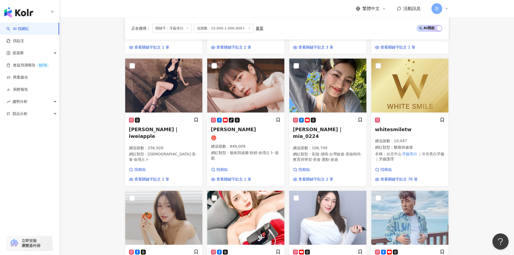
click at [490, 119] on main "不分平台 **** 台灣 搜尋 a3229645-fc55-4ded-8add-be9b3d02f486 2eb508eb-f7d0-48b1-8f76-81…" at bounding box center [286, 108] width 455 height 776
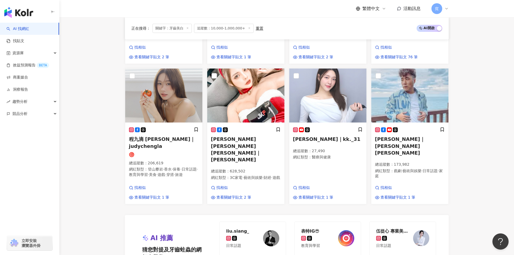
scroll to position [432, 0]
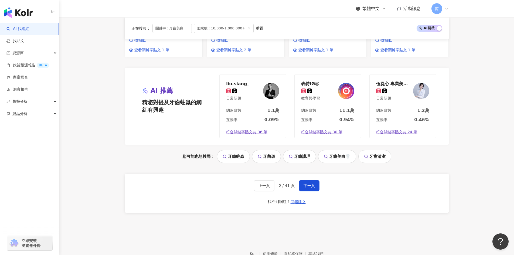
scroll to position [567, 0]
click at [306, 185] on span "下一頁" at bounding box center [309, 185] width 11 height 4
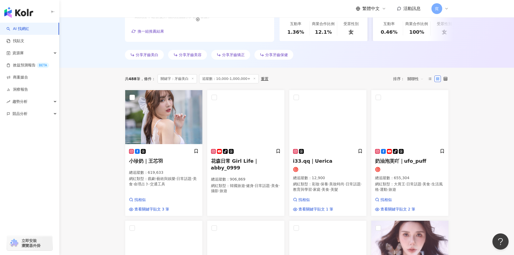
scroll to position [136, 0]
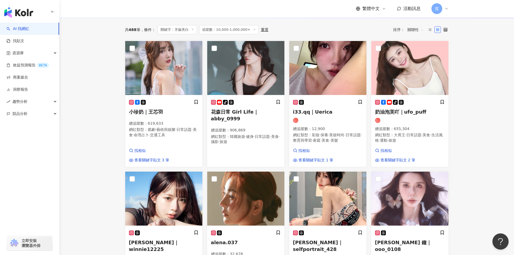
scroll to position [217, 0]
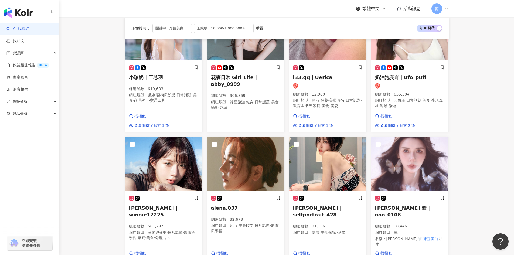
click at [492, 163] on main "不分平台 **** 台灣 搜尋 a3229645-fc55-4ded-8add-be9b3d02f486 2eb508eb-f7d0-48b1-8f76-81…" at bounding box center [286, 185] width 455 height 770
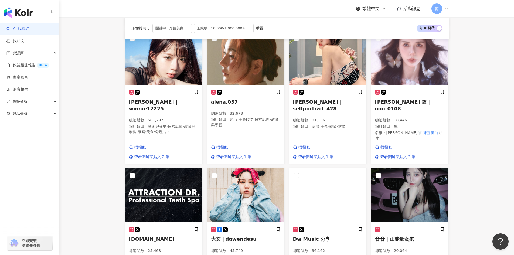
scroll to position [352, 0]
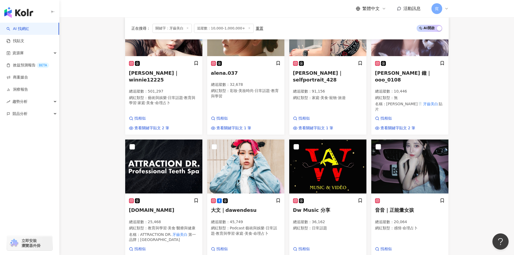
click at [492, 163] on main "不分平台 **** 台灣 搜尋 a3229645-fc55-4ded-8add-be9b3d02f486 2eb508eb-f7d0-48b1-8f76-81…" at bounding box center [286, 50] width 455 height 770
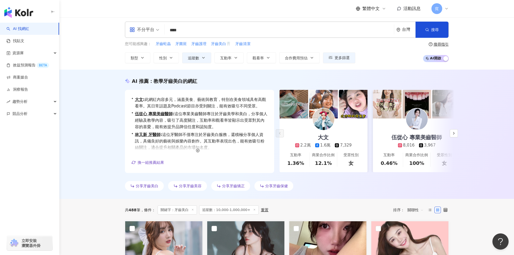
scroll to position [0, 0]
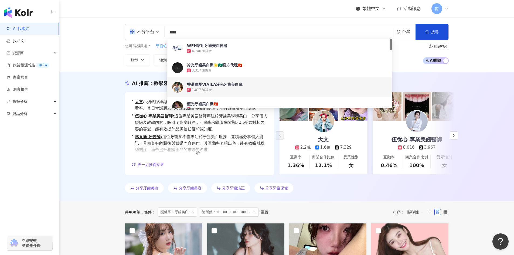
click at [190, 34] on input "****" at bounding box center [279, 32] width 225 height 10
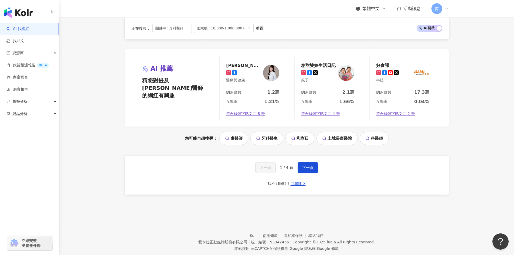
scroll to position [592, 0]
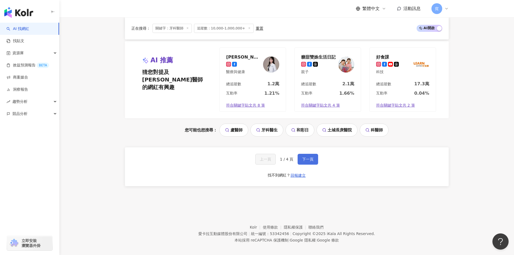
type input "****"
click at [306, 157] on span "下一頁" at bounding box center [307, 159] width 11 height 4
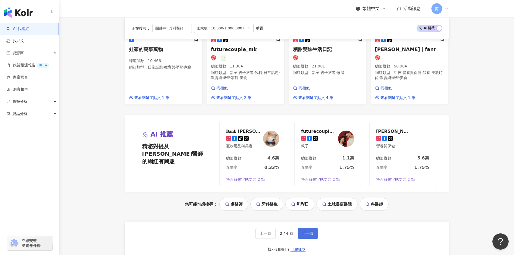
scroll to position [586, 0]
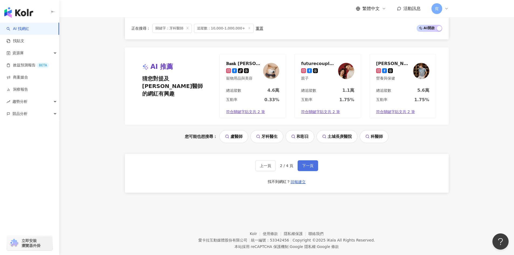
click at [306, 164] on span "下一頁" at bounding box center [307, 166] width 11 height 4
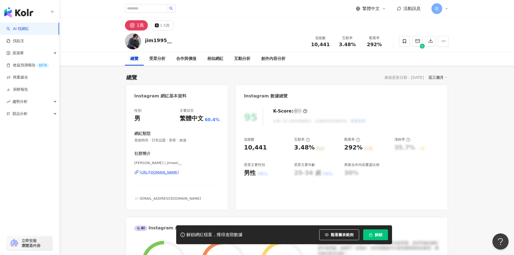
click at [179, 173] on div "[URL][DOMAIN_NAME]" at bounding box center [159, 172] width 39 height 5
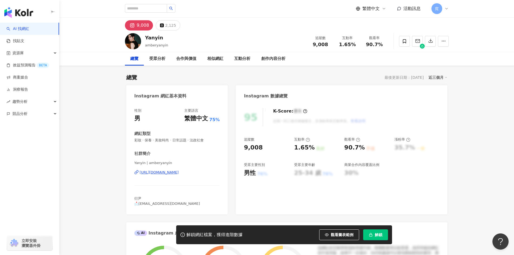
click at [179, 172] on div "[URL][DOMAIN_NAME]" at bounding box center [159, 172] width 39 height 5
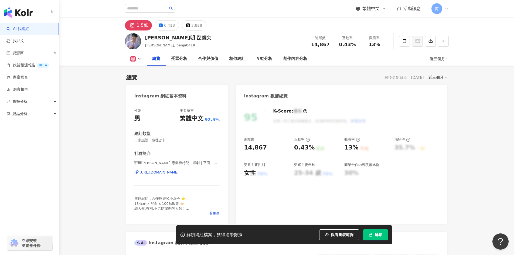
scroll to position [108, 0]
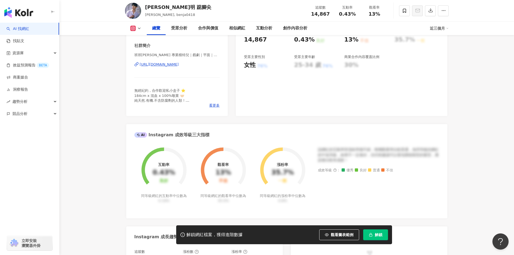
click at [179, 66] on div "https://www.instagram.com/benja0418/" at bounding box center [159, 64] width 39 height 5
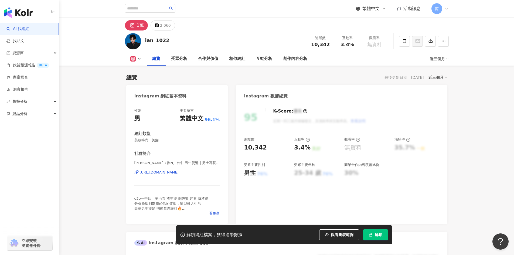
click at [179, 173] on div "https://www.instagram.com/ian_1022/" at bounding box center [159, 172] width 39 height 5
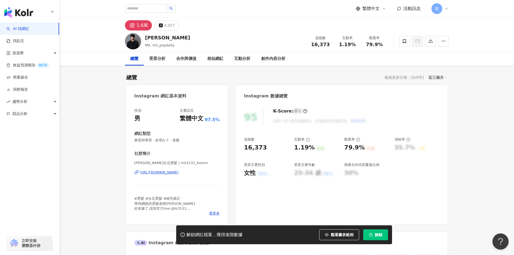
scroll to position [81, 0]
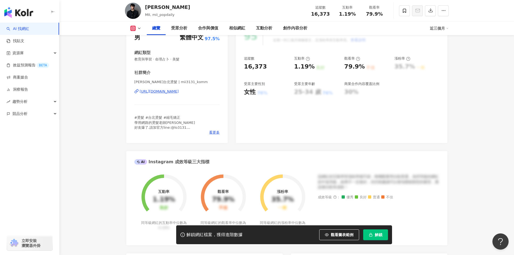
click at [179, 91] on div "[URL][DOMAIN_NAME]" at bounding box center [159, 91] width 39 height 5
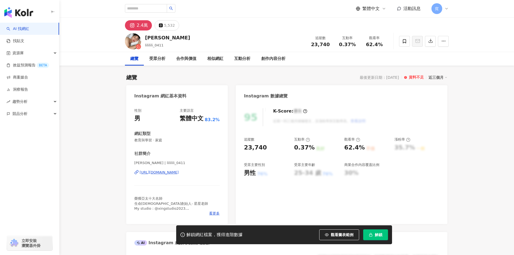
click at [179, 173] on div "https://www.instagram.com/lililili_0411/" at bounding box center [159, 172] width 39 height 5
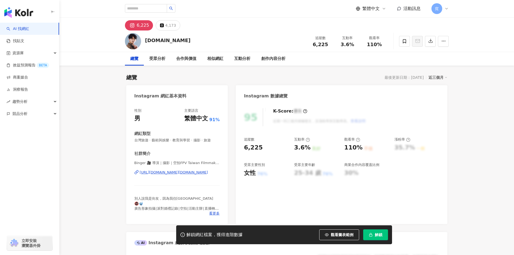
click at [193, 172] on div "[URL][DOMAIN_NAME][DOMAIN_NAME]" at bounding box center [174, 172] width 68 height 5
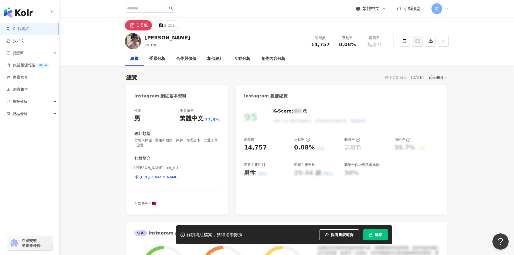
click at [179, 177] on div "https://www.instagram.com/x9_tttt/" at bounding box center [159, 177] width 39 height 5
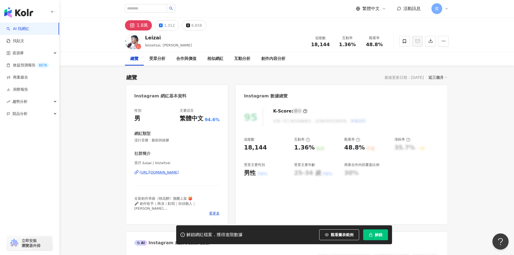
click at [179, 173] on div "[URL][DOMAIN_NAME]" at bounding box center [159, 172] width 39 height 5
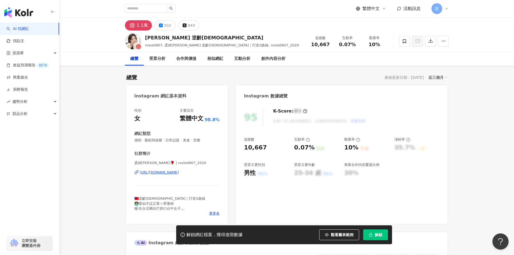
click at [178, 174] on div "https://www.instagram.com/rosie0807_2020/" at bounding box center [159, 172] width 39 height 5
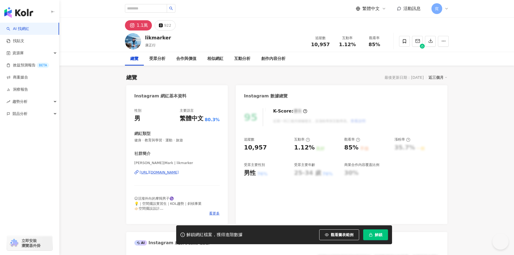
click at [179, 173] on div "[URL][DOMAIN_NAME]" at bounding box center [159, 172] width 39 height 5
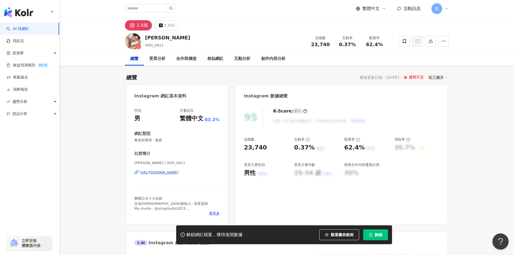
click at [156, 171] on div "https://www.instagram.com/lililili_0411/" at bounding box center [159, 172] width 39 height 5
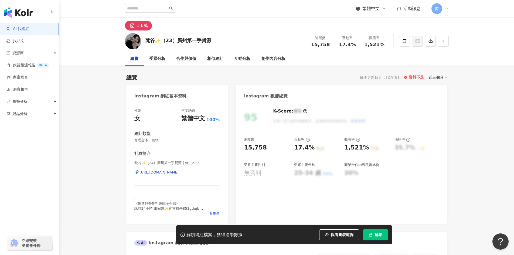
click at [179, 172] on div "https://www.instagram.com/yt__220/" at bounding box center [159, 172] width 39 height 5
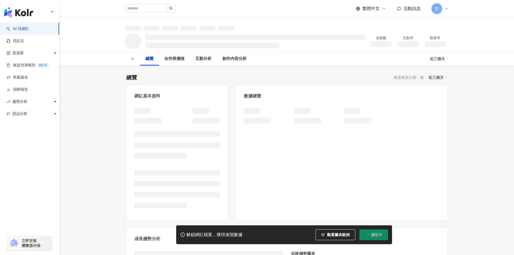
scroll to position [19, 0]
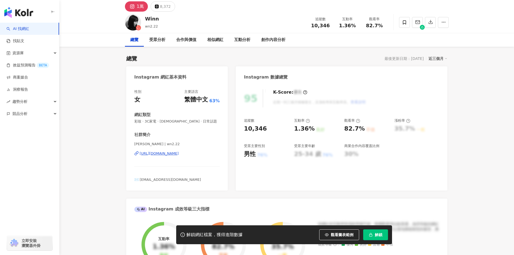
click at [179, 156] on div "https://www.instagram.com/wn2.22/" at bounding box center [159, 153] width 39 height 5
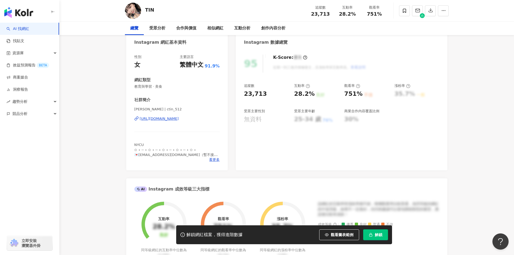
scroll to position [54, 0]
click at [179, 120] on div "[URL][DOMAIN_NAME]" at bounding box center [159, 118] width 39 height 5
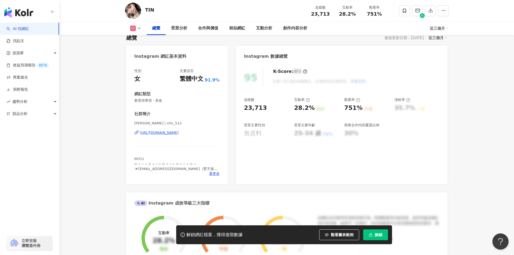
scroll to position [0, 0]
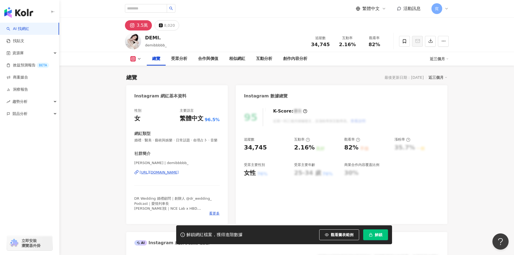
scroll to position [54, 0]
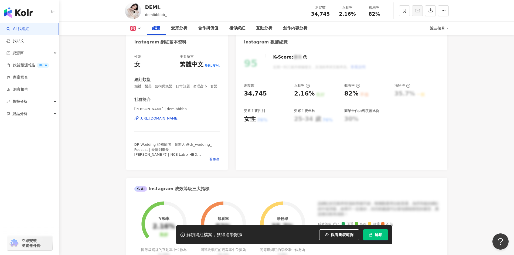
click at [179, 121] on div "https://www.instagram.com/demibbbbb_/" at bounding box center [159, 118] width 39 height 5
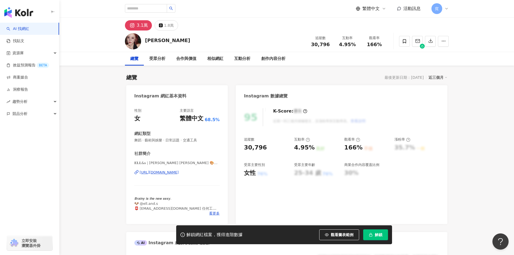
click at [179, 171] on div "[URL][DOMAIN_NAME]" at bounding box center [159, 172] width 39 height 5
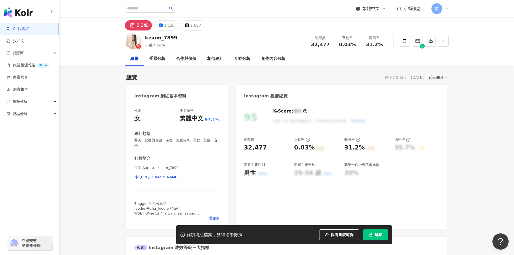
click at [192, 174] on div "小采 Aurora | kisum_7899 https://www.instagram.com/kisum_7899/" at bounding box center [177, 181] width 86 height 32
click at [179, 176] on div "https://www.instagram.com/kisum_7899/" at bounding box center [159, 177] width 39 height 5
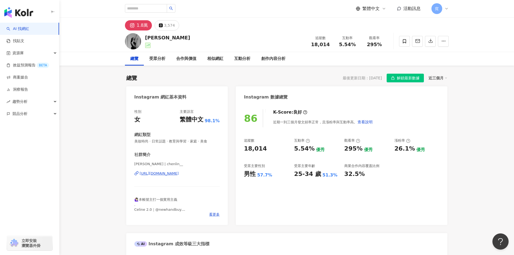
click at [179, 174] on div "[URL][DOMAIN_NAME]" at bounding box center [159, 173] width 39 height 5
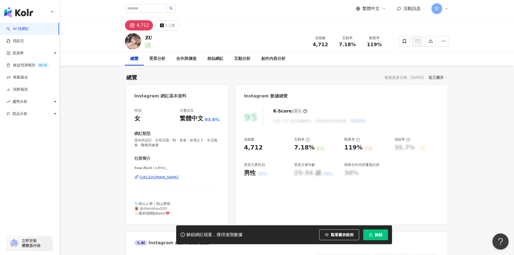
click at [179, 176] on div "https://www.instagram.com/xzhiiu_/" at bounding box center [159, 177] width 39 height 5
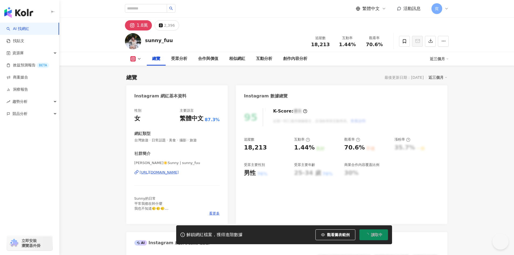
click at [179, 173] on div "[URL][DOMAIN_NAME]" at bounding box center [159, 172] width 39 height 5
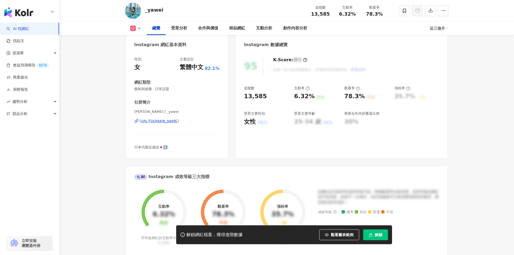
scroll to position [27, 0]
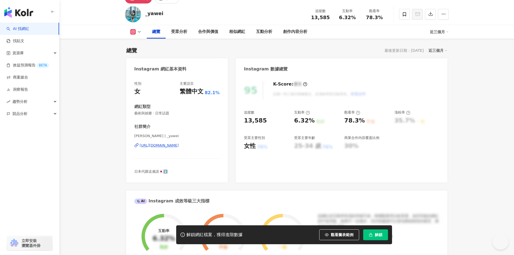
click at [175, 145] on div "https://www.instagram.com/_yawei/" at bounding box center [159, 145] width 39 height 5
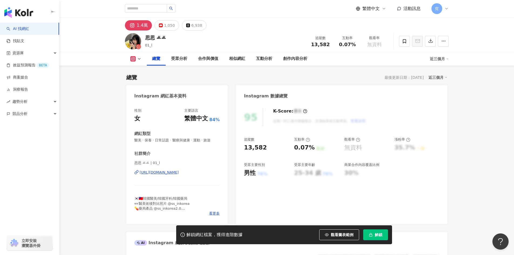
scroll to position [27, 0]
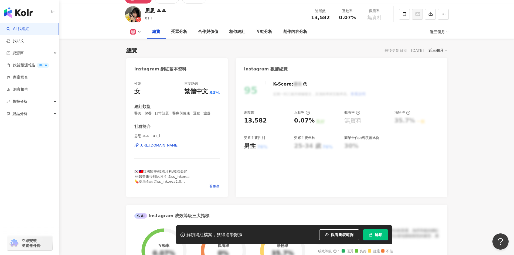
click at [179, 145] on div "https://www.instagram.com/01_l/" at bounding box center [159, 145] width 39 height 5
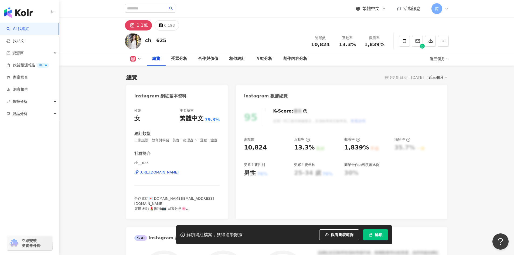
scroll to position [81, 0]
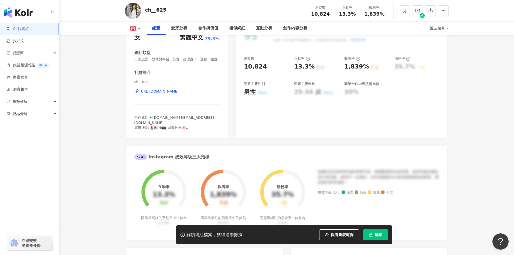
click at [179, 94] on div "https://www.instagram.com/ch__625/" at bounding box center [159, 91] width 39 height 5
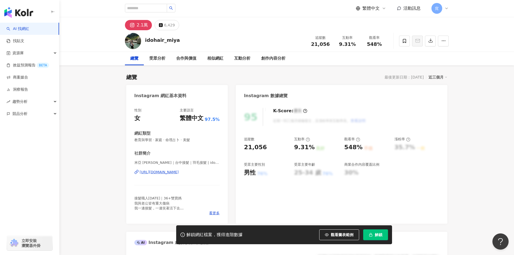
click at [176, 173] on div "https://www.instagram.com/idohair_miya/" at bounding box center [159, 172] width 39 height 5
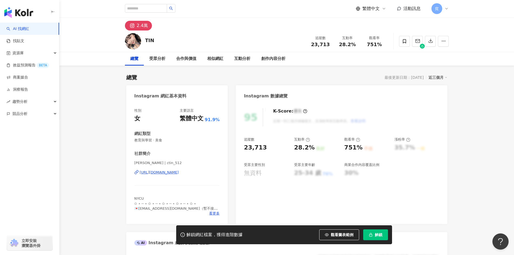
click at [179, 170] on div "https://www.instagram.com/ctin_512/" at bounding box center [159, 172] width 39 height 5
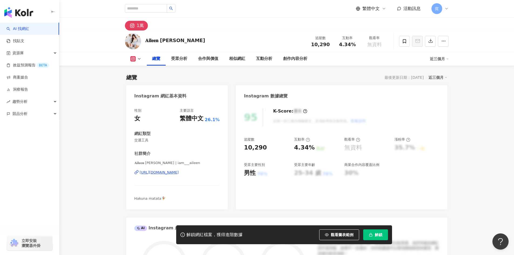
click at [167, 172] on div "https://www.instagram.com/iam___aileen/" at bounding box center [159, 172] width 39 height 5
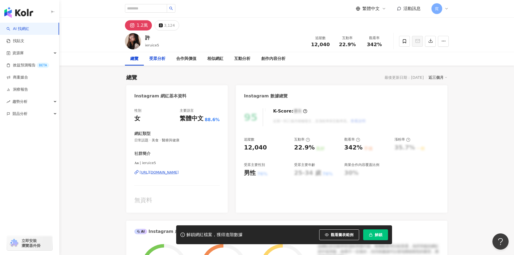
click at [163, 58] on div "受眾分析" at bounding box center [157, 59] width 16 height 6
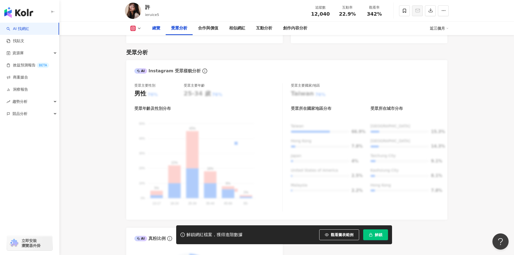
click at [158, 29] on div "總覽" at bounding box center [156, 28] width 8 height 6
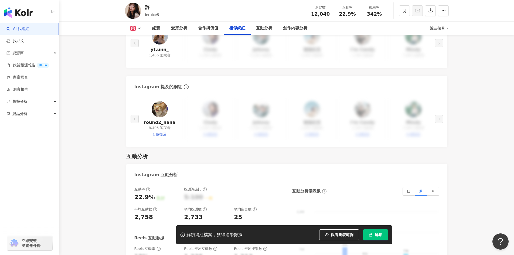
scroll to position [951, 0]
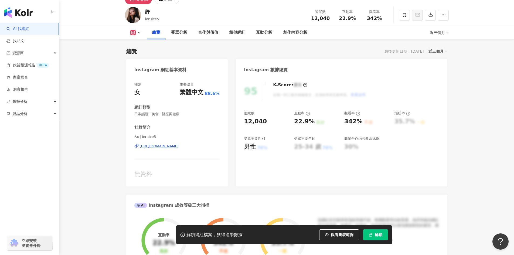
scroll to position [0, 0]
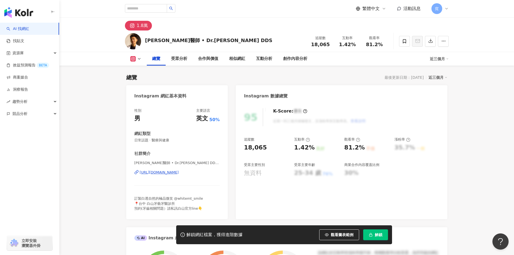
click at [179, 173] on div "https://www.instagram.com/dr_yeahhh/" at bounding box center [159, 172] width 39 height 5
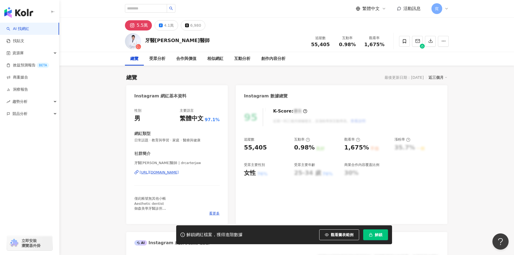
click at [179, 173] on div "https://www.instagram.com/drcarterjaw/" at bounding box center [159, 172] width 39 height 5
drag, startPoint x: 180, startPoint y: 39, endPoint x: 147, endPoint y: 42, distance: 33.3
click at [147, 42] on div "牙醫趙國翔醫師 追蹤數 55,405 互動率 0.98% 觀看率 1,675%" at bounding box center [287, 41] width 346 height 21
copy div "牙醫趙國翔醫師"
drag, startPoint x: 266, startPoint y: 151, endPoint x: 244, endPoint y: 150, distance: 22.2
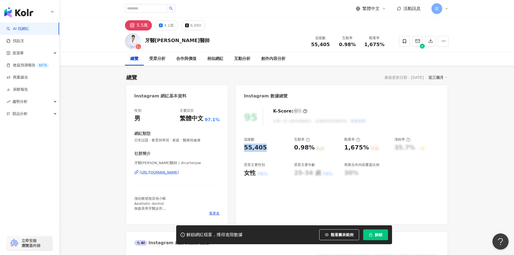
click at [244, 150] on div "55,405" at bounding box center [266, 148] width 45 height 8
copy div "55,405"
click at [262, 150] on div "55,405" at bounding box center [255, 148] width 23 height 8
click at [262, 149] on div "55,405" at bounding box center [255, 148] width 23 height 8
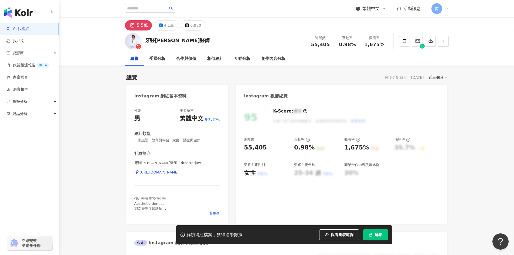
click at [305, 149] on div "0.98%" at bounding box center [304, 148] width 21 height 8
copy div "0.98% 良好"
click at [348, 148] on div "1,675%" at bounding box center [356, 148] width 25 height 8
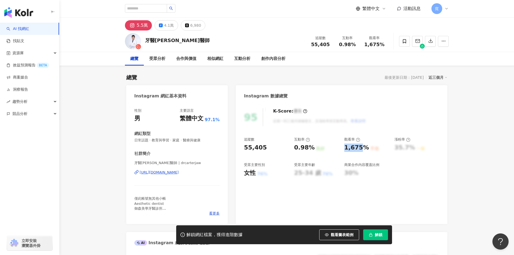
click at [348, 148] on div "1,675%" at bounding box center [356, 148] width 25 height 8
copy div "1,675% 不佳"
click at [165, 24] on div "4.1萬" at bounding box center [169, 26] width 10 height 8
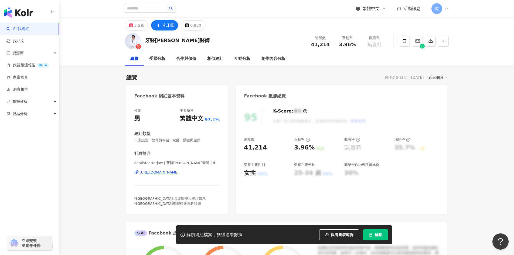
click at [161, 24] on icon at bounding box center [158, 25] width 6 height 6
drag, startPoint x: 165, startPoint y: 26, endPoint x: 163, endPoint y: 34, distance: 8.4
click at [182, 40] on div "牙醫趙國翔醫師 追蹤數 41,214 互動率 3.96% 觀看率 無資料" at bounding box center [287, 41] width 346 height 21
click at [164, 28] on div "4.1萬" at bounding box center [168, 26] width 11 height 8
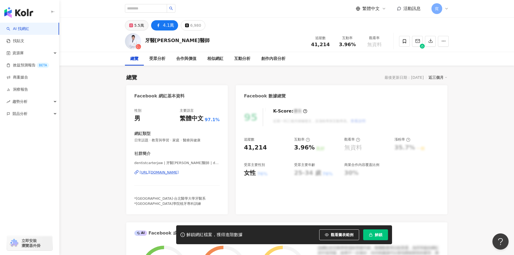
click at [135, 22] on div "5.5萬" at bounding box center [139, 26] width 10 height 8
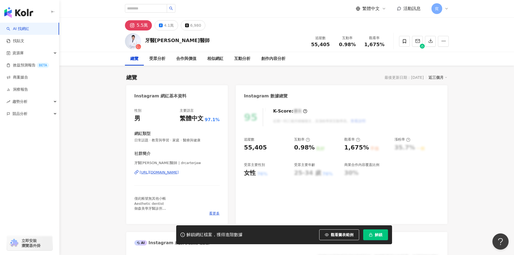
click at [173, 41] on div "牙醫趙國翔醫師" at bounding box center [177, 40] width 65 height 7
click at [169, 26] on div "4.1萬" at bounding box center [169, 26] width 10 height 8
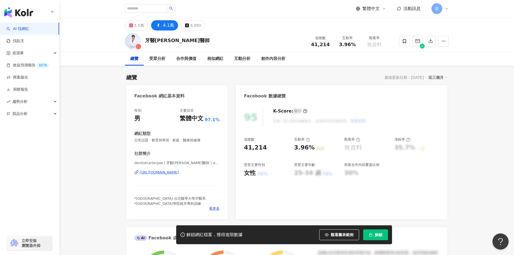
click at [169, 26] on div "4.1萬" at bounding box center [168, 26] width 11 height 8
click at [179, 172] on div "https://www.facebook.com/975465095844802" at bounding box center [159, 172] width 39 height 5
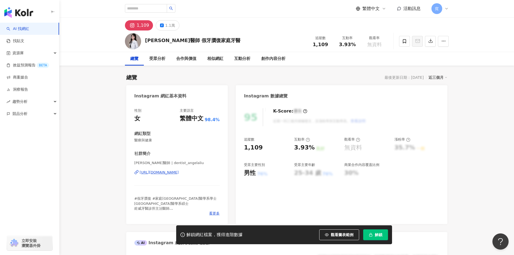
click at [179, 172] on div "[URL][DOMAIN_NAME]" at bounding box center [159, 172] width 39 height 5
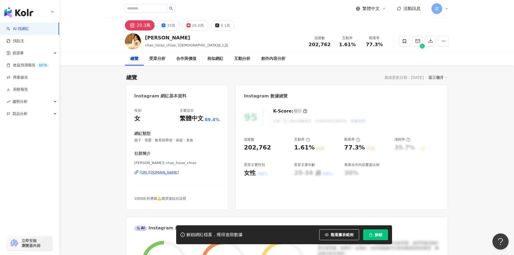
click at [179, 173] on div "https://www.instagram.com/chao_hsiao_chiao/" at bounding box center [159, 172] width 39 height 5
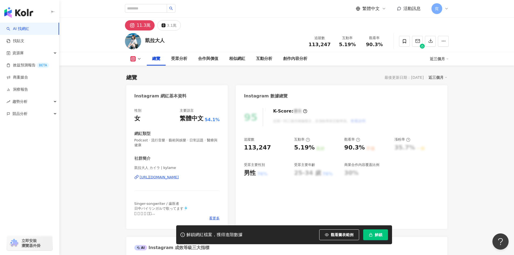
scroll to position [54, 0]
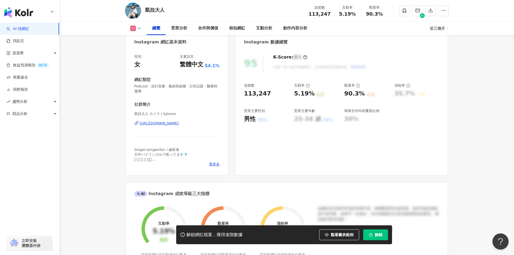
click at [179, 124] on div "[URL][DOMAIN_NAME]" at bounding box center [159, 123] width 39 height 5
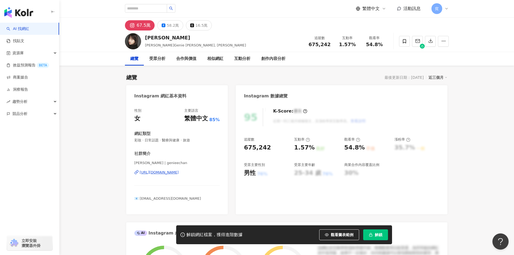
click at [179, 173] on div "[URL][DOMAIN_NAME]" at bounding box center [159, 172] width 39 height 5
click at [252, 148] on div "675,242" at bounding box center [257, 148] width 27 height 8
copy div "675,242"
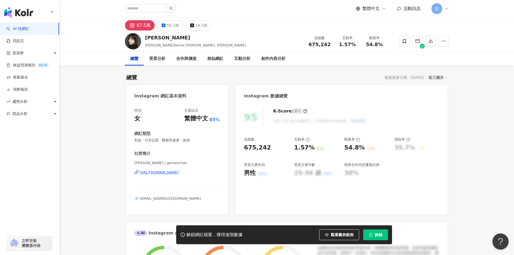
click at [300, 144] on div "1.57%" at bounding box center [304, 148] width 21 height 8
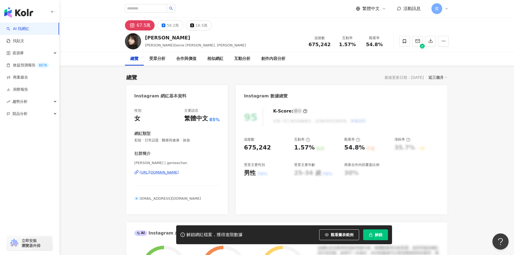
click at [346, 148] on div "54.8%" at bounding box center [354, 148] width 21 height 8
copy div "54.8% 不佳"
click at [174, 30] on button "58.2萬" at bounding box center [170, 25] width 26 height 10
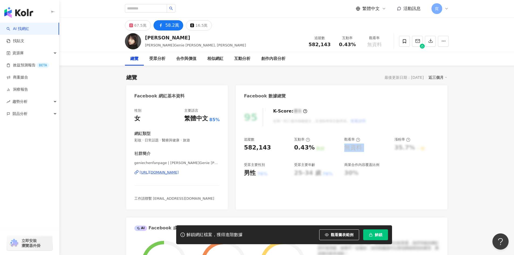
click at [179, 172] on div "https://www.facebook.com/164557010421881" at bounding box center [159, 172] width 39 height 5
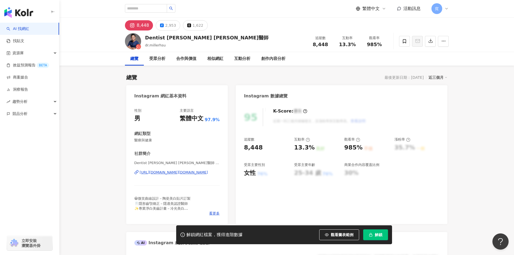
click at [183, 173] on div "[URL][DOMAIN_NAME][DOMAIN_NAME]" at bounding box center [174, 172] width 68 height 5
click at [177, 173] on div "[URL][DOMAIN_NAME][DOMAIN_NAME]" at bounding box center [174, 172] width 68 height 5
drag, startPoint x: 209, startPoint y: 39, endPoint x: 147, endPoint y: 38, distance: 62.6
click at [147, 38] on div "Dentist [PERSON_NAME] [PERSON_NAME]醫師 dr.millerhsu 追蹤數 8,448 互動率 13.3% 觀看率 985%" at bounding box center [287, 41] width 346 height 21
copy div "Dentist [PERSON_NAME] [PERSON_NAME]醫師"
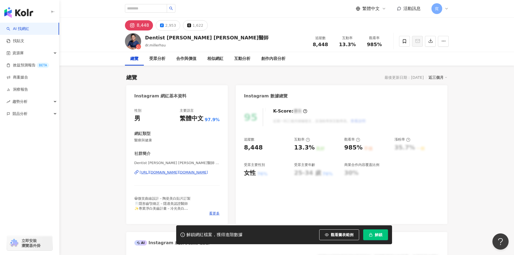
click at [258, 149] on div "8,448" at bounding box center [253, 148] width 19 height 8
copy div "8,448"
click at [307, 147] on div "13.3%" at bounding box center [304, 148] width 21 height 8
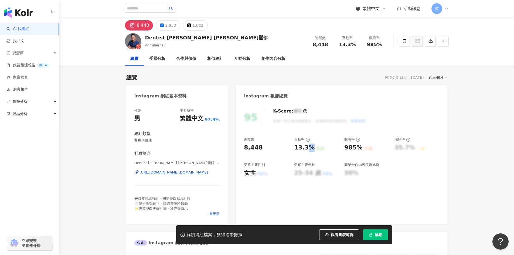
click at [307, 147] on div "13.3%" at bounding box center [304, 148] width 21 height 8
copy div "13.3% 良好"
click at [350, 150] on div "985%" at bounding box center [353, 148] width 18 height 8
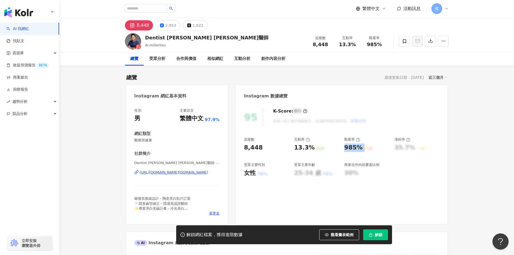
click at [350, 150] on div "985%" at bounding box center [353, 148] width 18 height 8
copy div "985% 不佳"
click at [170, 25] on div "2,953" at bounding box center [170, 26] width 11 height 8
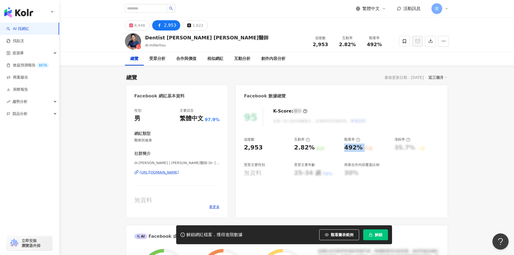
click at [179, 174] on div "https://www.facebook.com/114019883690881" at bounding box center [159, 172] width 39 height 5
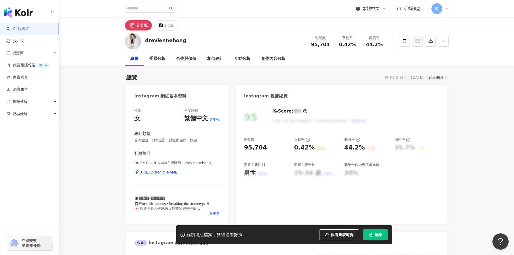
click at [179, 173] on div "[URL][DOMAIN_NAME]" at bounding box center [159, 172] width 39 height 5
click at [263, 148] on div "95,704" at bounding box center [255, 148] width 23 height 8
copy div "95,704"
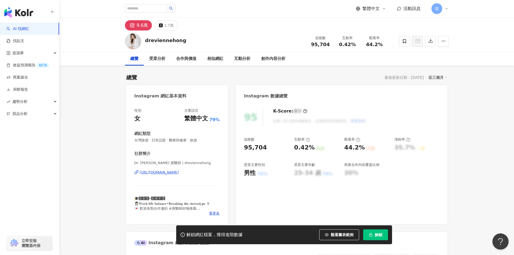
click at [299, 150] on div "0.42%" at bounding box center [304, 148] width 21 height 8
copy div "0.42% 良好"
click at [351, 150] on div "44.2%" at bounding box center [354, 148] width 21 height 8
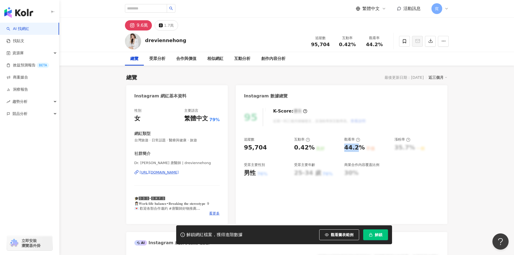
click at [351, 150] on div "44.2%" at bounding box center [354, 148] width 21 height 8
copy div "44.2% 不佳"
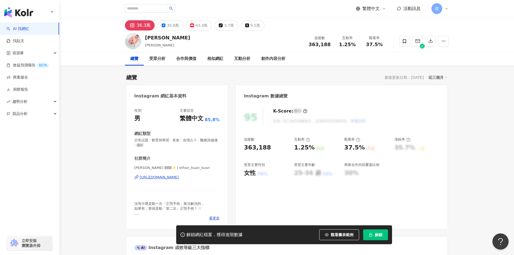
click at [179, 178] on div "[URL][DOMAIN_NAME]" at bounding box center [159, 177] width 39 height 5
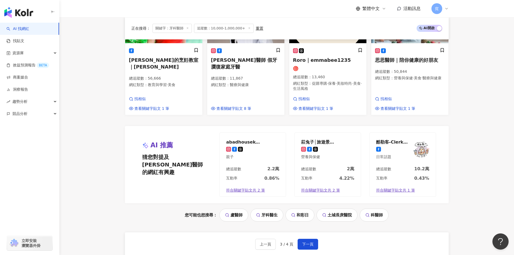
scroll to position [615, 0]
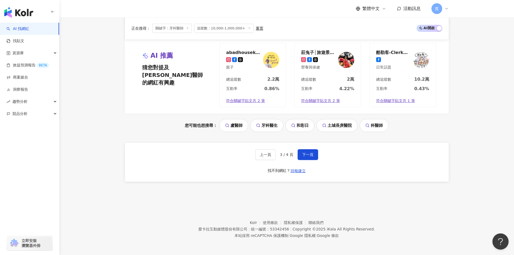
click at [306, 157] on span "下一頁" at bounding box center [307, 155] width 11 height 4
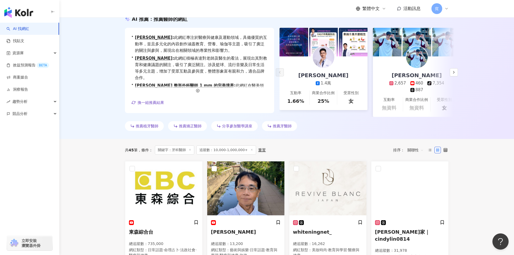
scroll to position [81, 0]
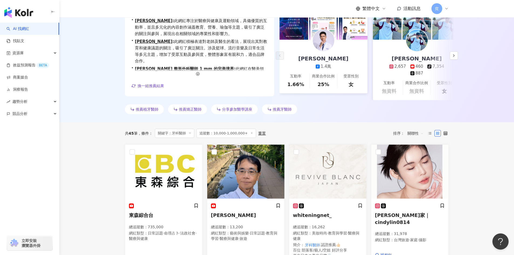
drag, startPoint x: 468, startPoint y: 172, endPoint x: 480, endPoint y: 158, distance: 18.9
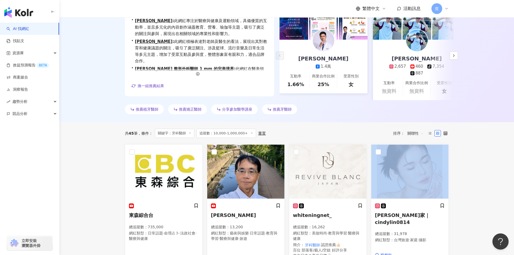
drag, startPoint x: 480, startPoint y: 158, endPoint x: 478, endPoint y: 148, distance: 10.0
